Goal: Information Seeking & Learning: Learn about a topic

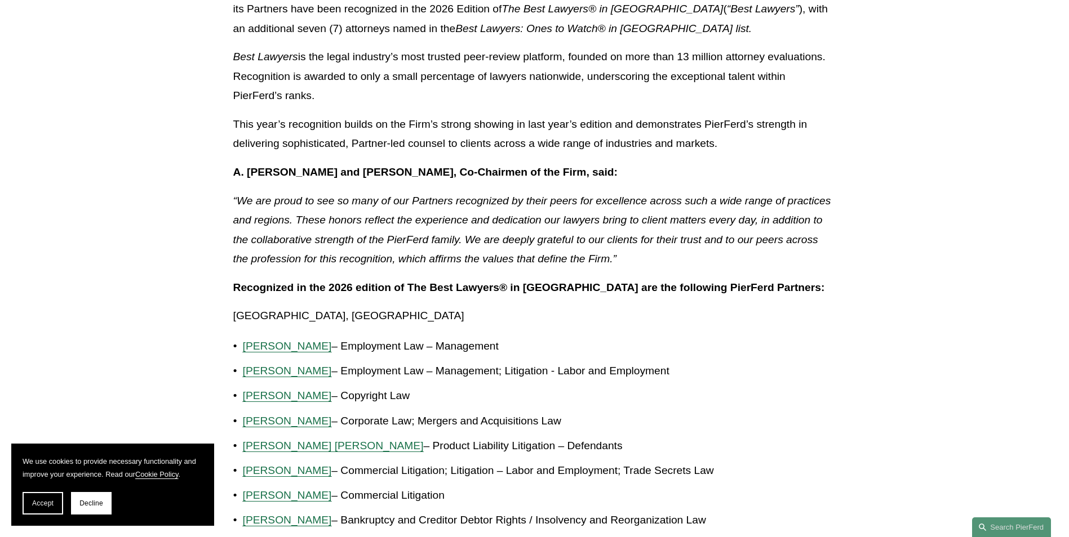
scroll to position [319, 0]
click at [277, 346] on span "Gordon M. Berger" at bounding box center [287, 346] width 89 height 12
click at [317, 366] on span "[PERSON_NAME]" at bounding box center [287, 371] width 89 height 12
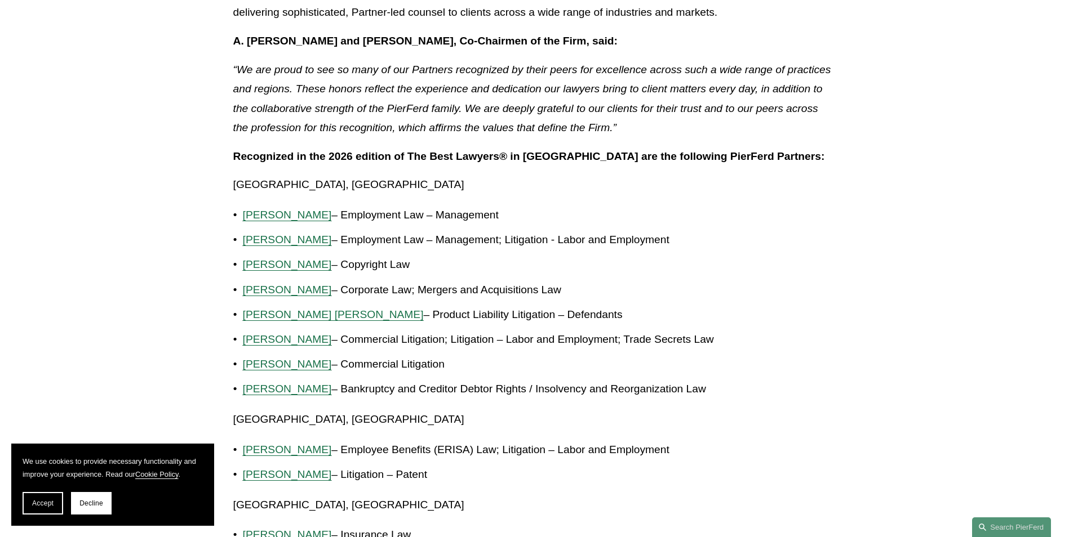
scroll to position [452, 0]
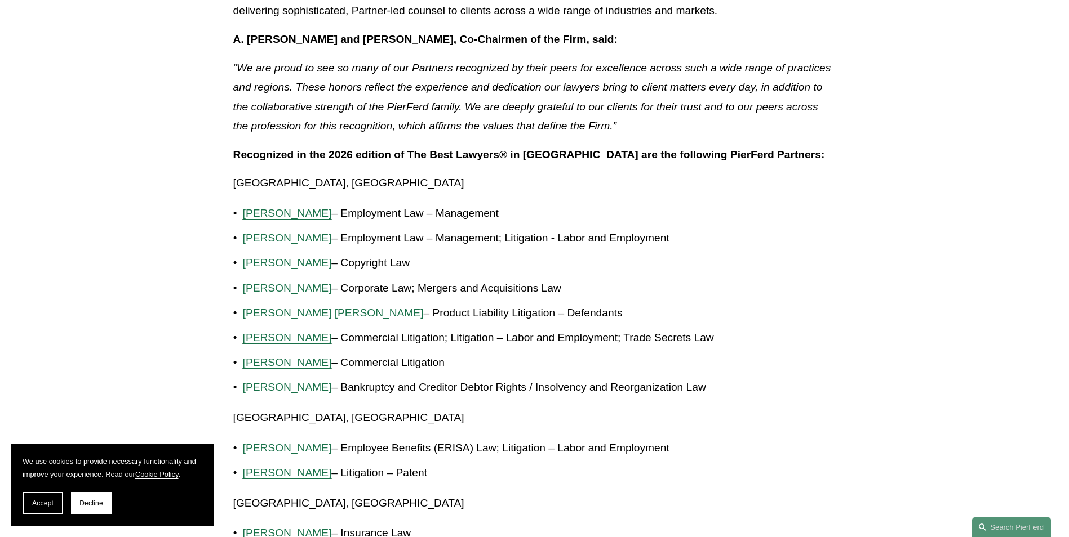
click at [291, 365] on span "Kenneth Thompson" at bounding box center [287, 363] width 89 height 12
click at [279, 315] on span "R. Bates Lovett" at bounding box center [333, 313] width 181 height 12
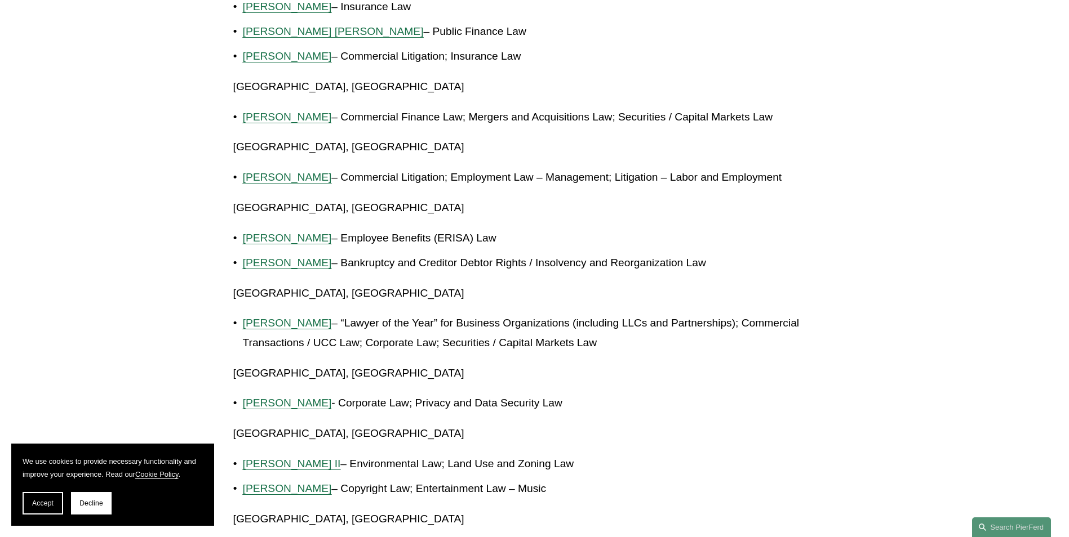
scroll to position [1040, 0]
click at [281, 328] on span "Julie Herzog" at bounding box center [287, 323] width 89 height 12
click at [293, 176] on span "Dan Messeloff" at bounding box center [287, 177] width 89 height 12
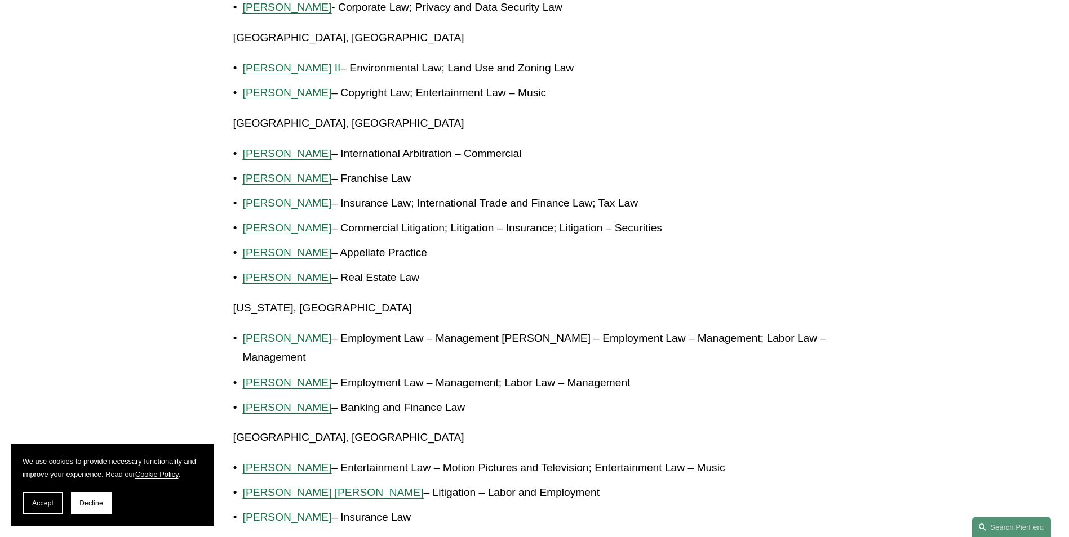
scroll to position [1441, 0]
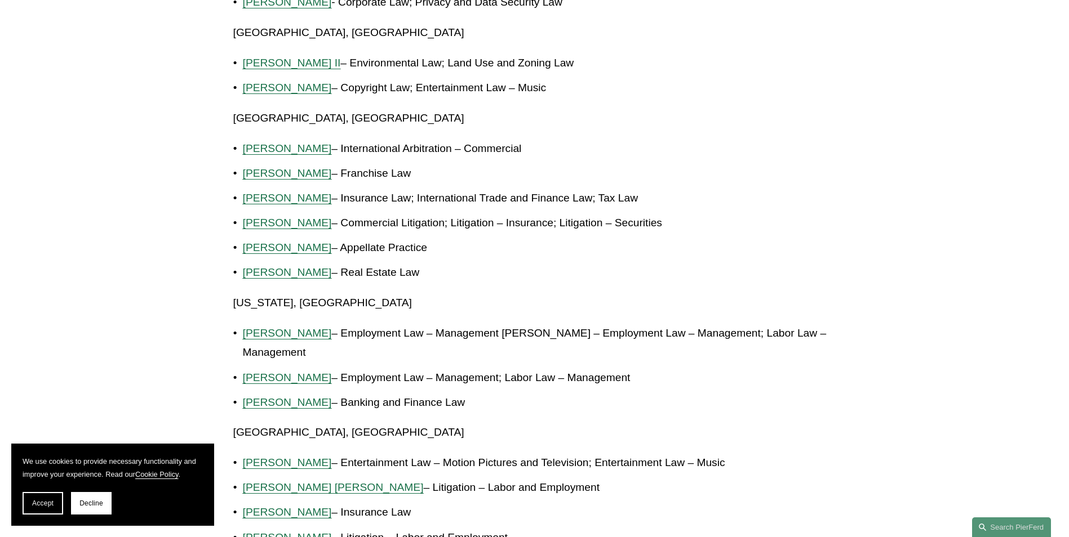
click at [267, 340] on p "Sami Asaad – Employment Law – Management Gerald T. Hathaway – Employment Law – …" at bounding box center [539, 343] width 593 height 39
click at [269, 336] on span "Sami Asaad" at bounding box center [287, 333] width 89 height 12
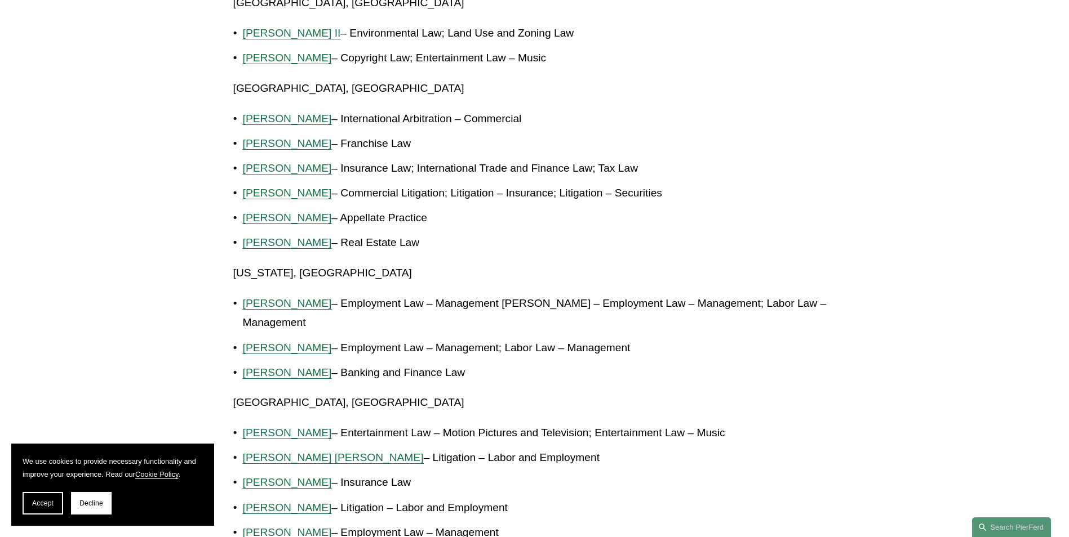
scroll to position [1489, 0]
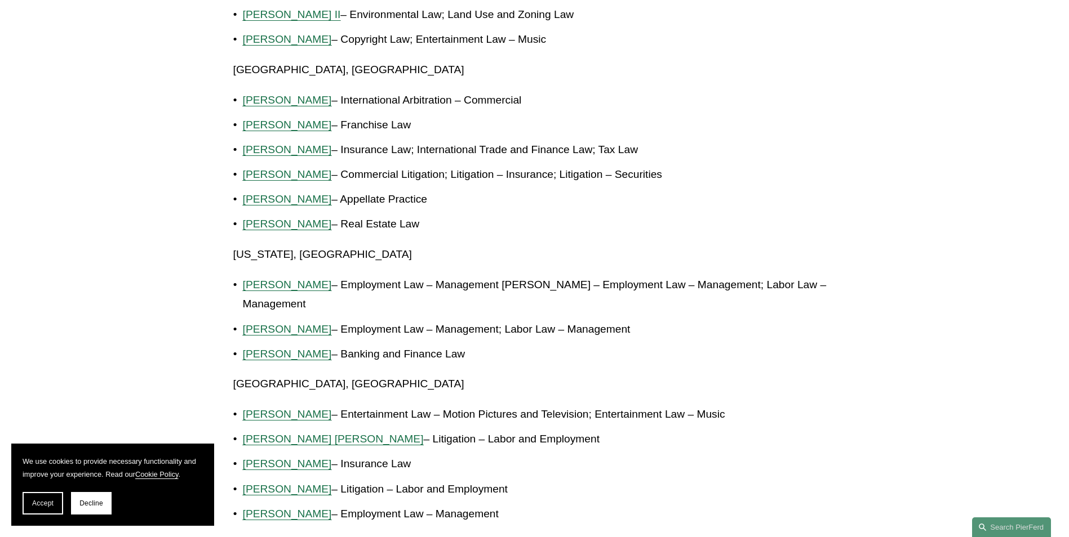
click at [312, 333] on span "Gerald T. Hathaway" at bounding box center [287, 329] width 89 height 12
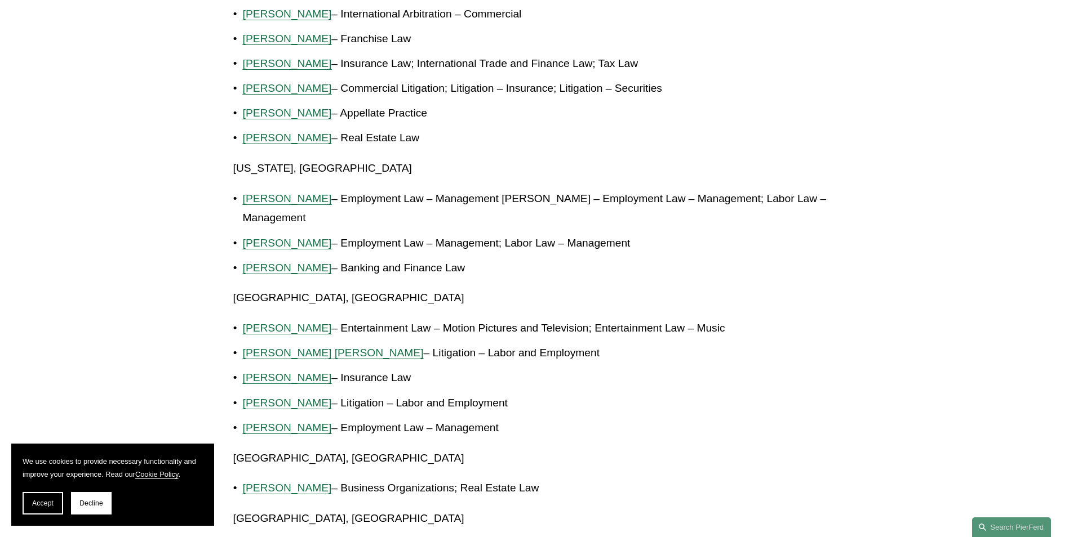
scroll to position [1576, 0]
click at [268, 403] on span "Eric Meyer" at bounding box center [287, 403] width 89 height 12
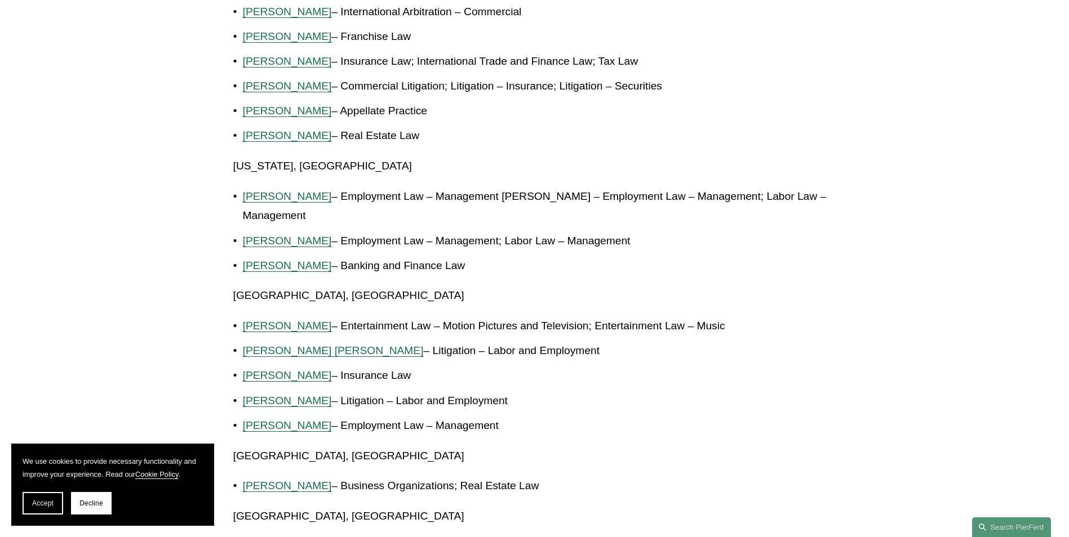
scroll to position [1579, 0]
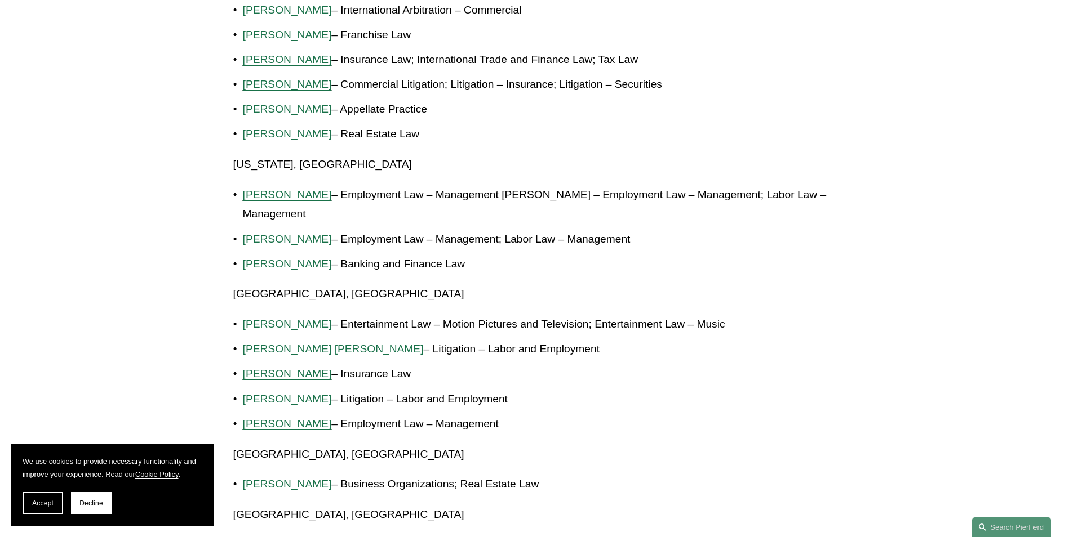
click at [308, 424] on span "Sidney R. Steinberg" at bounding box center [287, 424] width 89 height 12
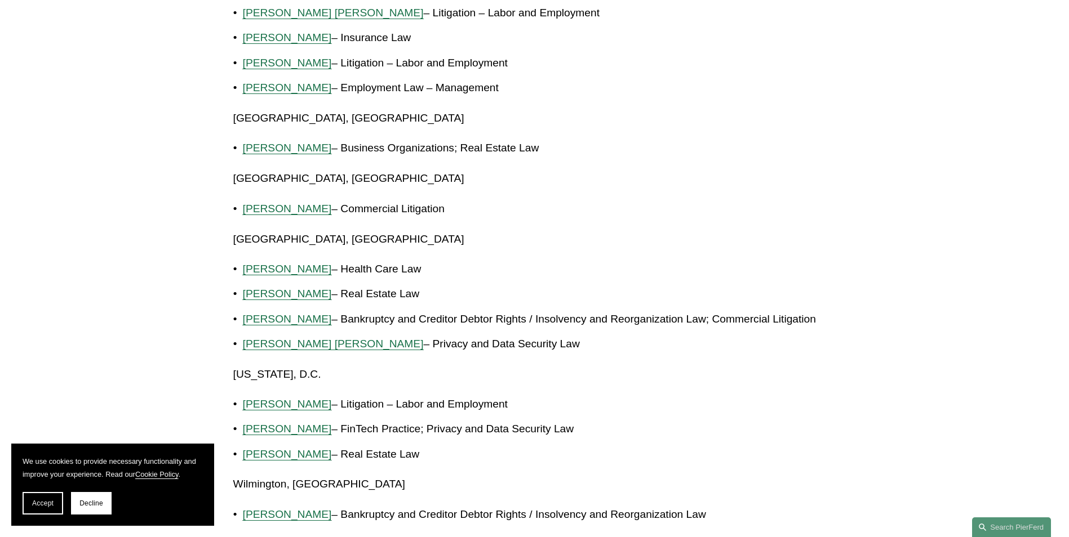
scroll to position [1917, 0]
click at [319, 401] on span "Amy Epstein Gluck" at bounding box center [287, 403] width 89 height 12
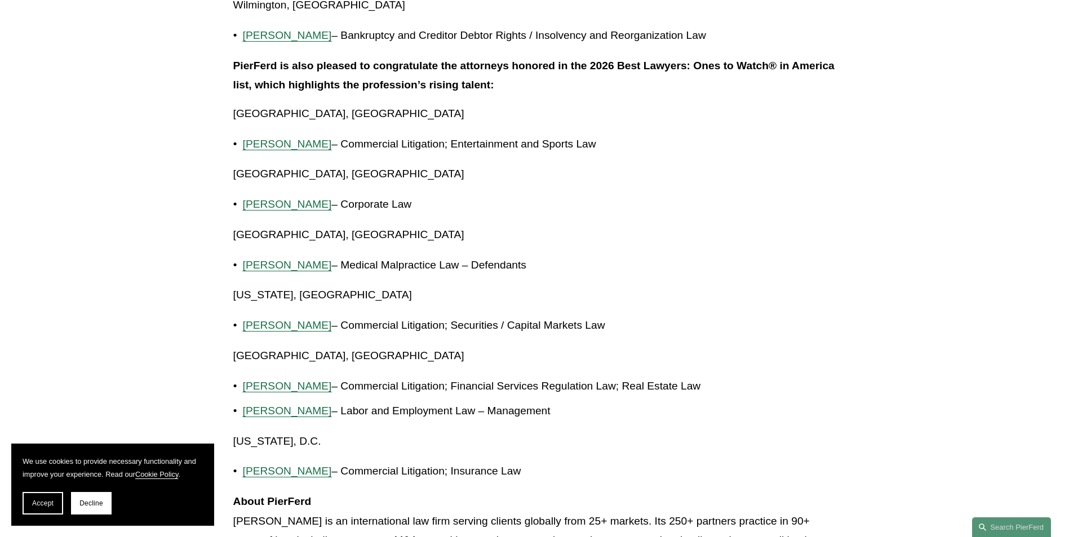
scroll to position [2399, 0]
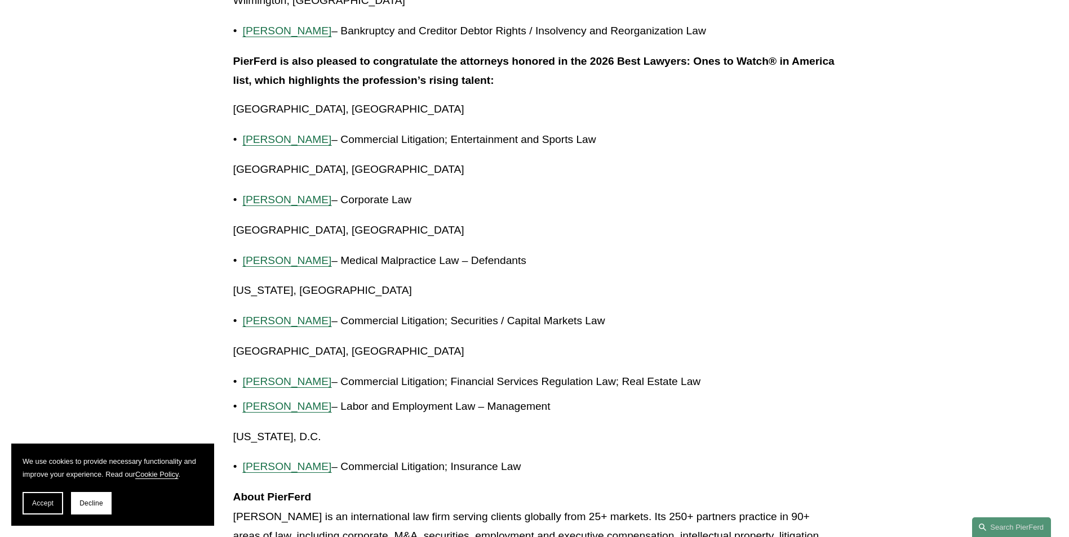
click at [291, 410] on span "David Renner" at bounding box center [287, 407] width 89 height 12
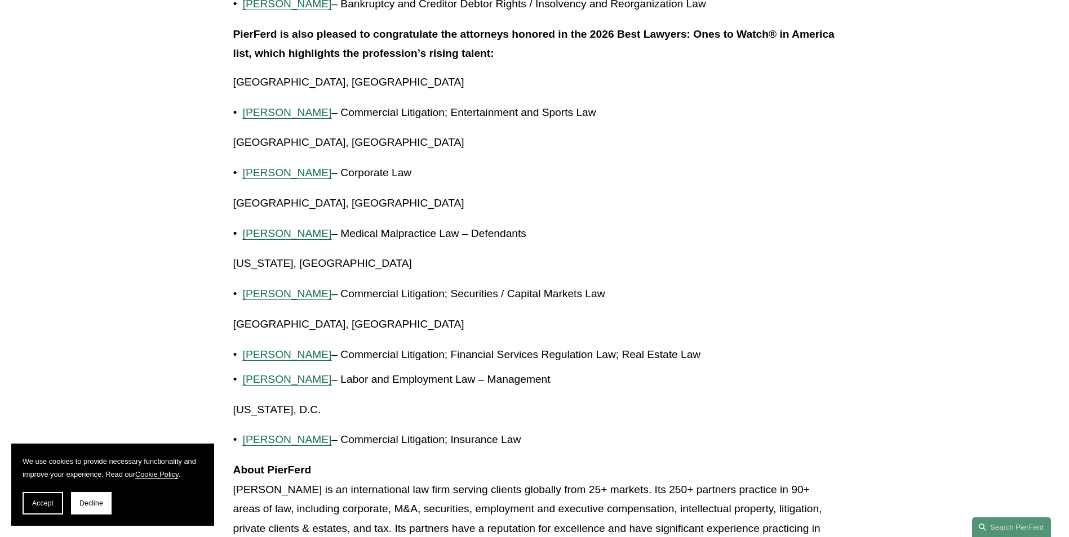
scroll to position [2451, 0]
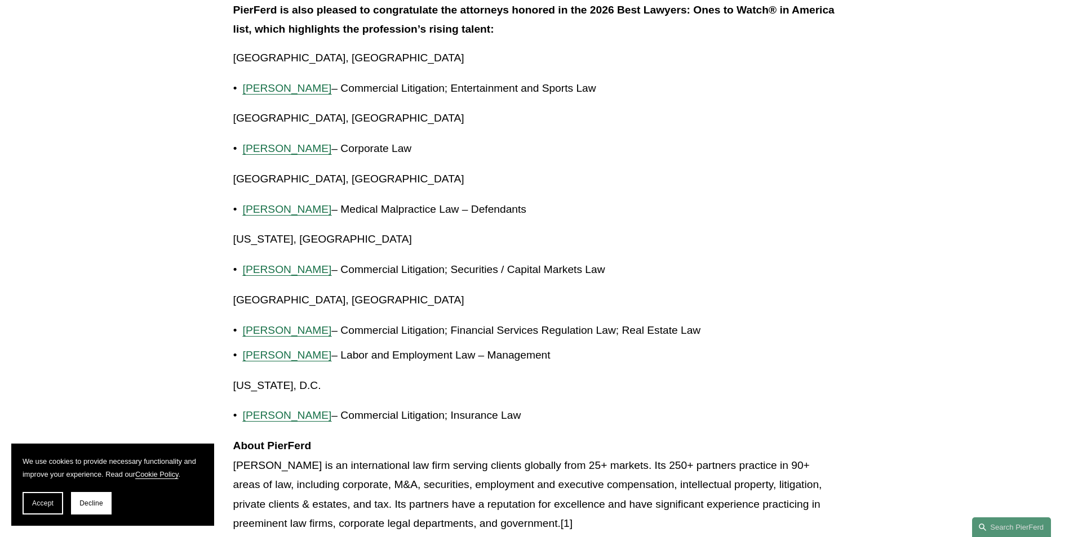
click at [294, 420] on span "Matthew May" at bounding box center [287, 416] width 89 height 12
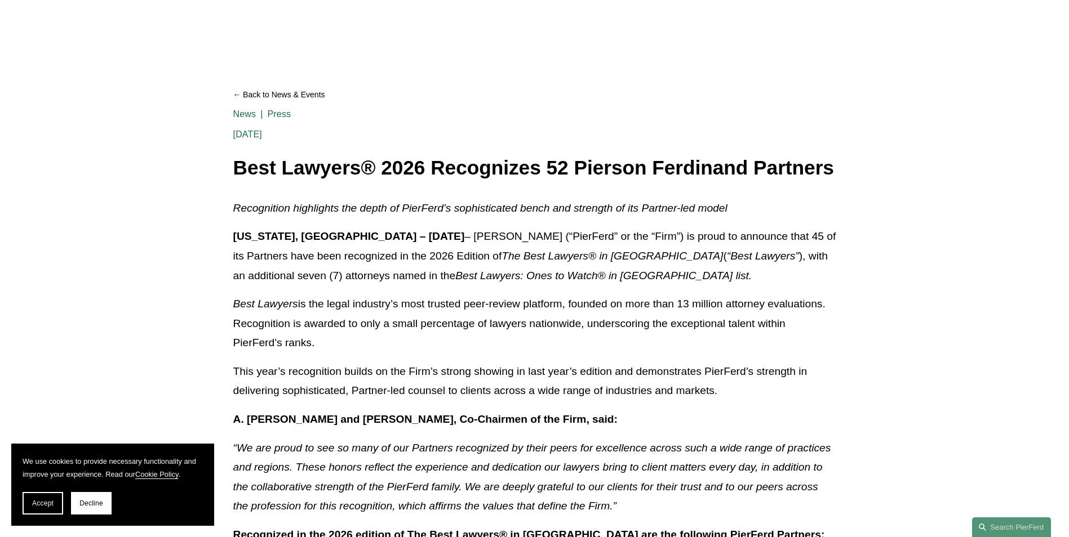
scroll to position [0, 0]
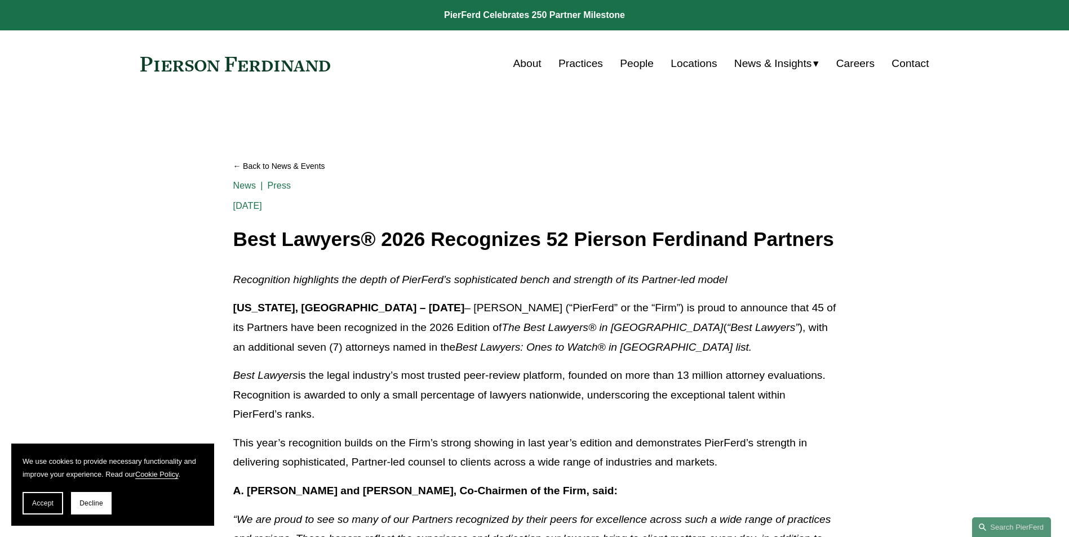
click at [531, 64] on link "About" at bounding box center [527, 63] width 28 height 21
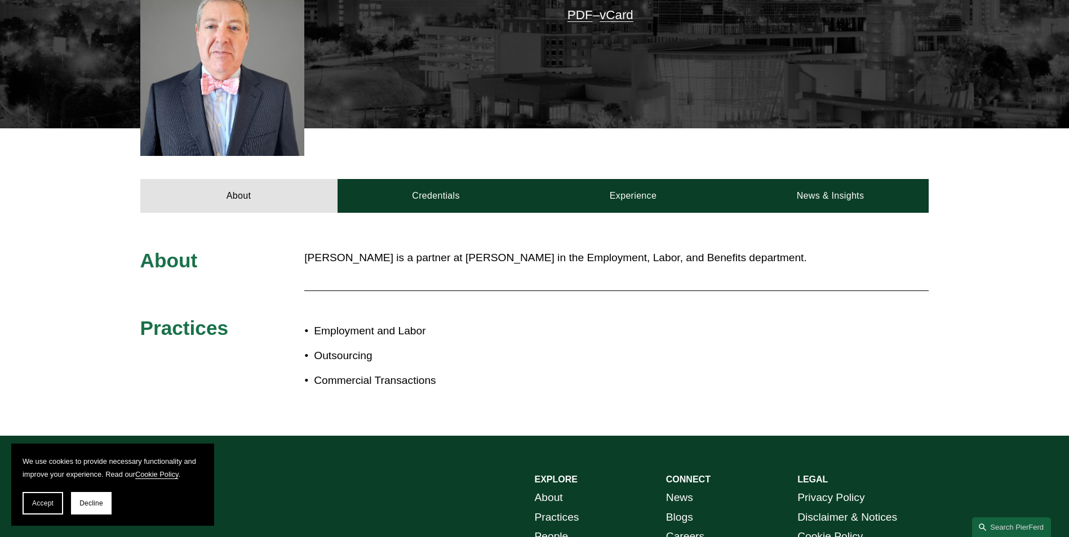
scroll to position [358, 0]
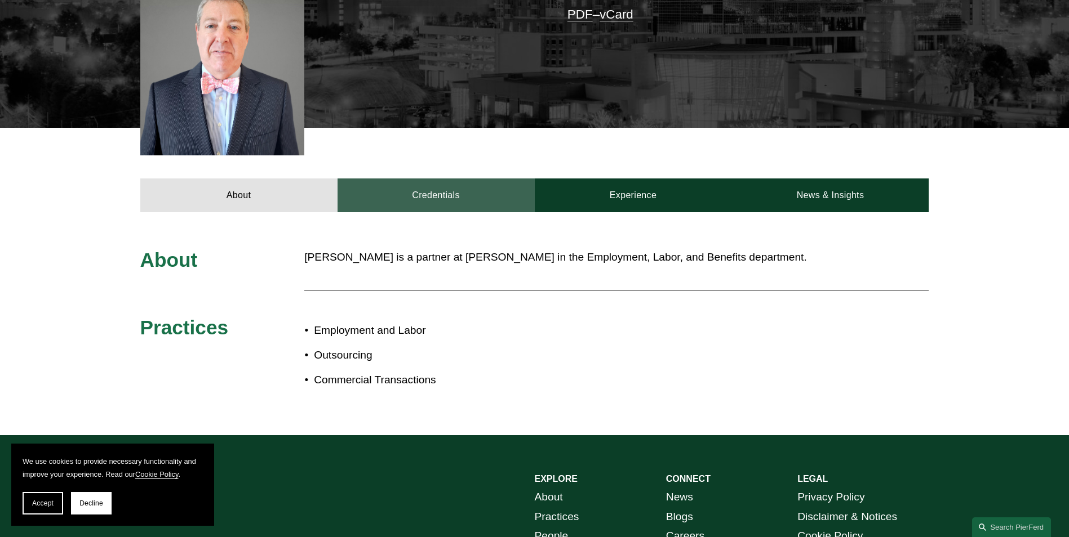
click at [403, 180] on link "Credentials" at bounding box center [435, 196] width 197 height 34
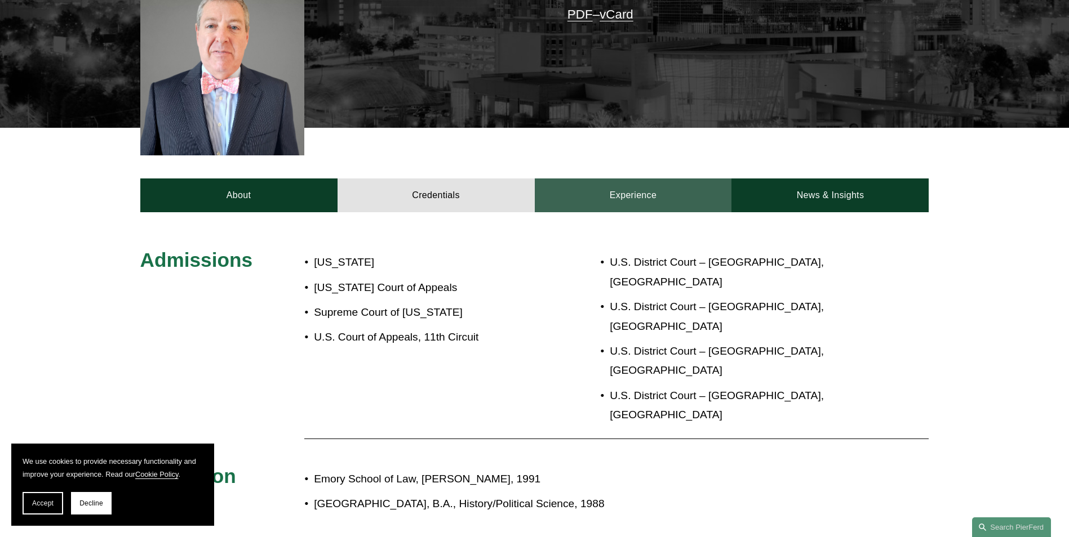
click at [586, 179] on link "Experience" at bounding box center [633, 196] width 197 height 34
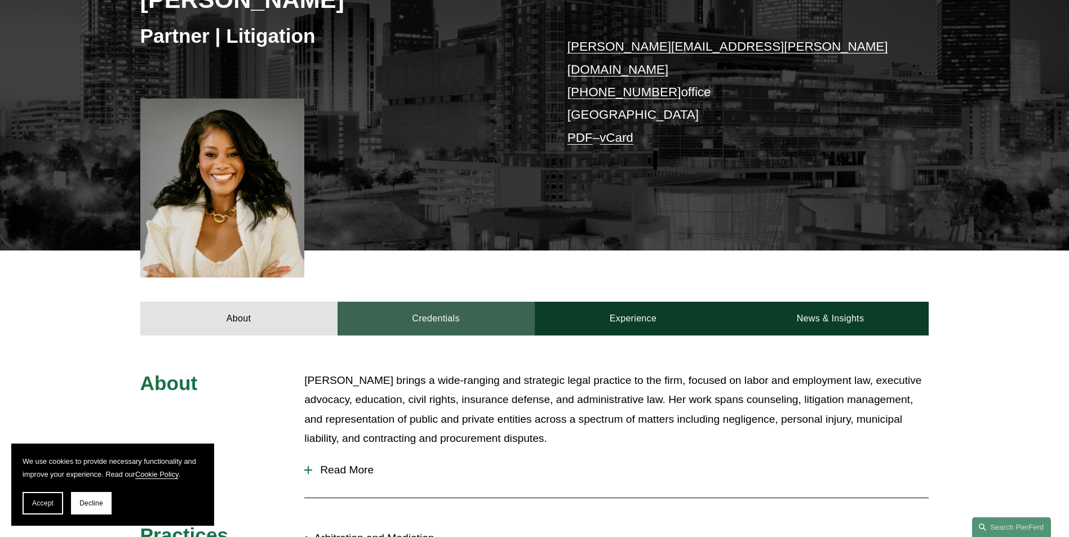
scroll to position [205, 0]
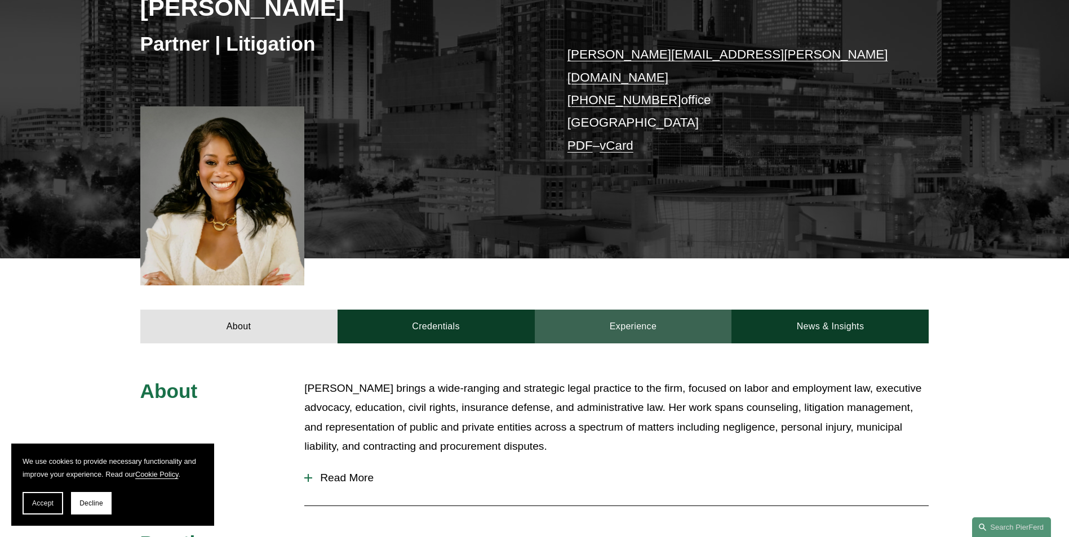
click at [614, 323] on link "Experience" at bounding box center [633, 327] width 197 height 34
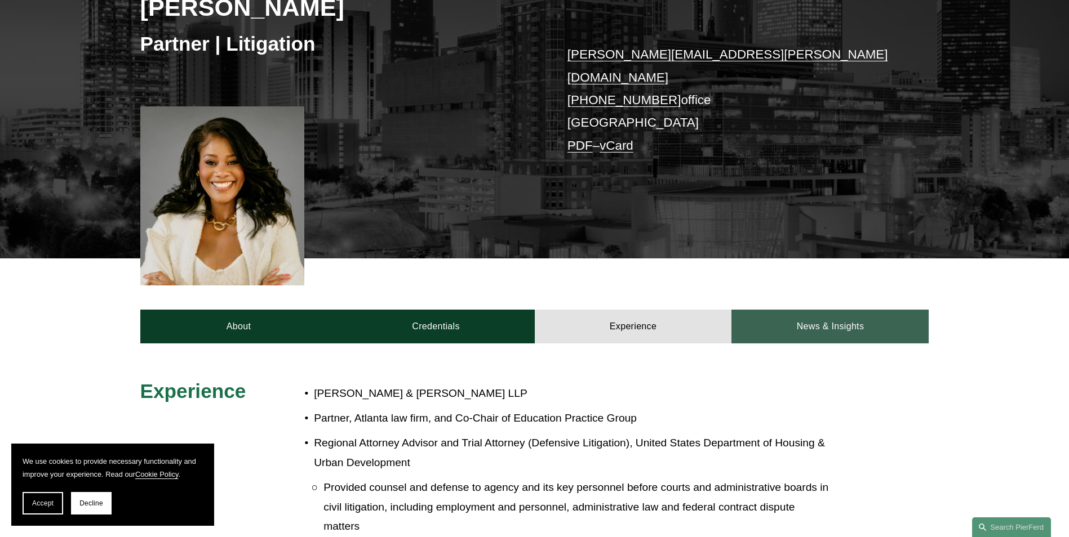
click at [802, 317] on link "News & Insights" at bounding box center [829, 327] width 197 height 34
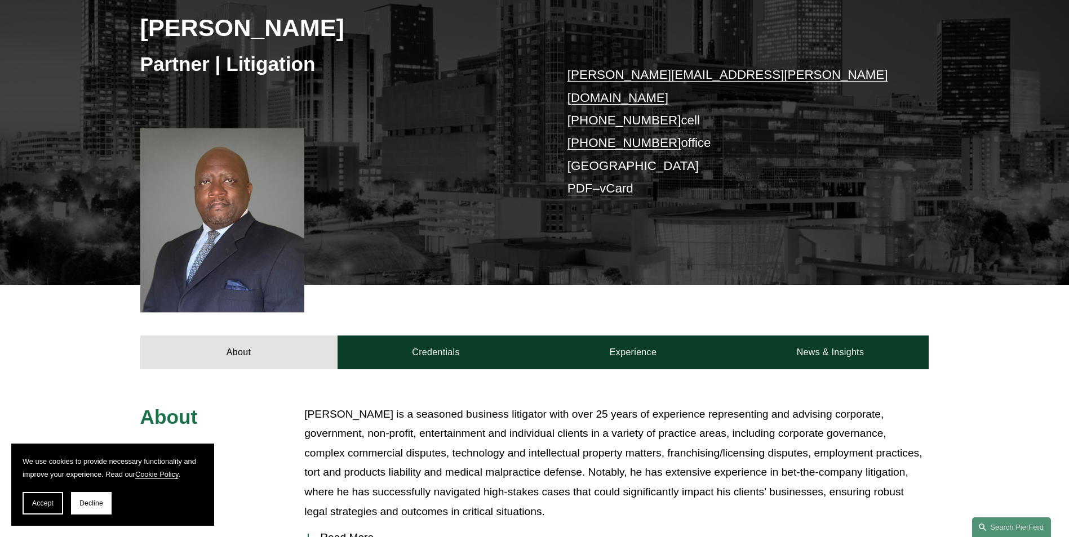
scroll to position [185, 0]
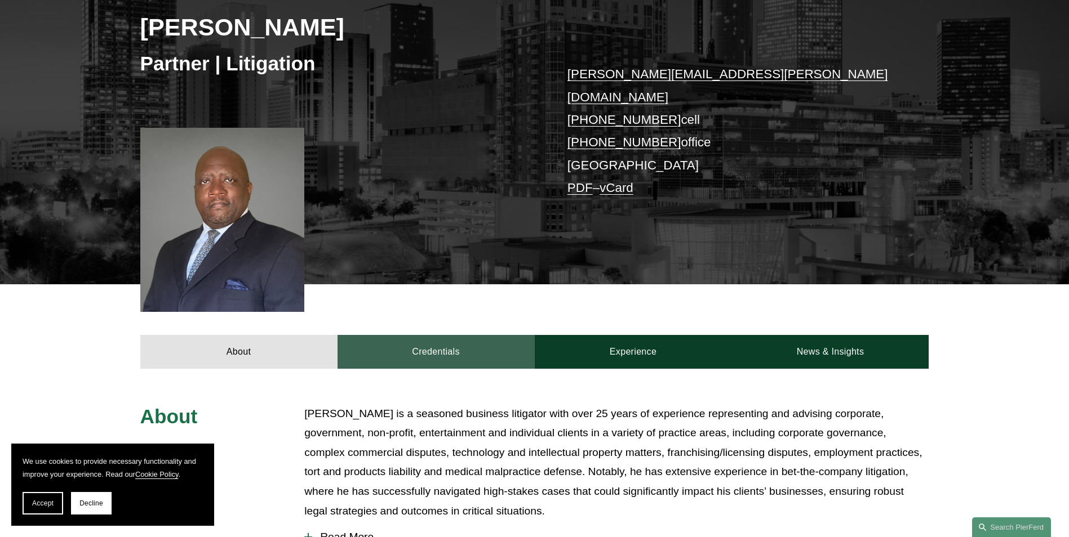
click at [421, 339] on link "Credentials" at bounding box center [435, 352] width 197 height 34
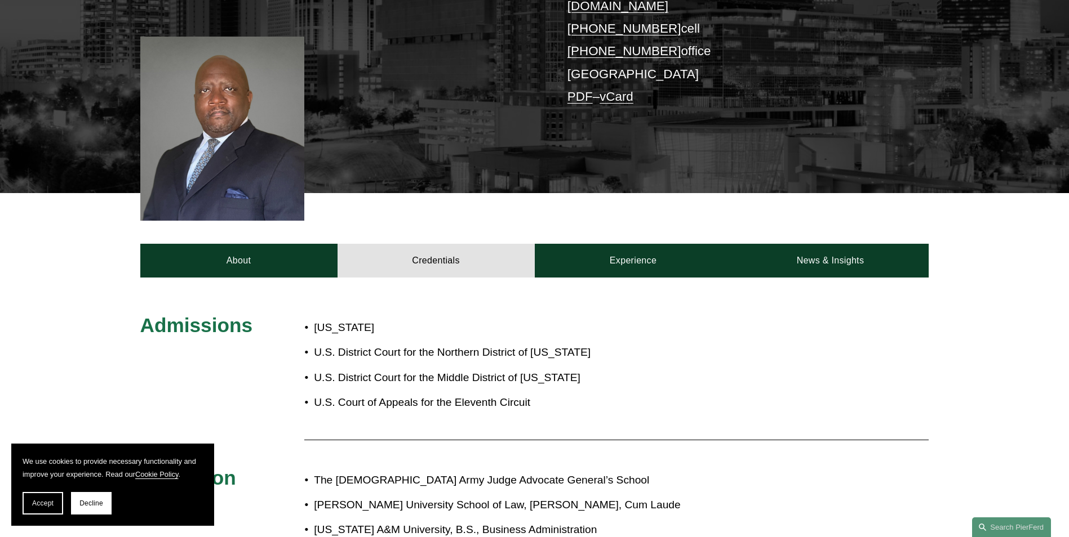
scroll to position [272, 0]
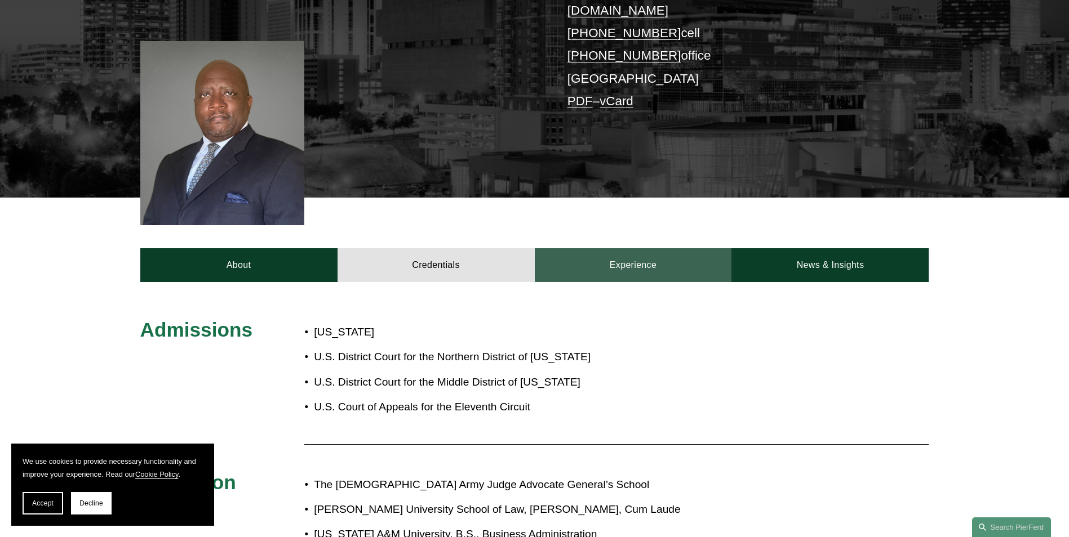
click at [629, 248] on link "Experience" at bounding box center [633, 265] width 197 height 34
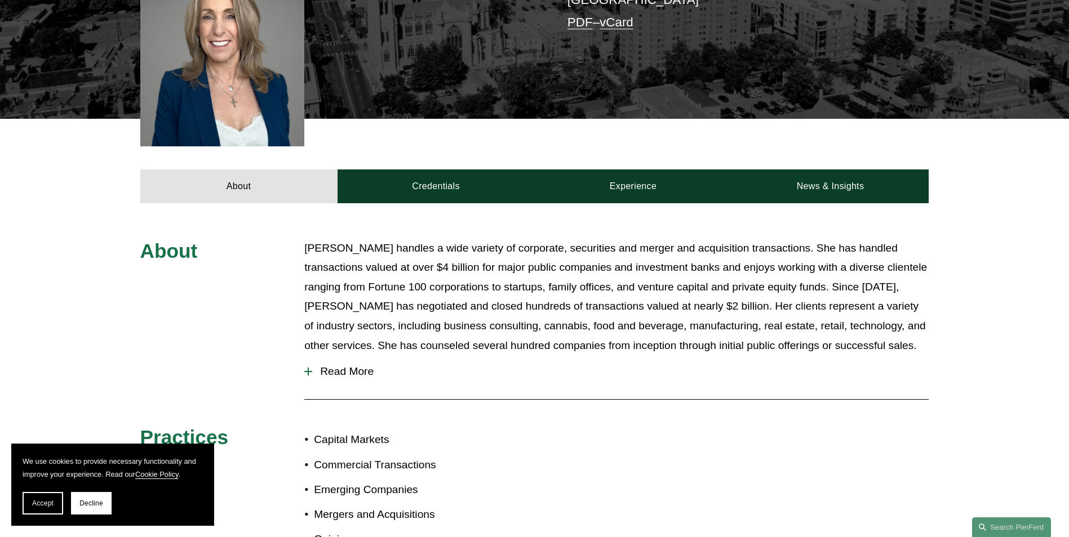
scroll to position [349, 0]
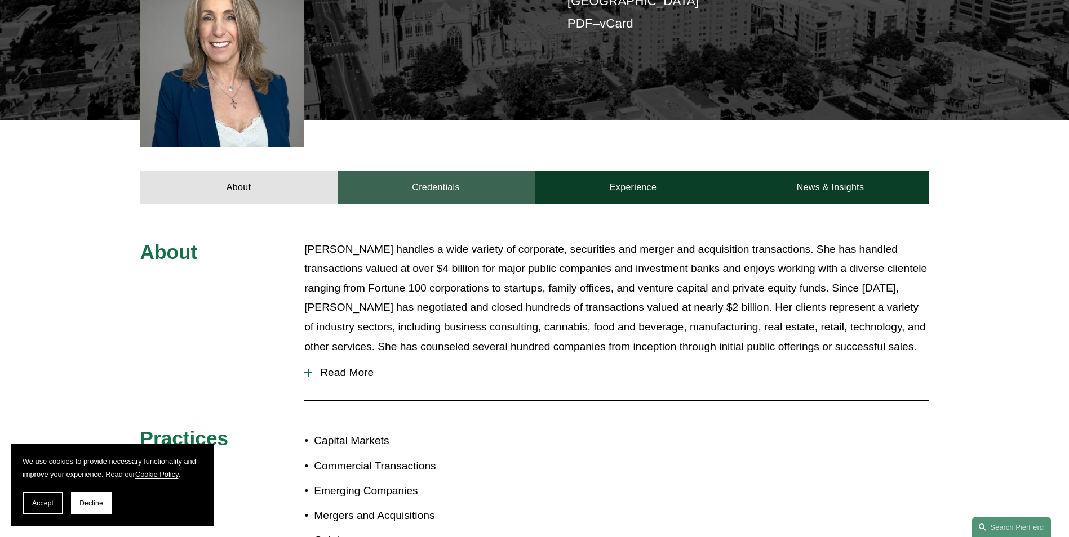
click at [428, 174] on link "Credentials" at bounding box center [435, 188] width 197 height 34
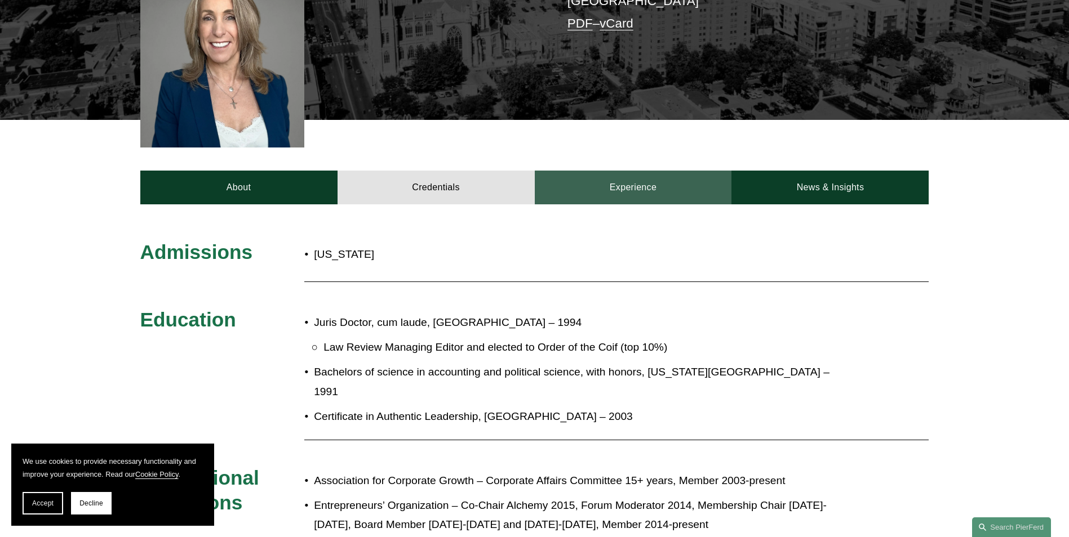
click at [599, 175] on link "Experience" at bounding box center [633, 188] width 197 height 34
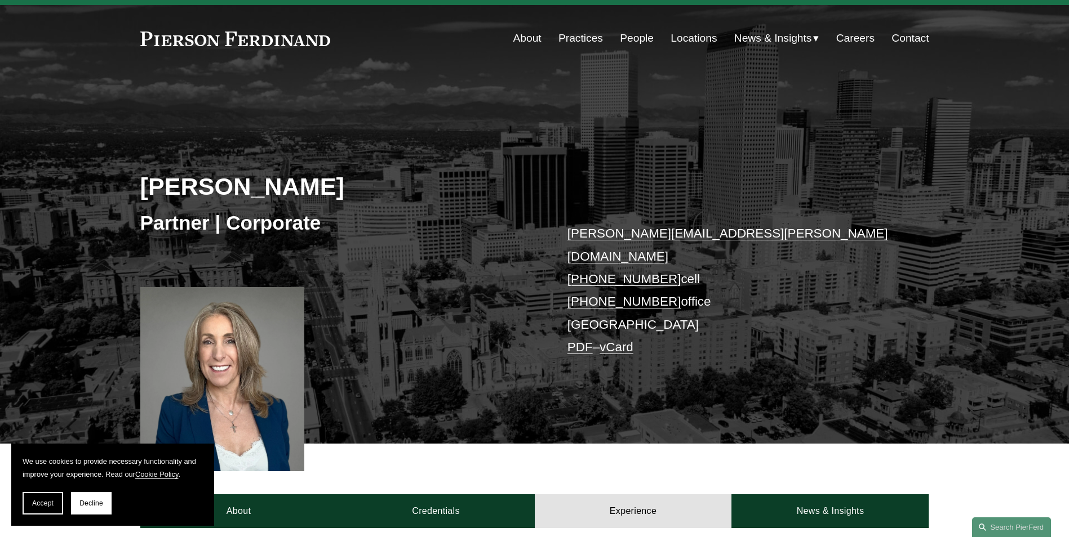
scroll to position [0, 0]
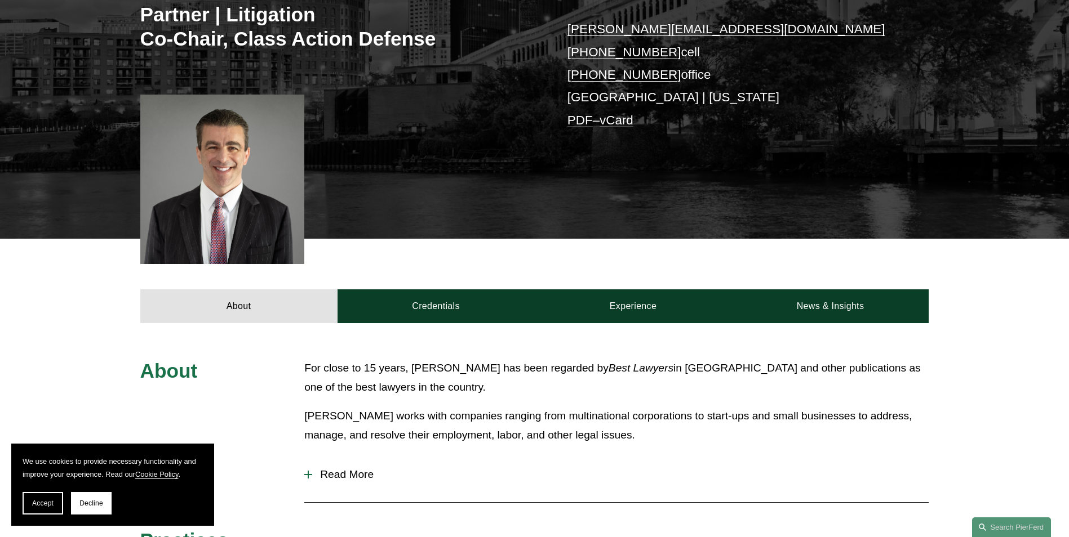
scroll to position [171, 0]
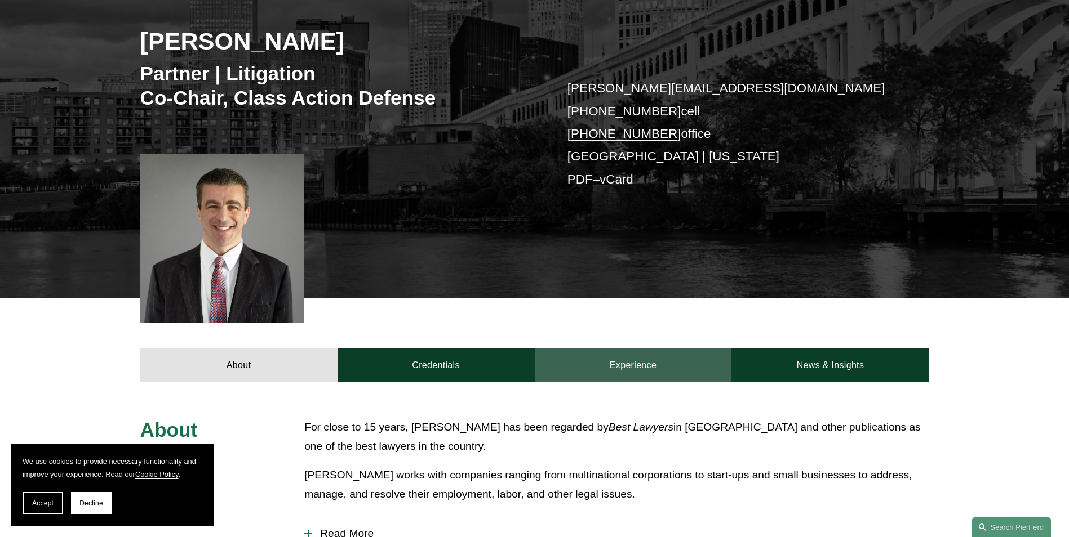
click at [624, 363] on link "Experience" at bounding box center [633, 366] width 197 height 34
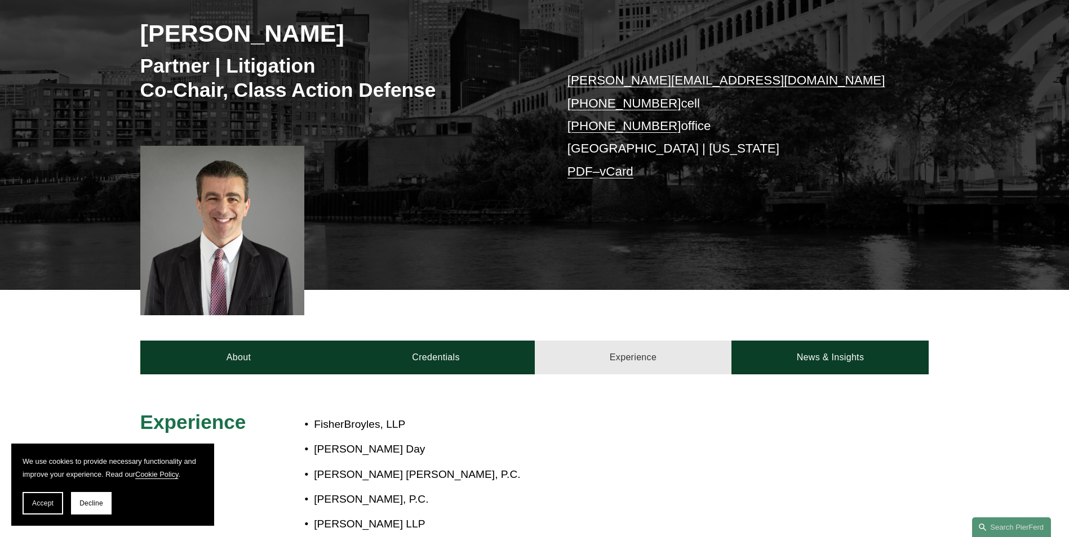
scroll to position [201, 0]
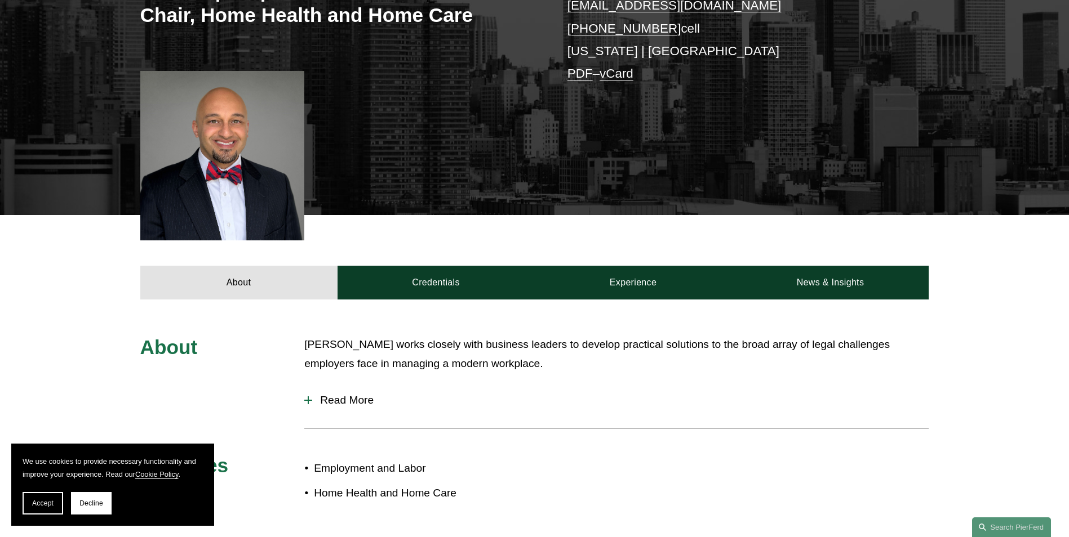
scroll to position [258, 0]
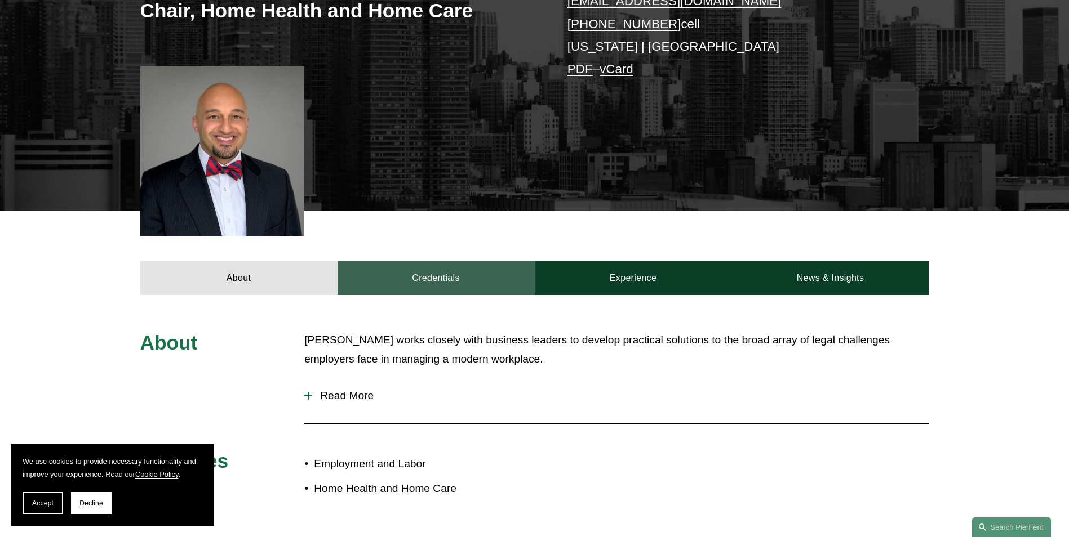
click at [414, 268] on link "Credentials" at bounding box center [435, 278] width 197 height 34
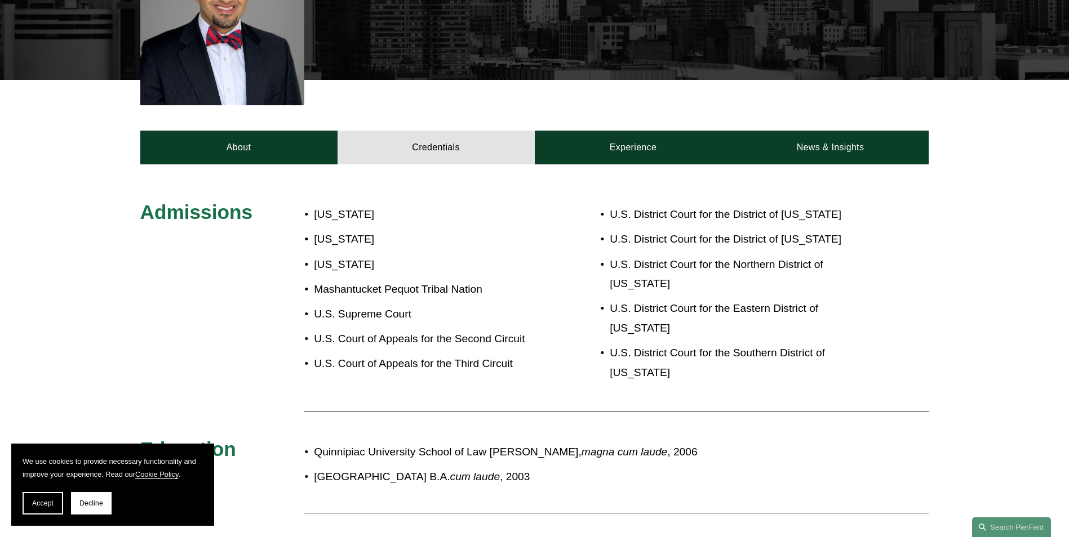
scroll to position [388, 0]
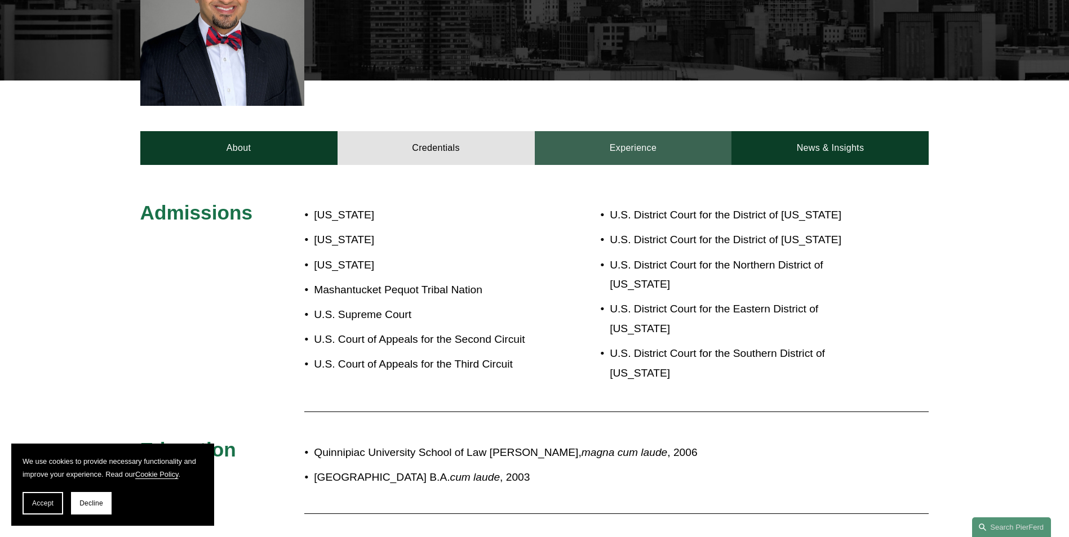
click at [643, 149] on link "Experience" at bounding box center [633, 148] width 197 height 34
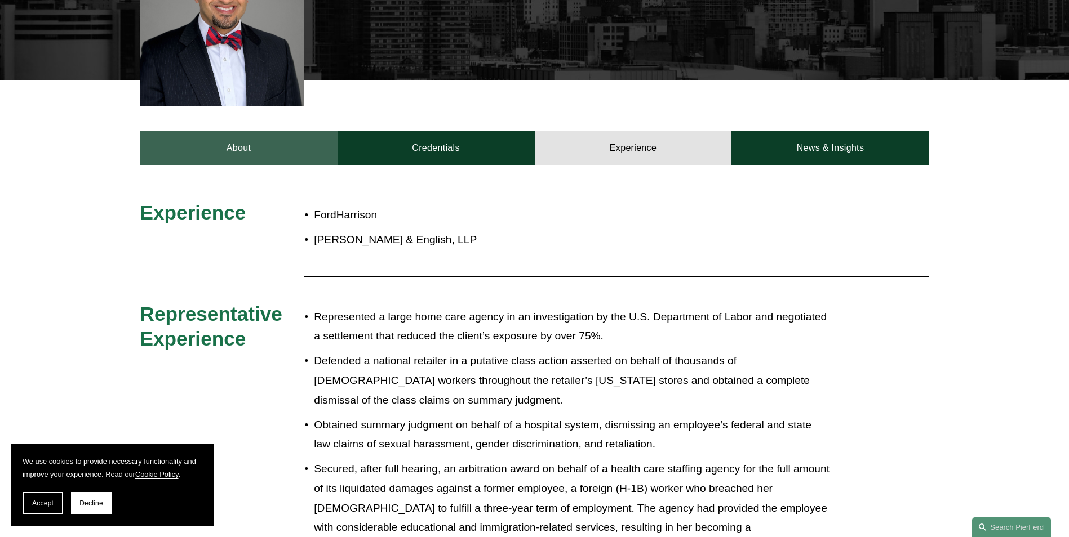
click at [243, 152] on link "About" at bounding box center [238, 148] width 197 height 34
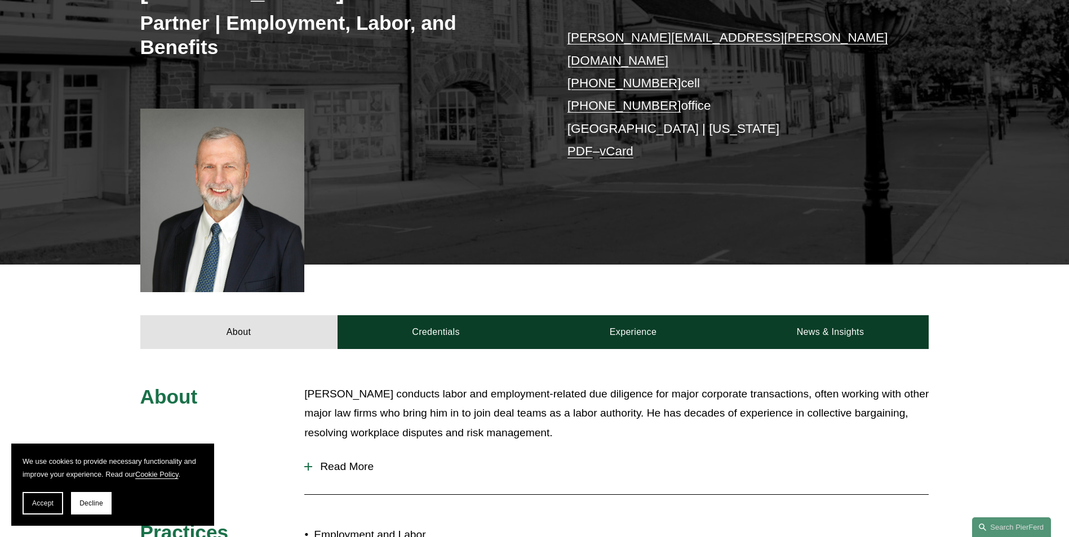
scroll to position [226, 0]
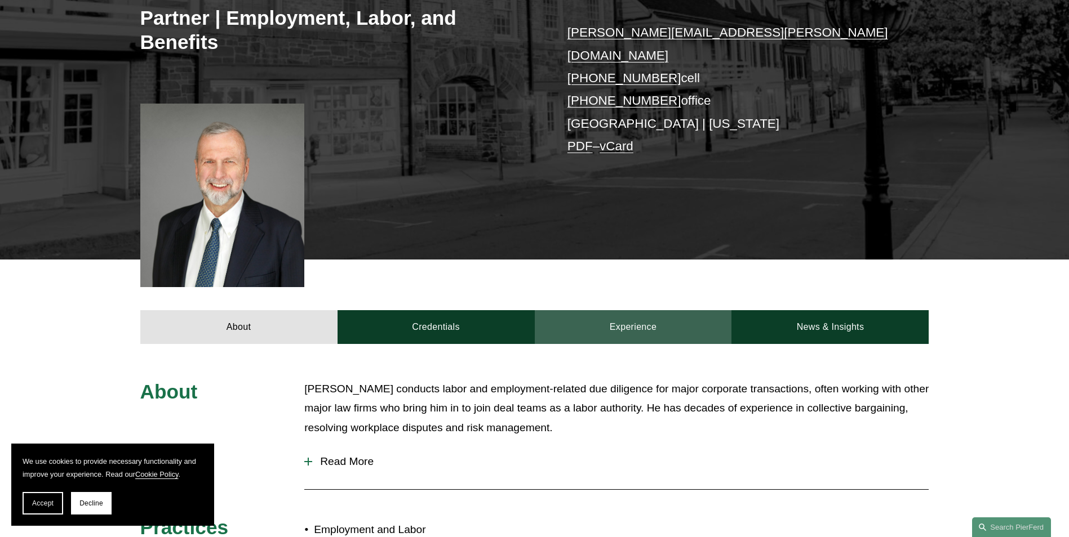
click at [642, 319] on link "Experience" at bounding box center [633, 327] width 197 height 34
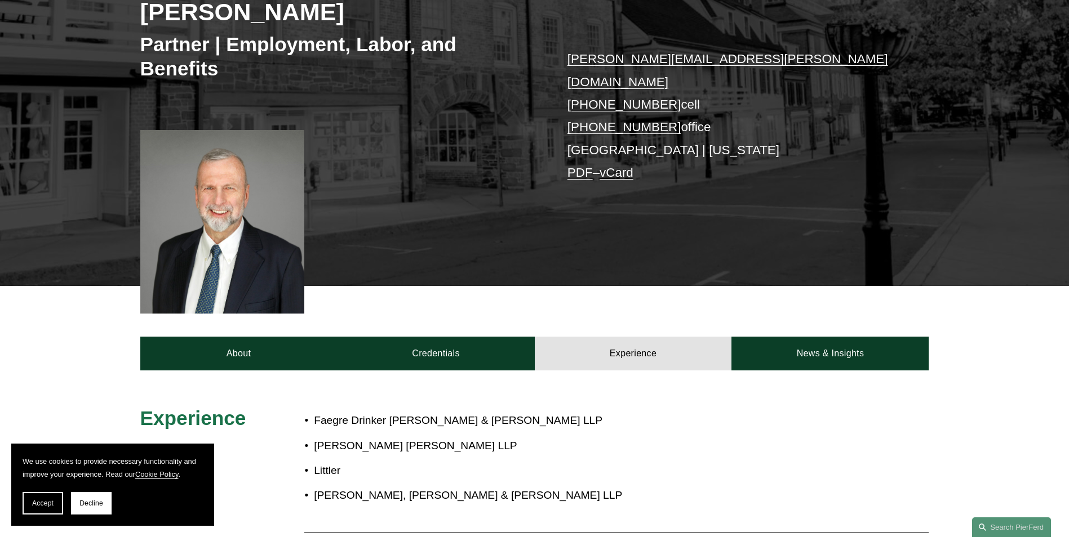
scroll to position [184, 0]
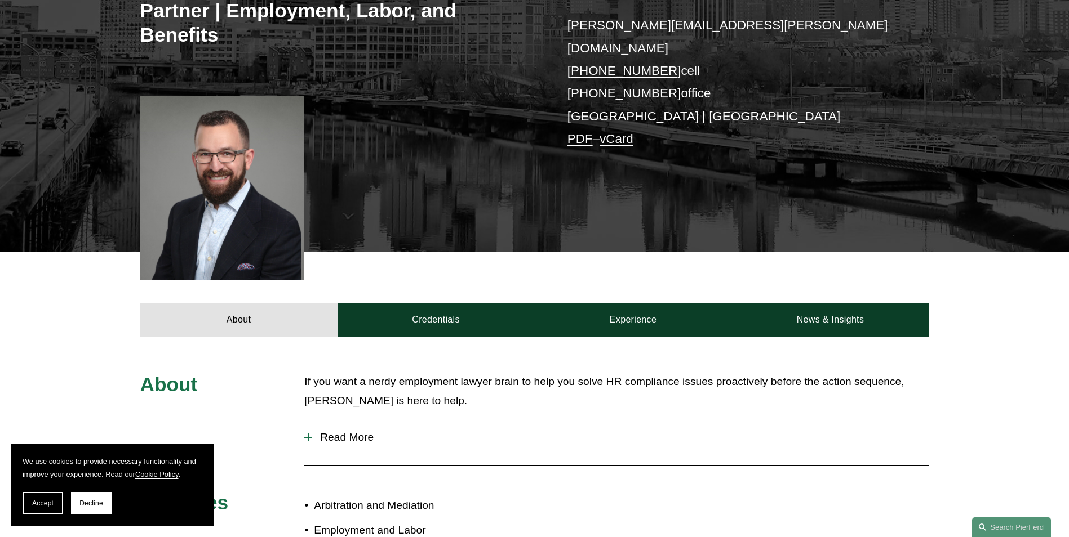
scroll to position [268, 0]
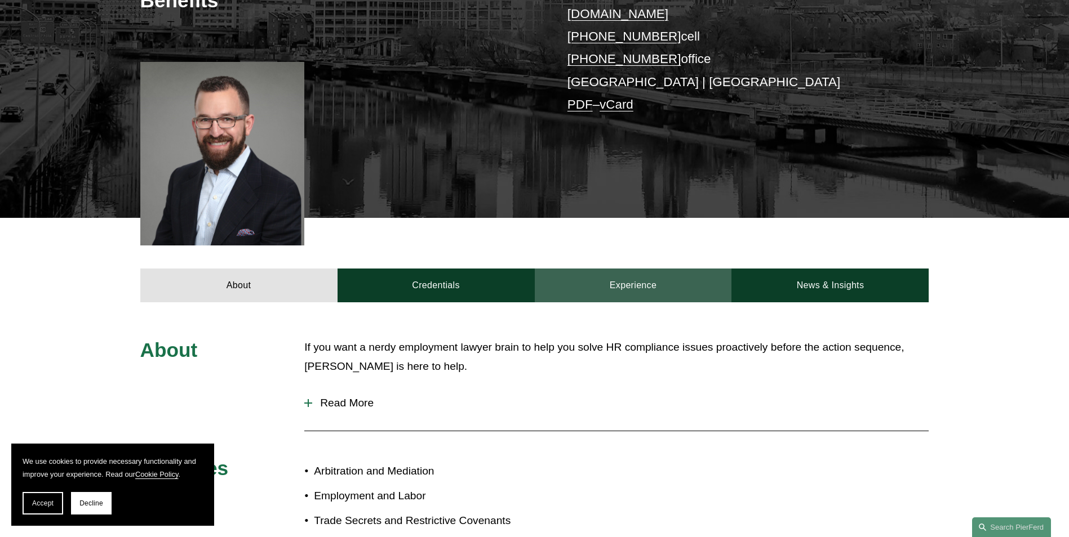
click at [610, 275] on link "Experience" at bounding box center [633, 286] width 197 height 34
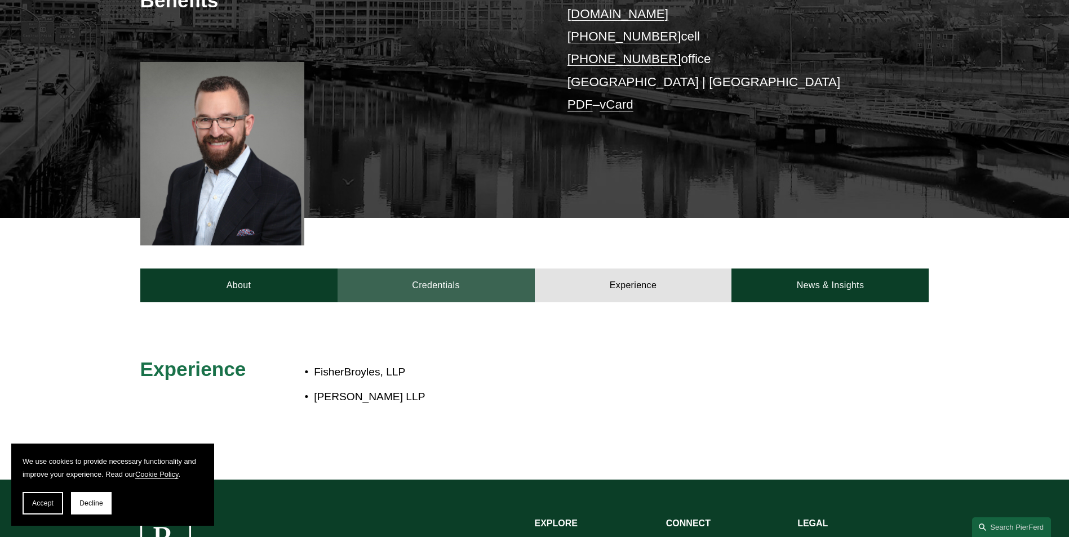
click at [469, 270] on link "Credentials" at bounding box center [435, 286] width 197 height 34
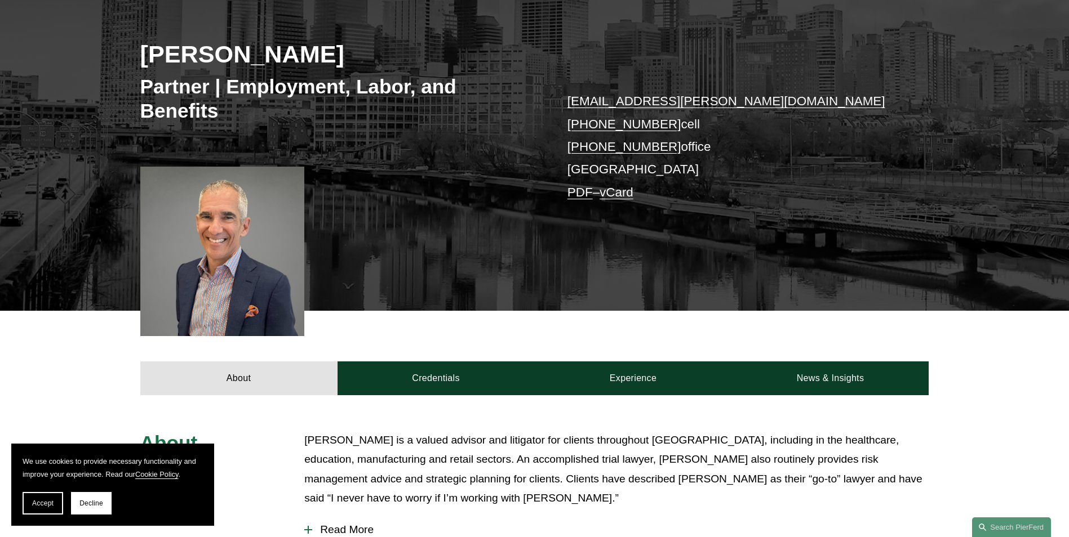
scroll to position [177, 0]
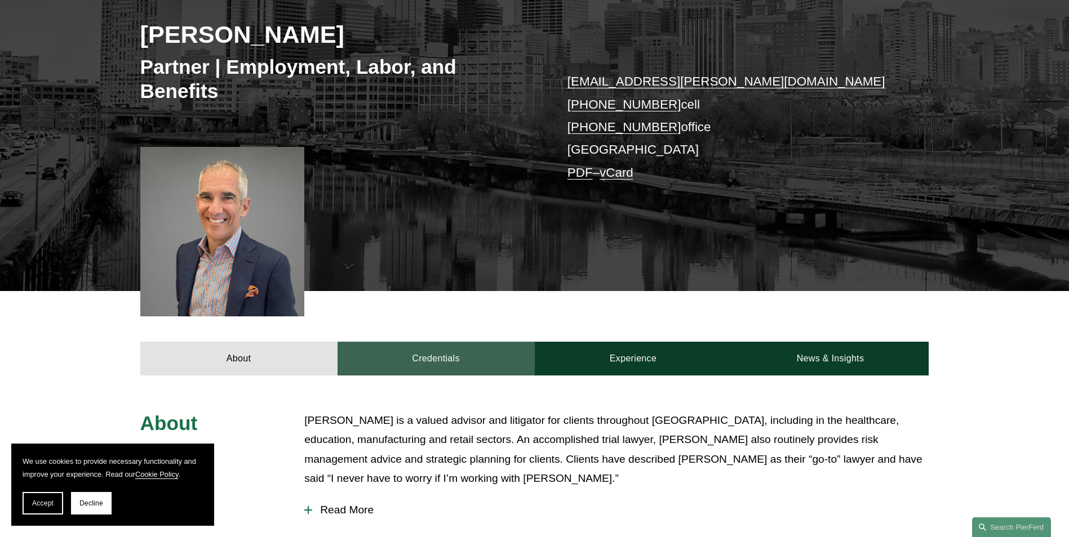
click at [441, 355] on link "Credentials" at bounding box center [435, 359] width 197 height 34
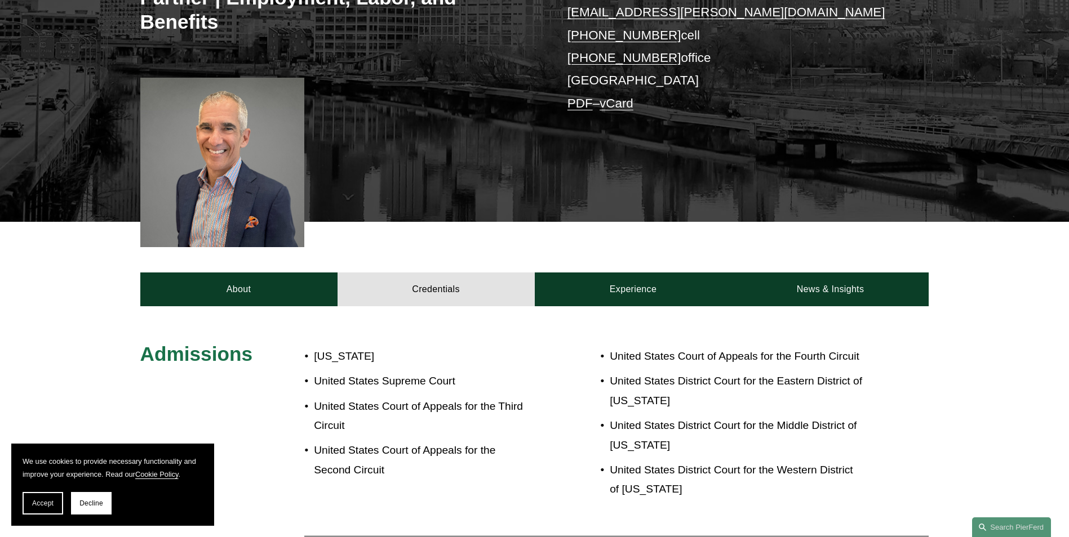
scroll to position [171, 0]
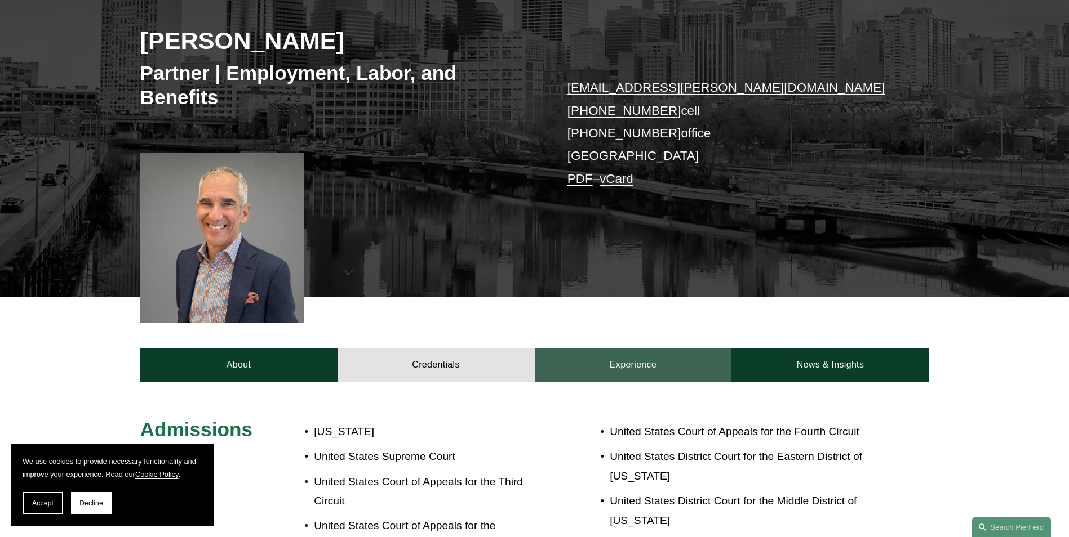
click at [612, 357] on link "Experience" at bounding box center [633, 365] width 197 height 34
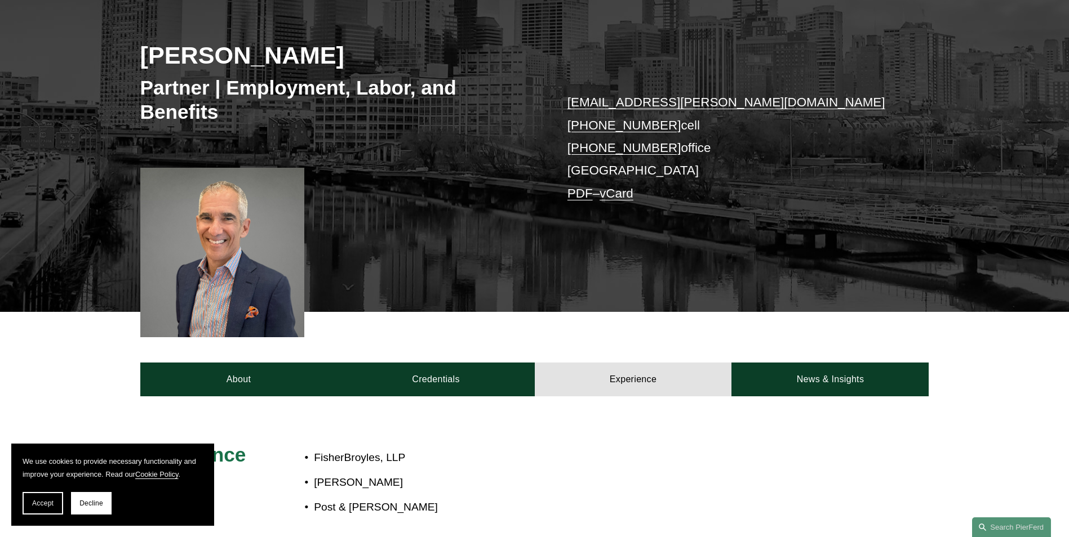
scroll to position [156, 0]
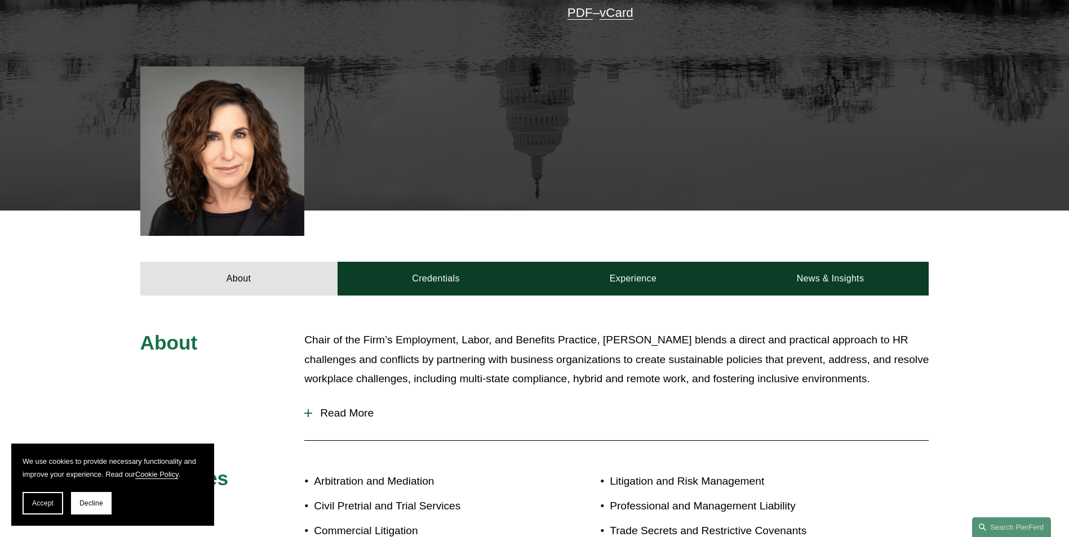
scroll to position [359, 0]
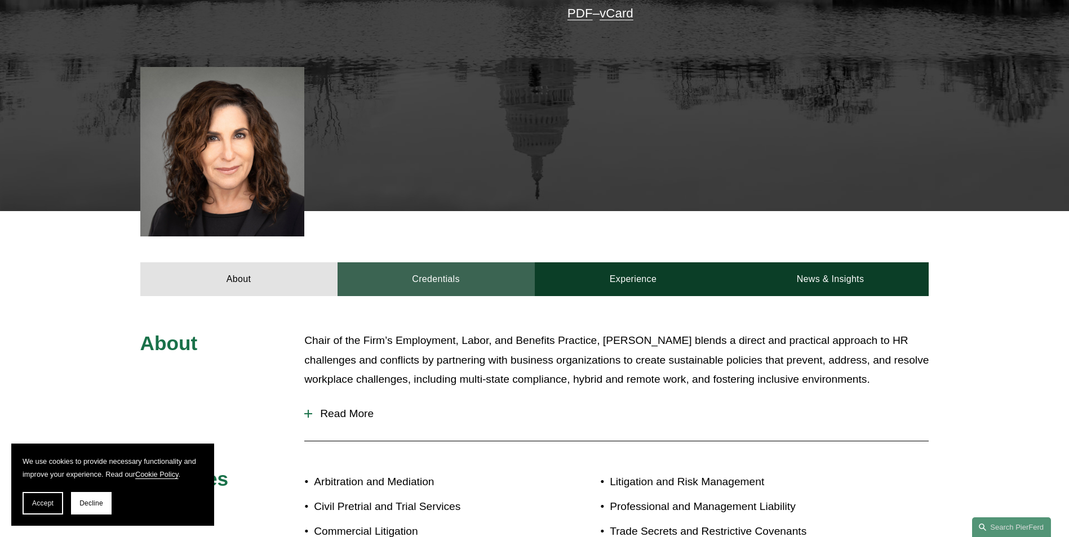
click at [439, 264] on link "Credentials" at bounding box center [435, 280] width 197 height 34
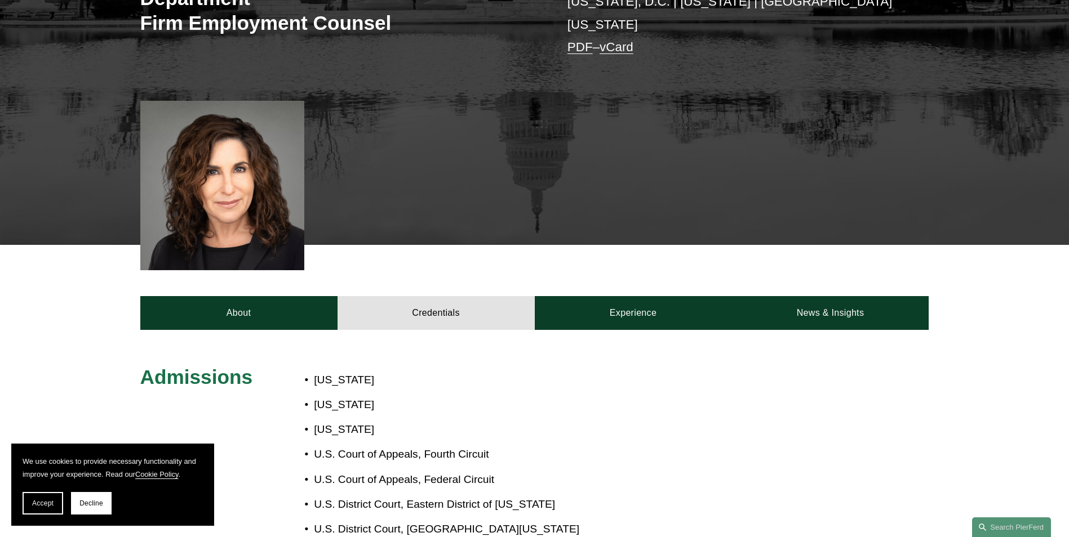
scroll to position [276, 0]
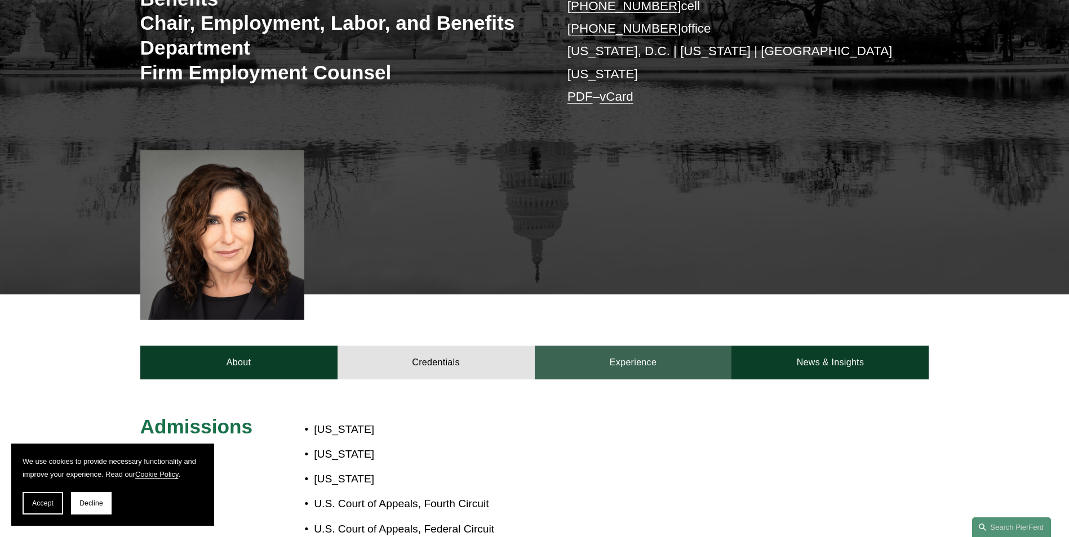
click at [617, 349] on link "Experience" at bounding box center [633, 363] width 197 height 34
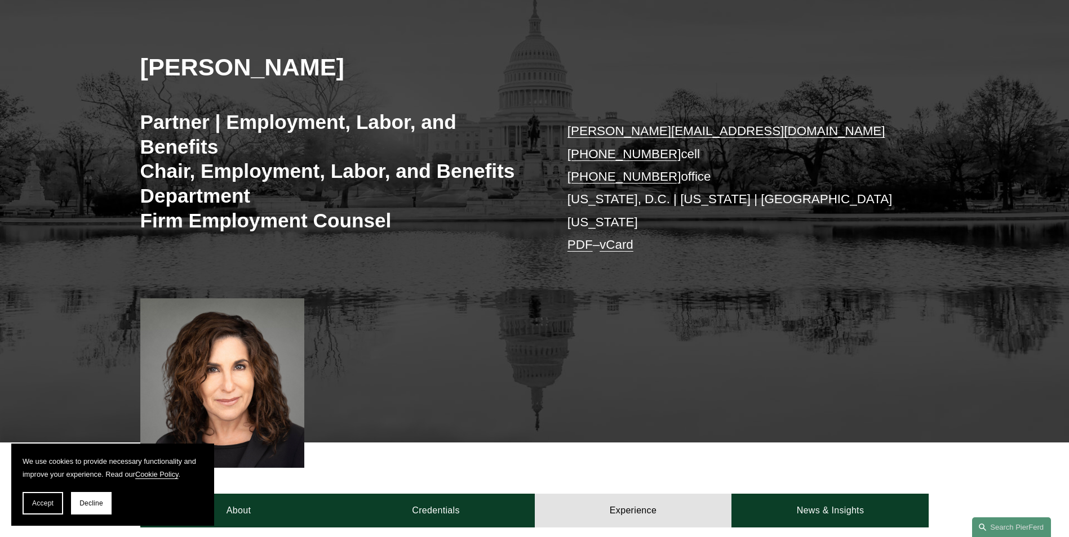
scroll to position [119, 0]
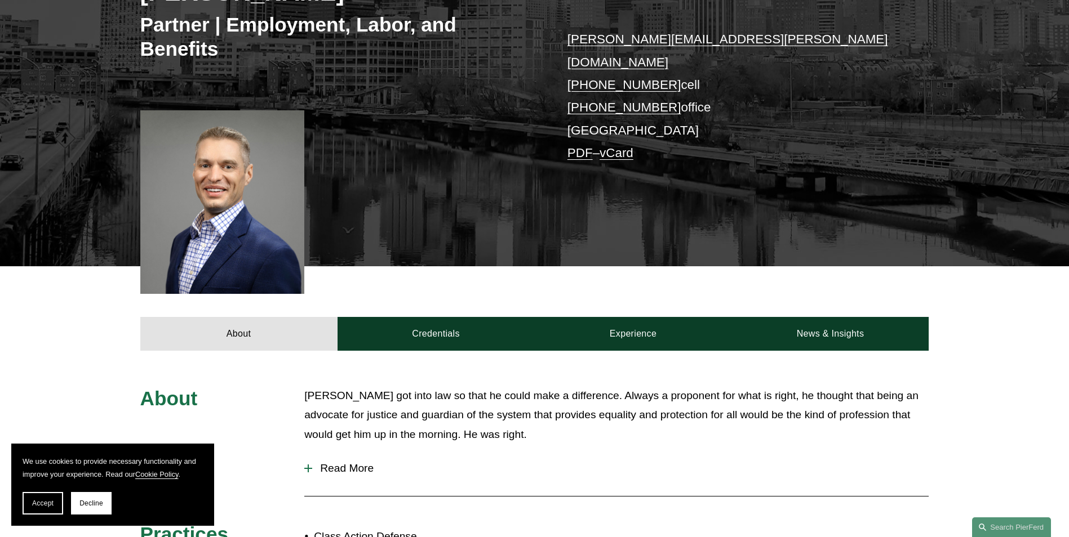
scroll to position [234, 0]
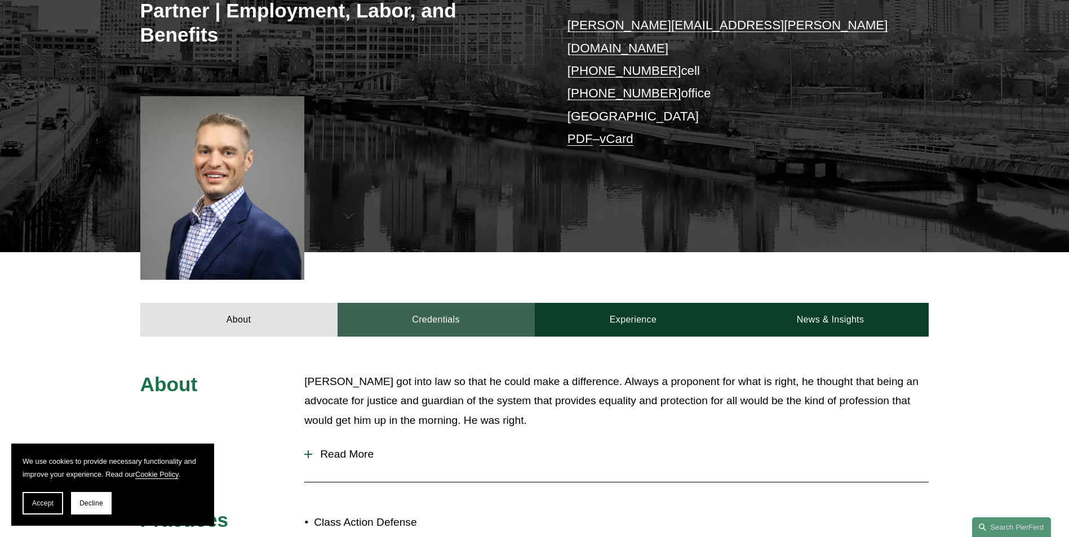
click at [425, 308] on link "Credentials" at bounding box center [435, 320] width 197 height 34
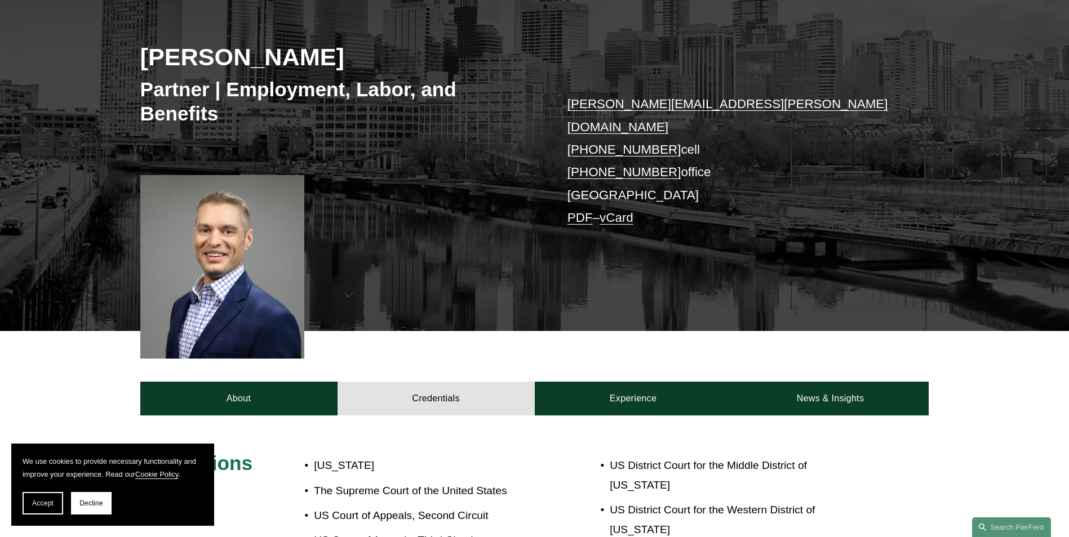
scroll to position [92, 0]
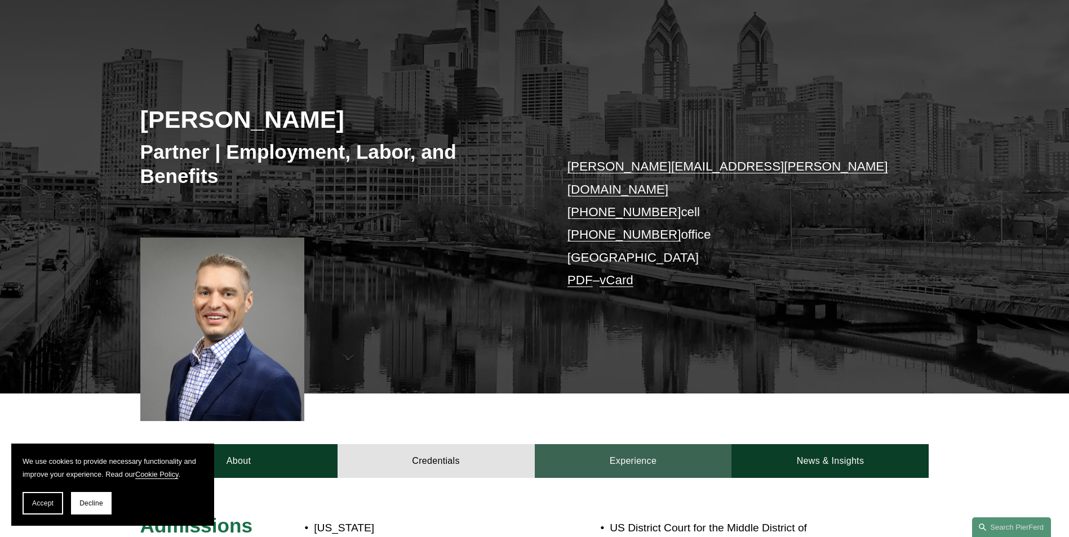
click at [626, 445] on link "Experience" at bounding box center [633, 462] width 197 height 34
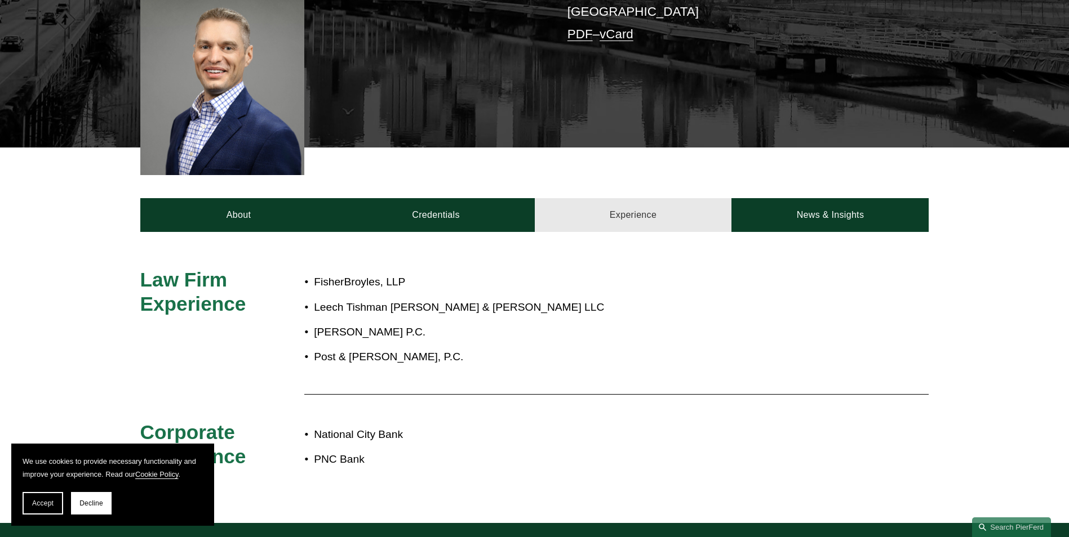
scroll to position [351, 0]
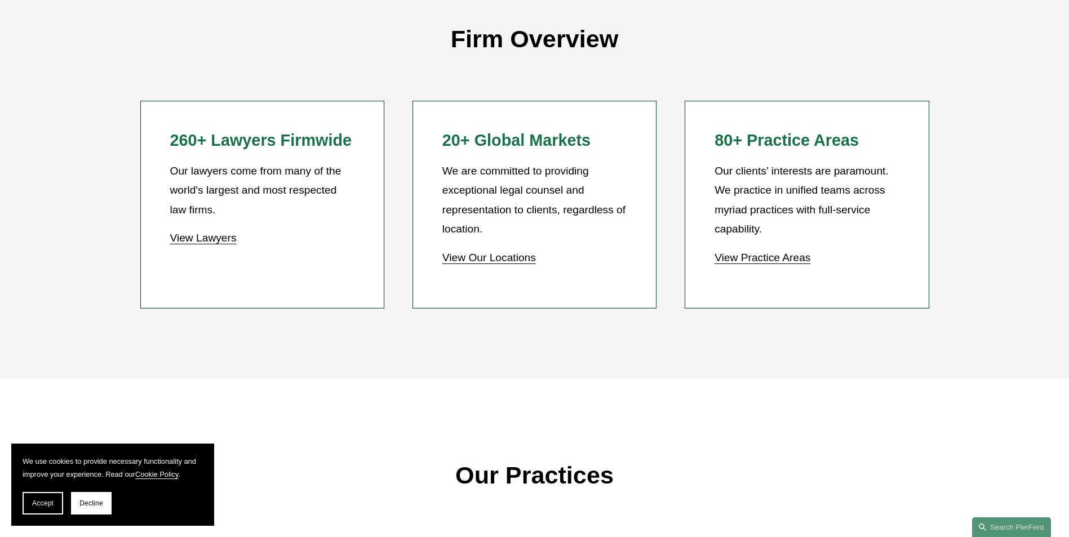
scroll to position [1060, 0]
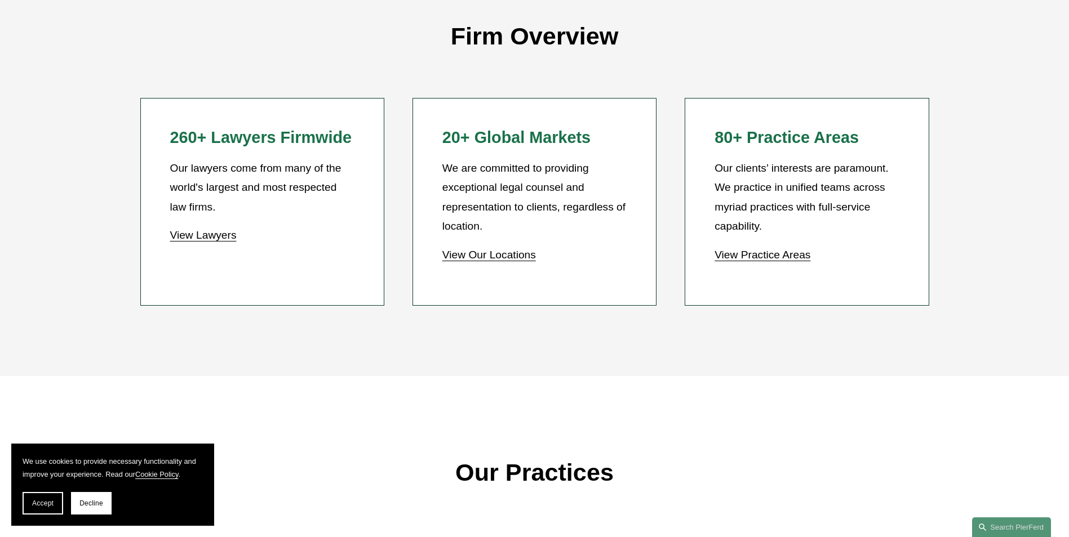
click at [189, 239] on link "View Lawyers" at bounding box center [203, 235] width 66 height 12
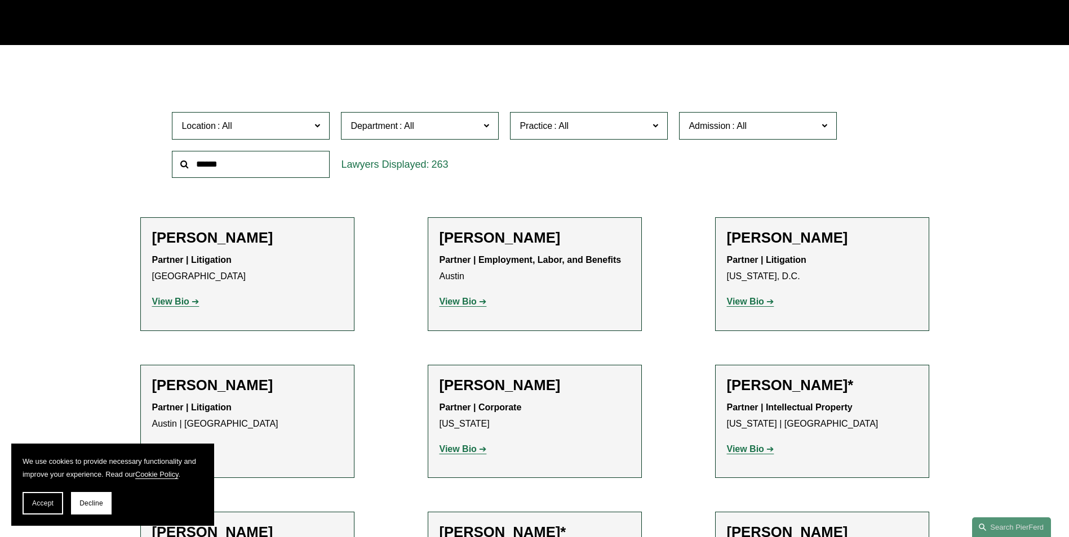
scroll to position [293, 0]
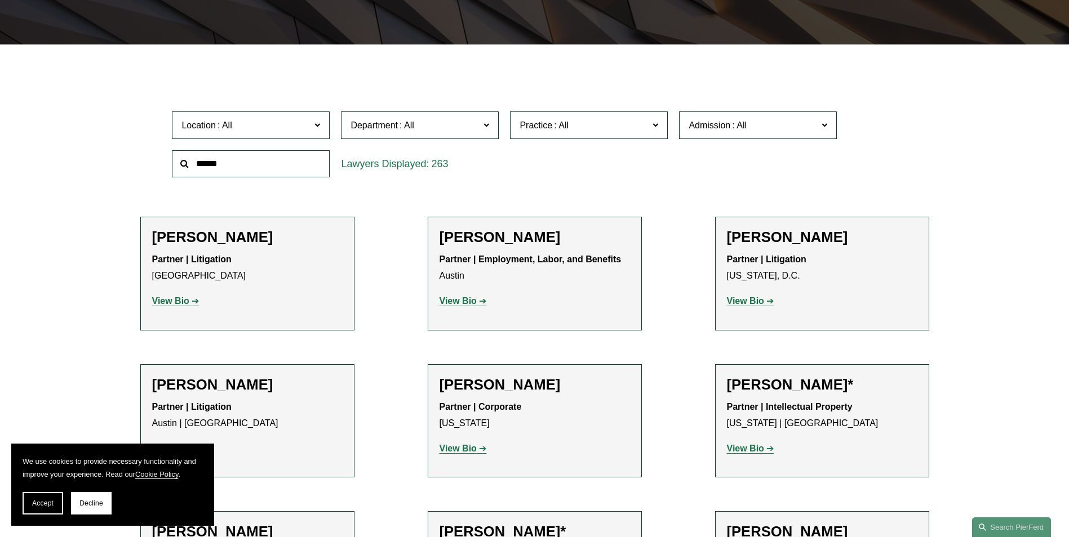
click at [487, 126] on span at bounding box center [486, 124] width 6 height 15
click at [0, 0] on link "Employment, Labor, and Benefits" at bounding box center [0, 0] width 0 height 0
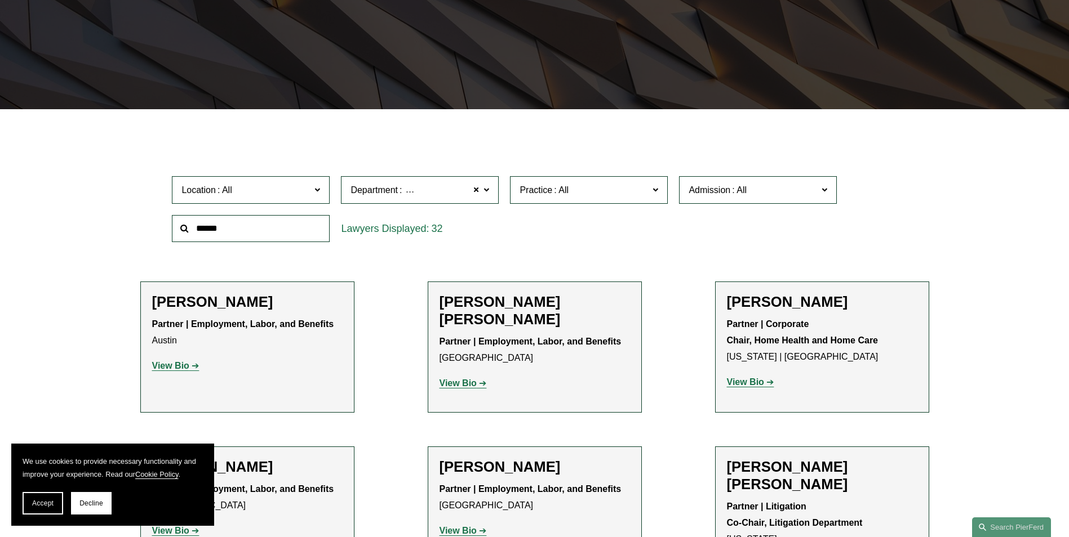
scroll to position [229, 0]
click at [304, 196] on span "Location" at bounding box center [245, 189] width 129 height 15
click at [0, 0] on link "[GEOGRAPHIC_DATA]" at bounding box center [0, 0] width 0 height 0
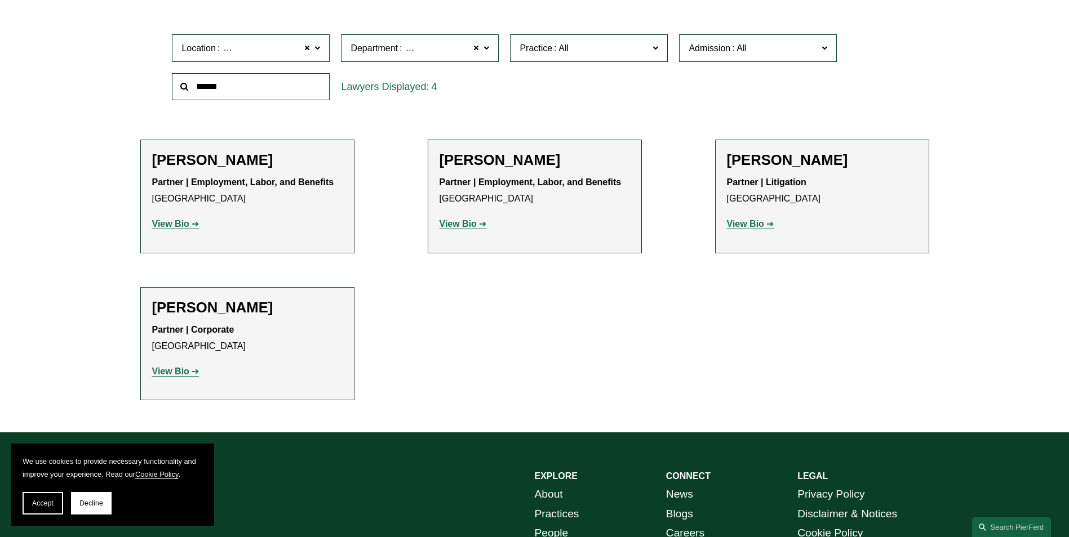
scroll to position [380, 0]
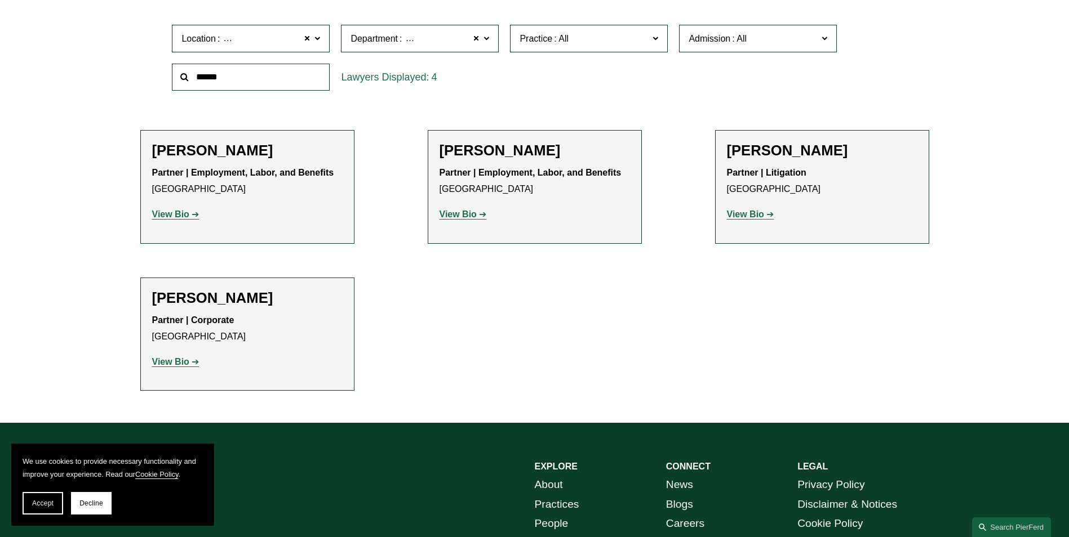
click at [168, 219] on strong "View Bio" at bounding box center [170, 215] width 37 height 10
click at [459, 214] on strong "View Bio" at bounding box center [457, 215] width 37 height 10
click at [738, 219] on strong "View Bio" at bounding box center [745, 215] width 37 height 10
click at [193, 360] on link "View Bio" at bounding box center [175, 362] width 47 height 10
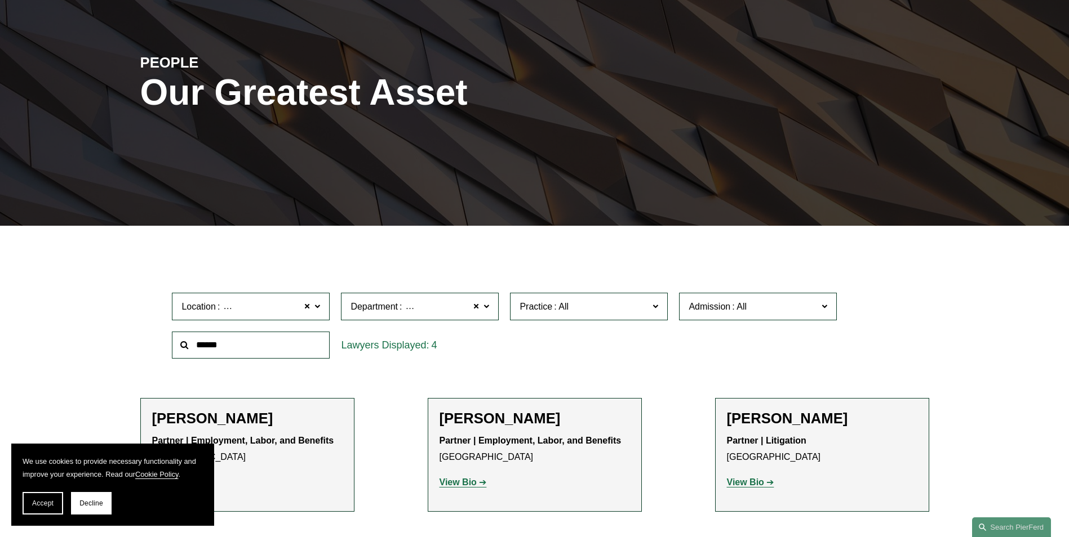
scroll to position [128, 0]
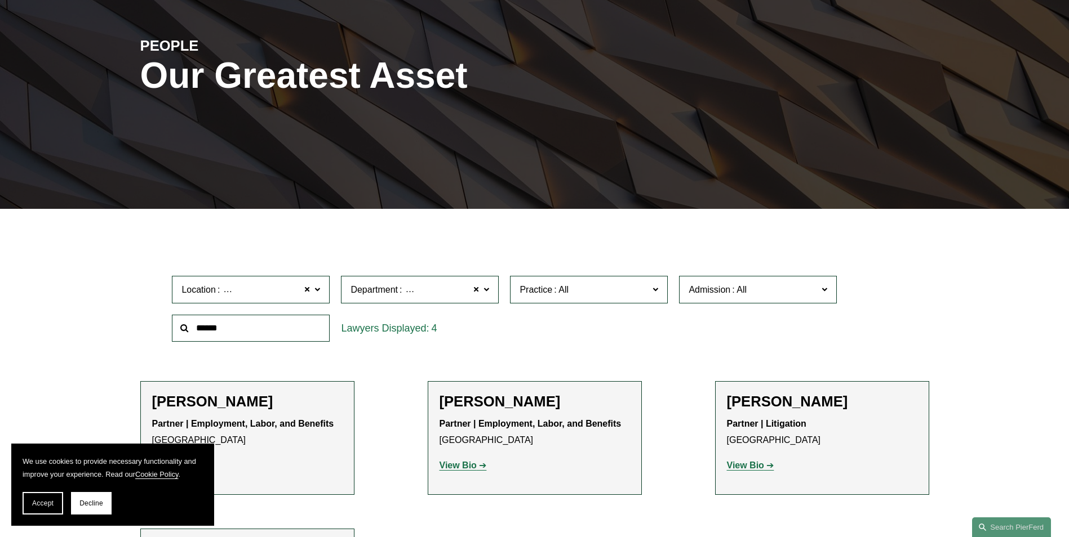
click at [481, 291] on label "Department Employment, Labor, and Benefits" at bounding box center [420, 290] width 158 height 28
click at [0, 0] on link "All" at bounding box center [0, 0] width 0 height 0
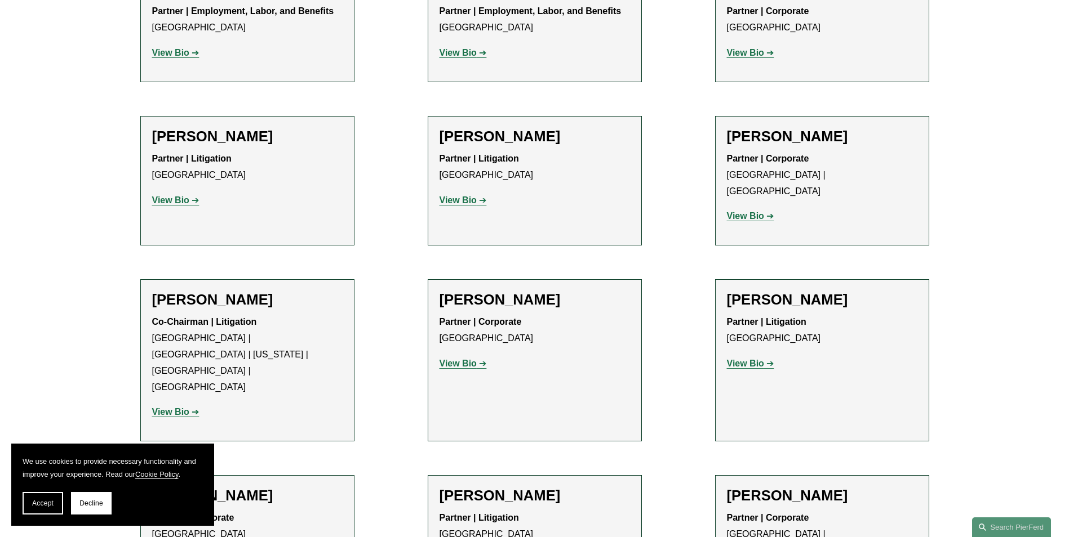
scroll to position [549, 0]
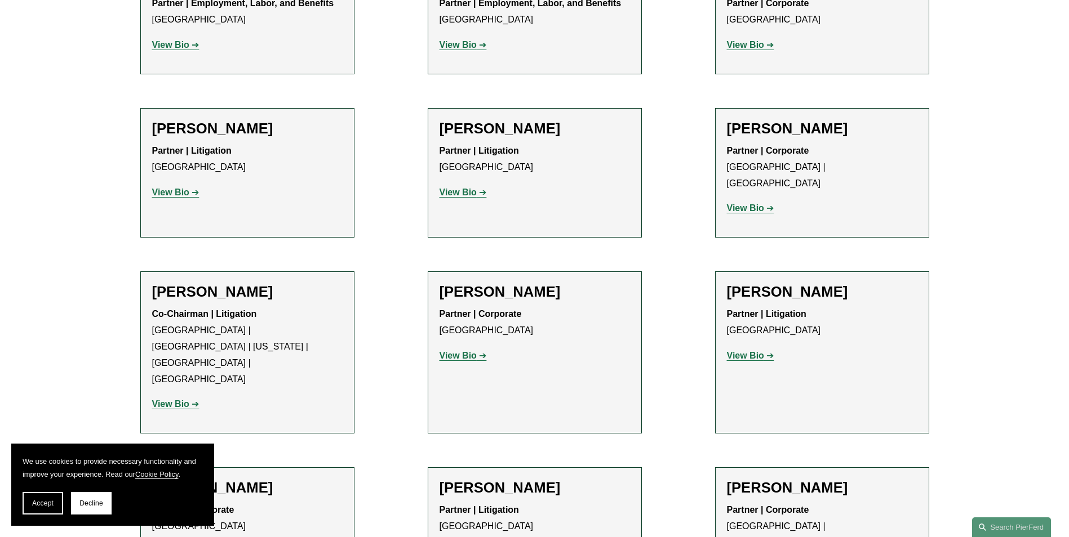
click at [171, 399] on strong "View Bio" at bounding box center [170, 404] width 37 height 10
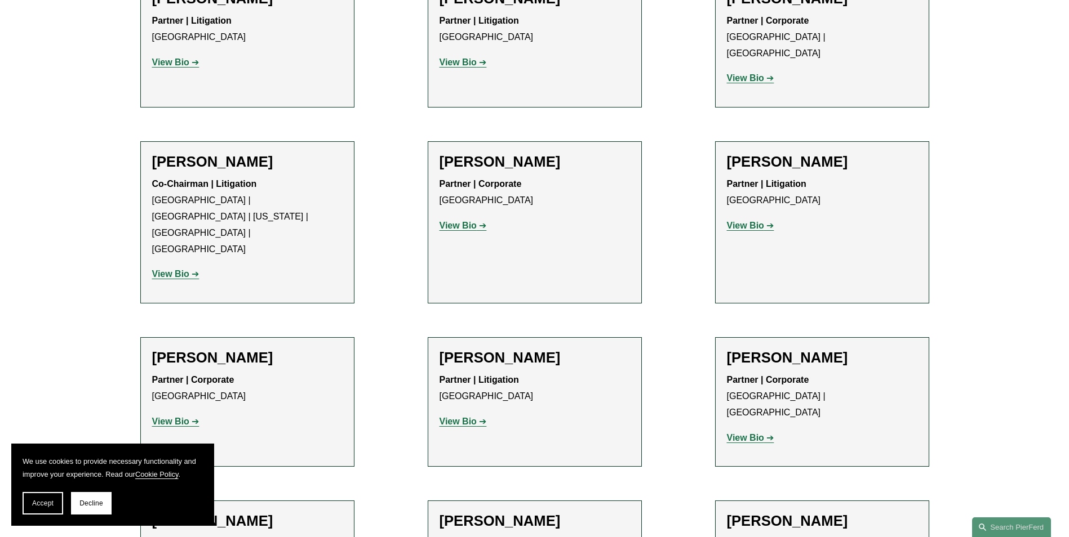
scroll to position [666, 0]
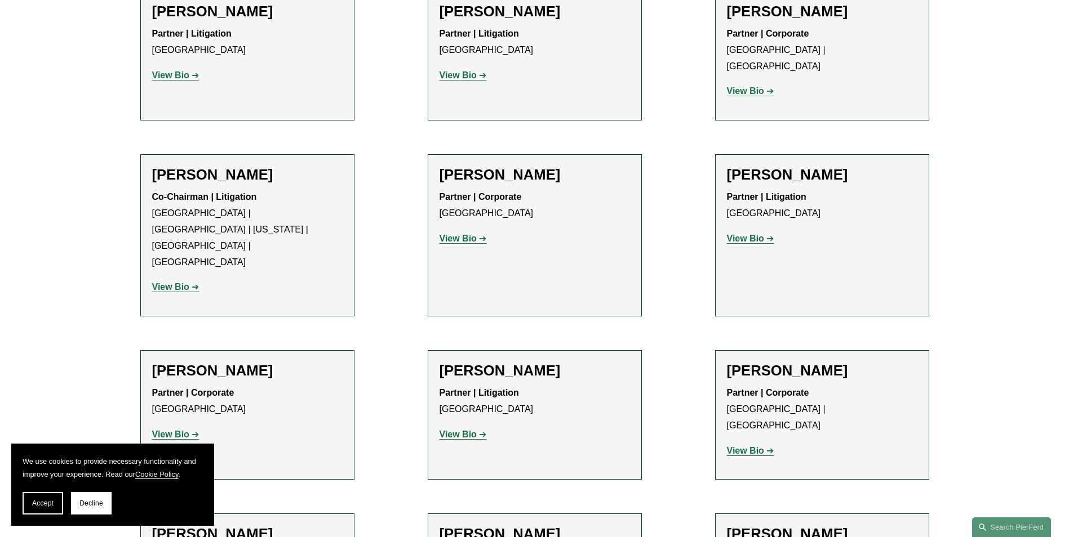
click at [188, 430] on strong "View Bio" at bounding box center [170, 435] width 37 height 10
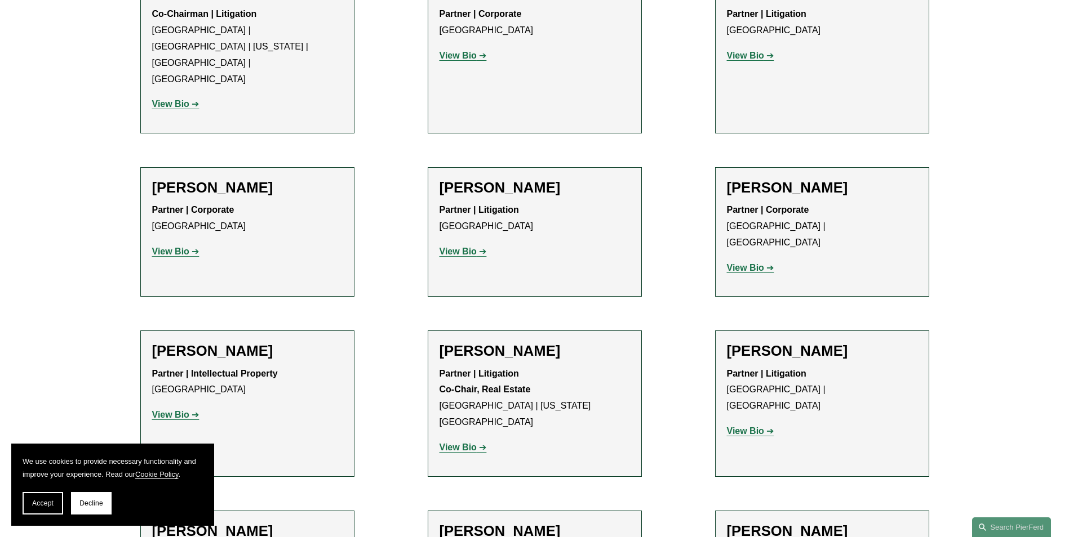
scroll to position [851, 0]
click at [177, 409] on strong "View Bio" at bounding box center [170, 414] width 37 height 10
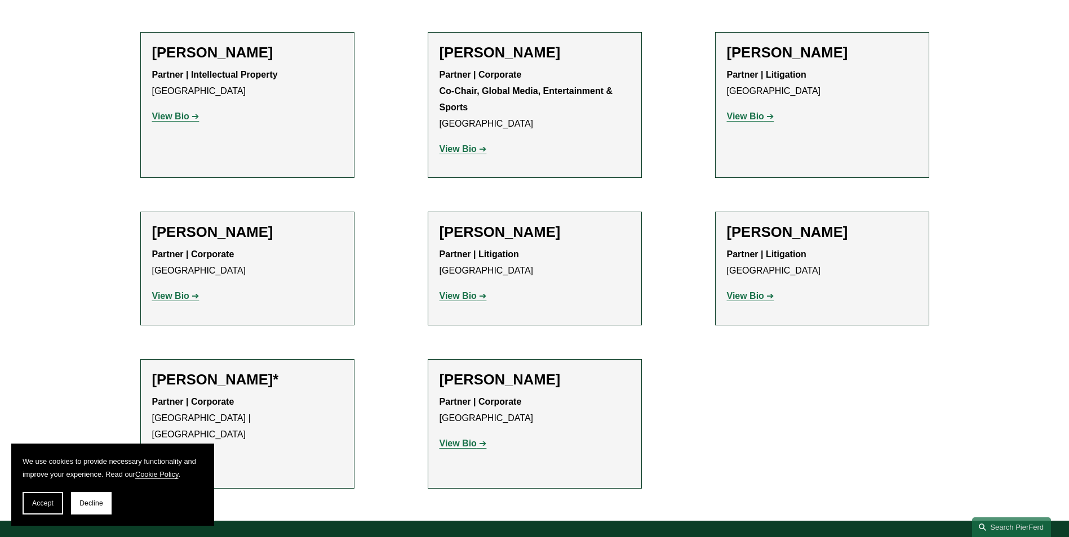
scroll to position [1674, 0]
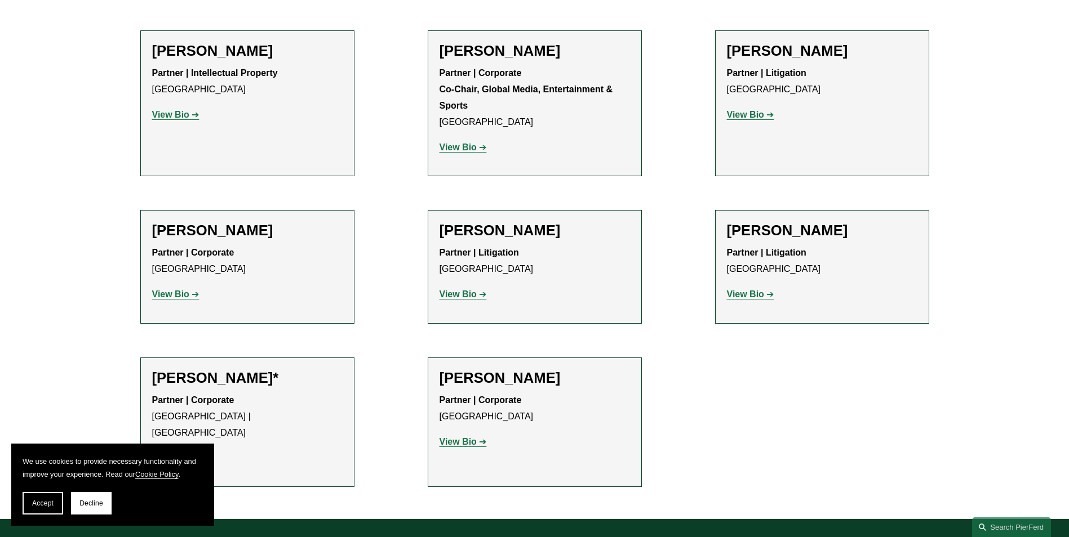
click at [199, 453] on link "View Bio" at bounding box center [175, 458] width 47 height 10
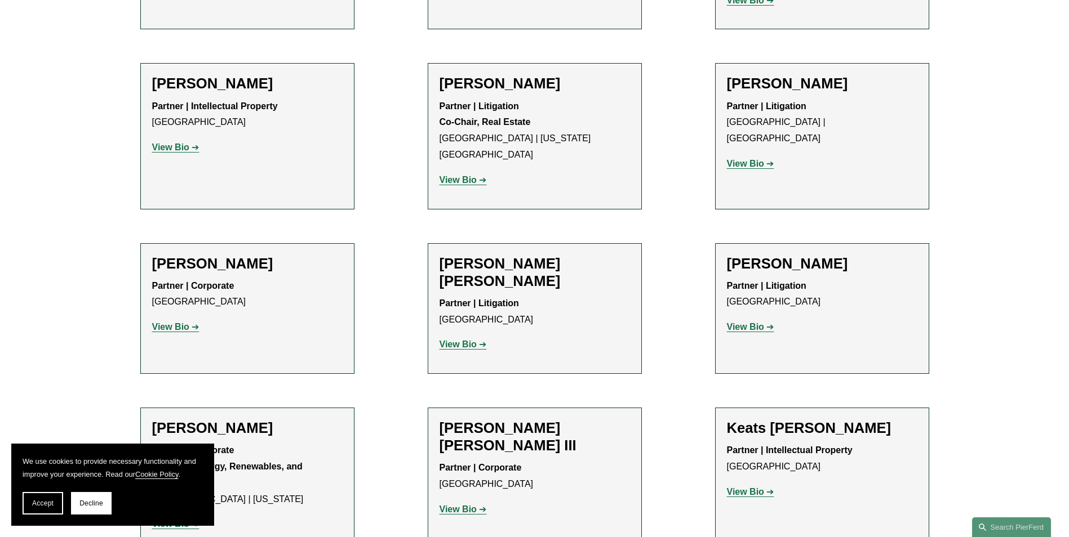
scroll to position [1115, 0]
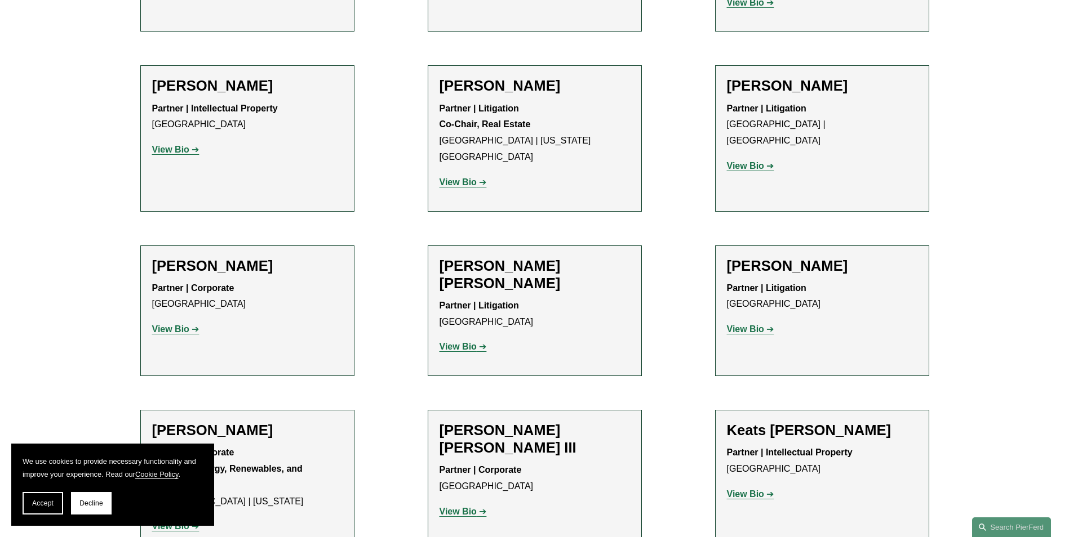
click at [746, 325] on strong "View Bio" at bounding box center [745, 330] width 37 height 10
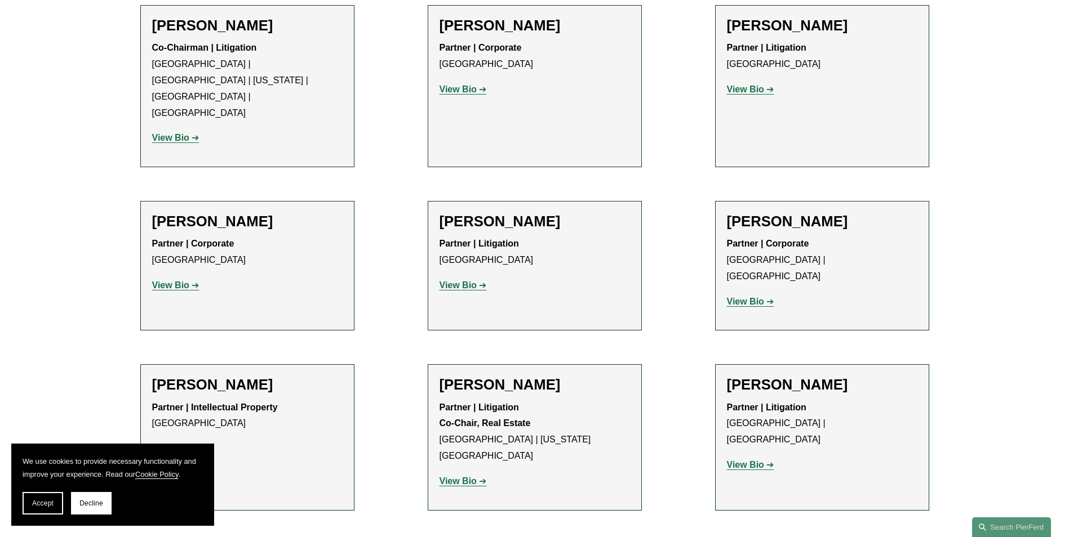
scroll to position [798, 0]
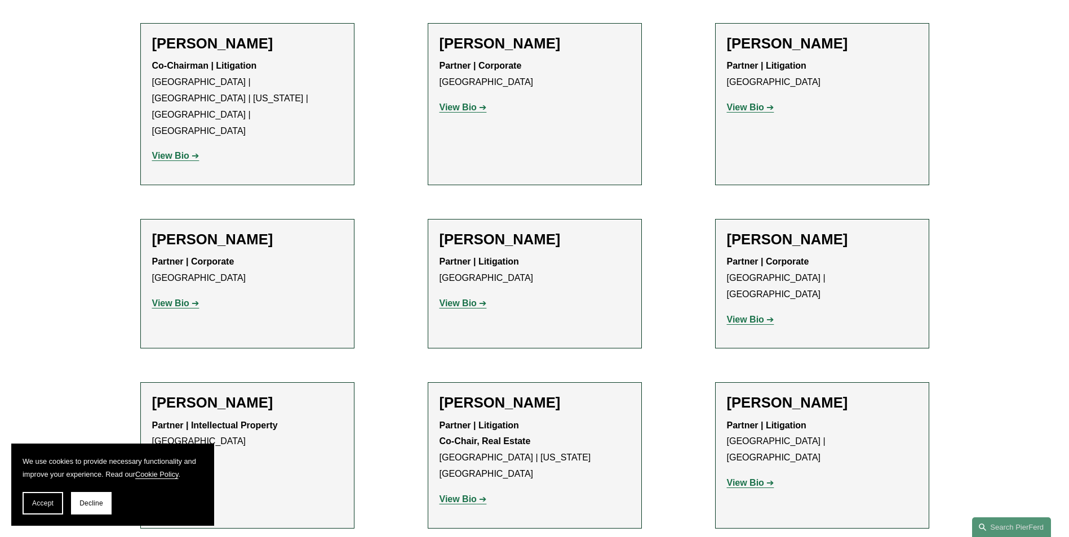
click at [748, 315] on strong "View Bio" at bounding box center [745, 320] width 37 height 10
click at [472, 299] on strong "View Bio" at bounding box center [457, 304] width 37 height 10
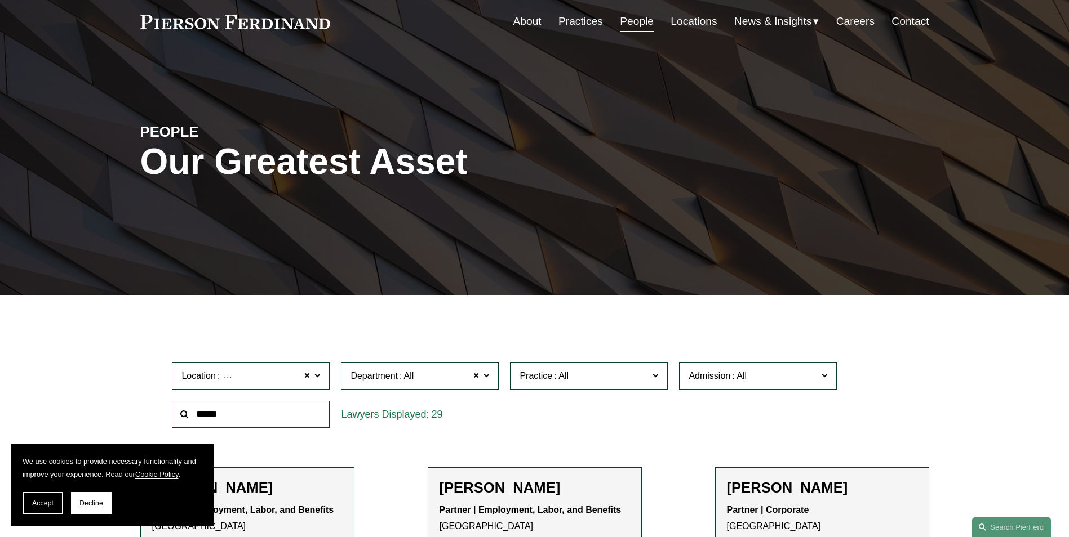
scroll to position [0, 0]
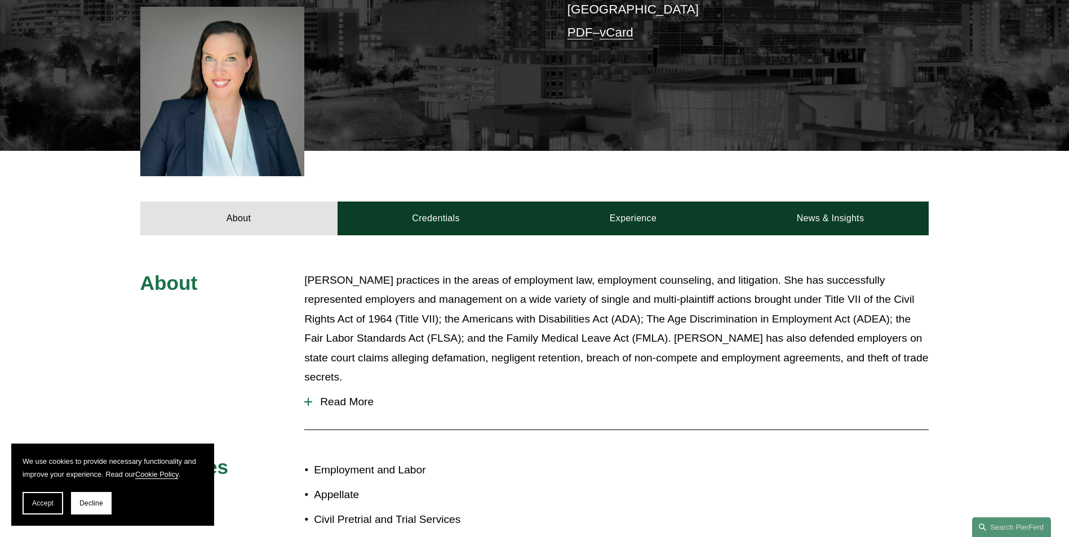
scroll to position [334, 0]
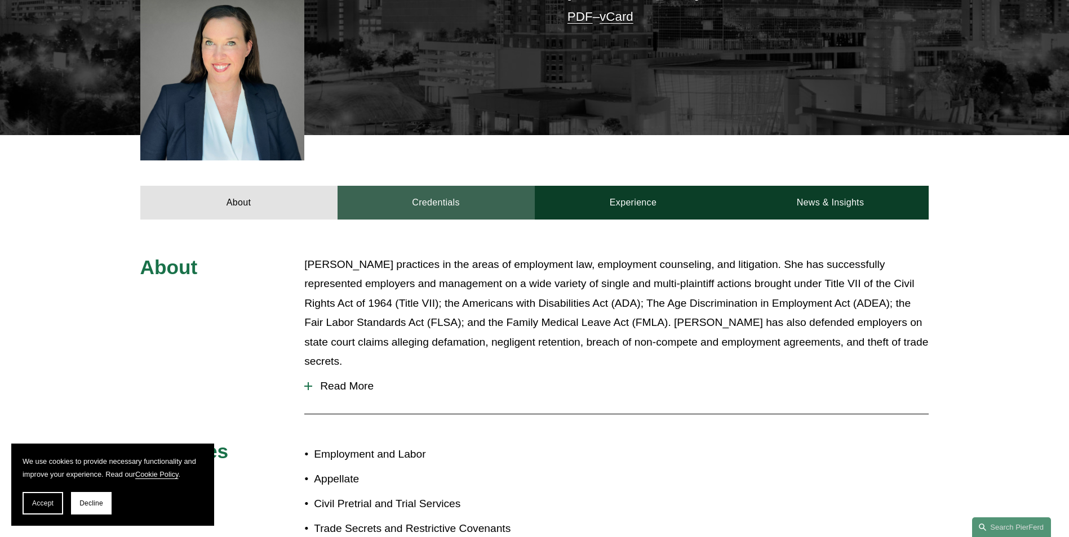
click at [436, 204] on link "Credentials" at bounding box center [435, 203] width 197 height 34
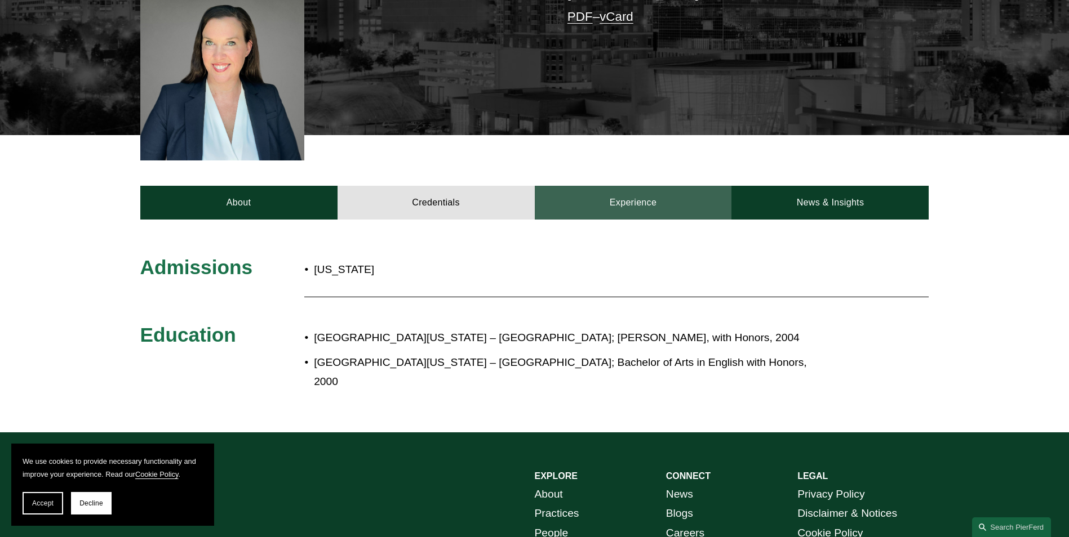
click at [623, 199] on link "Experience" at bounding box center [633, 203] width 197 height 34
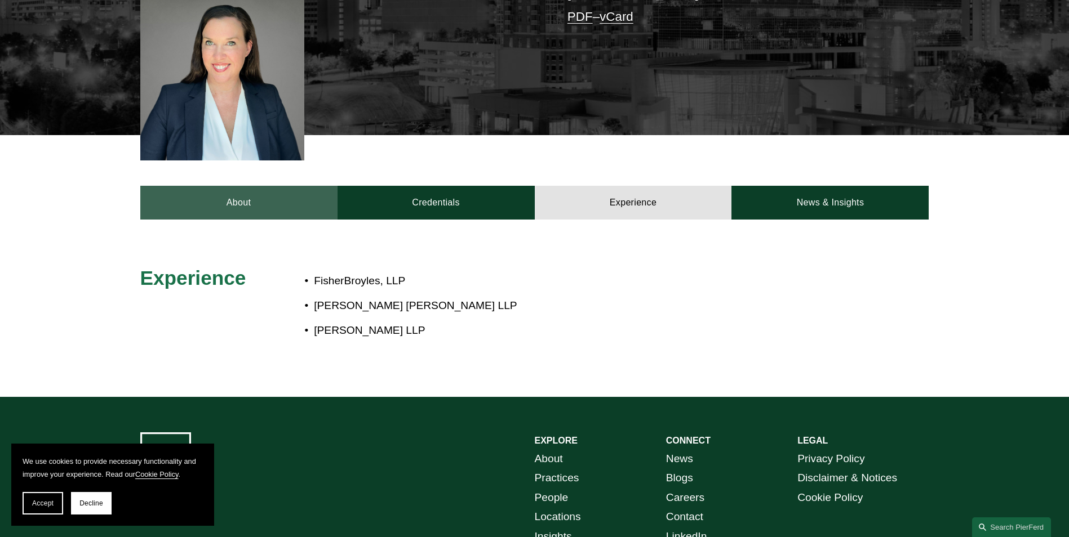
click at [243, 199] on link "About" at bounding box center [238, 203] width 197 height 34
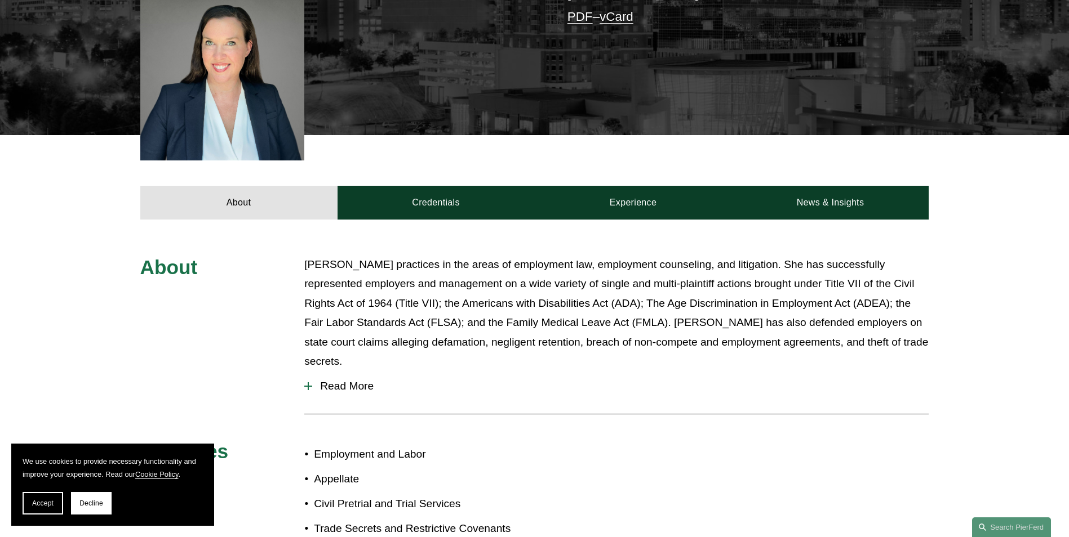
click at [334, 380] on span "Read More" at bounding box center [620, 386] width 616 height 12
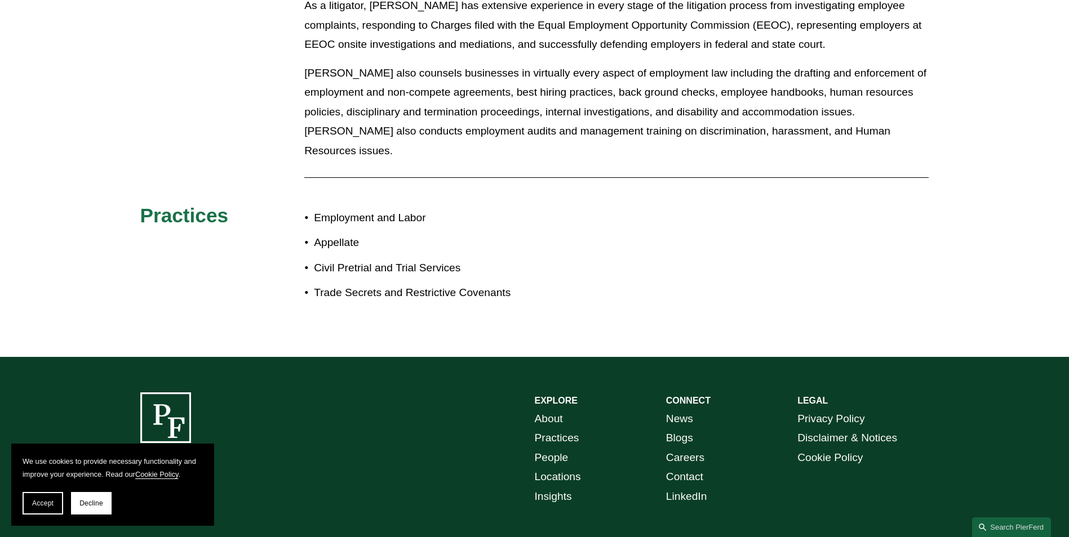
scroll to position [782, 0]
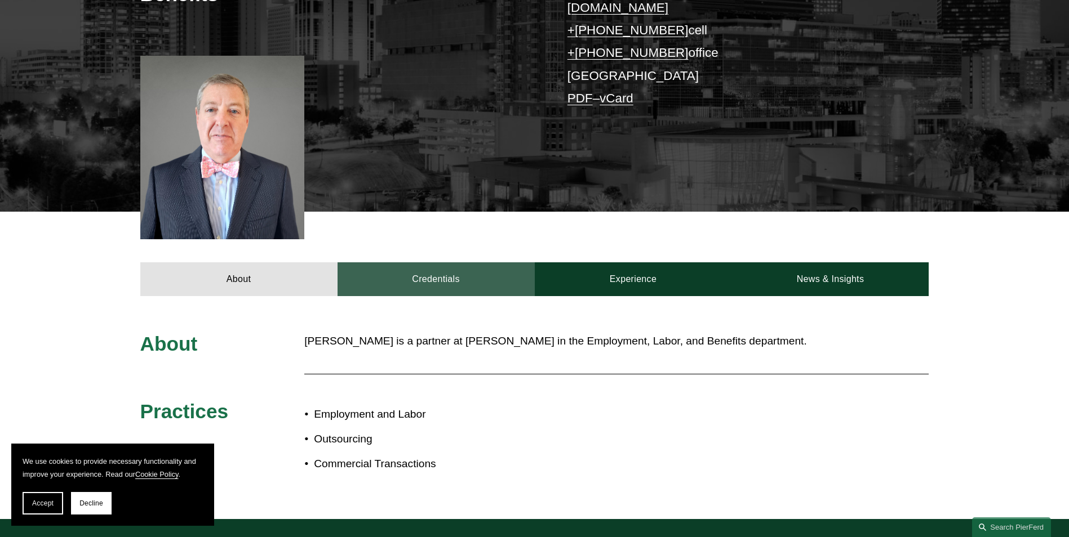
scroll to position [275, 0]
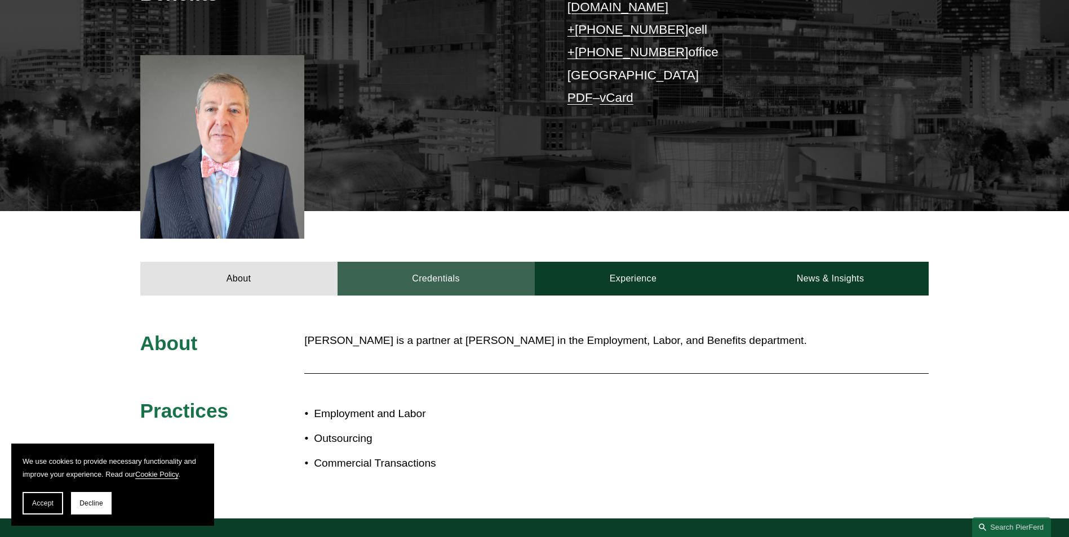
click at [420, 263] on link "Credentials" at bounding box center [435, 279] width 197 height 34
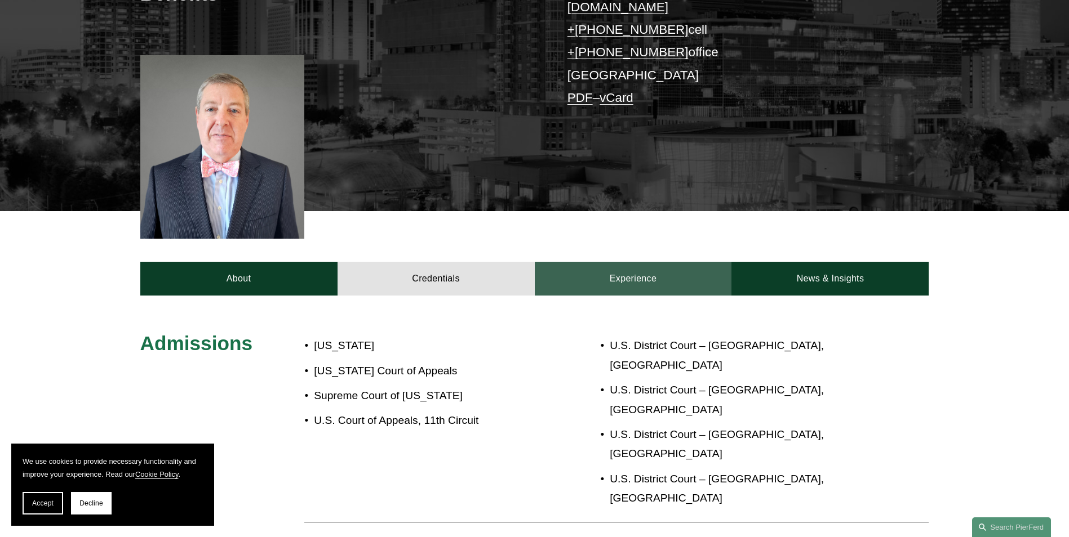
click at [615, 265] on link "Experience" at bounding box center [633, 279] width 197 height 34
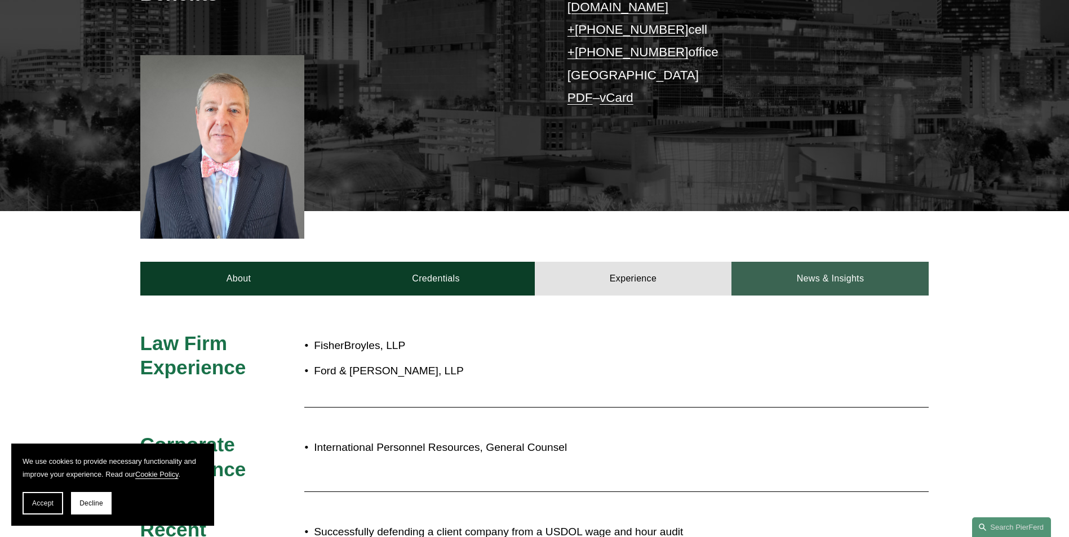
click at [828, 264] on link "News & Insights" at bounding box center [829, 279] width 197 height 34
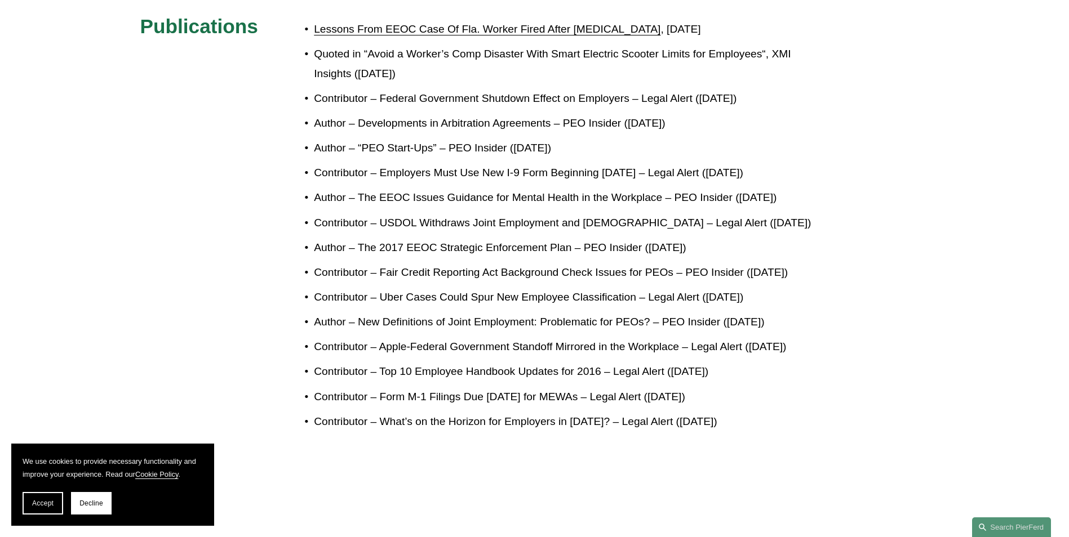
scroll to position [1137, 0]
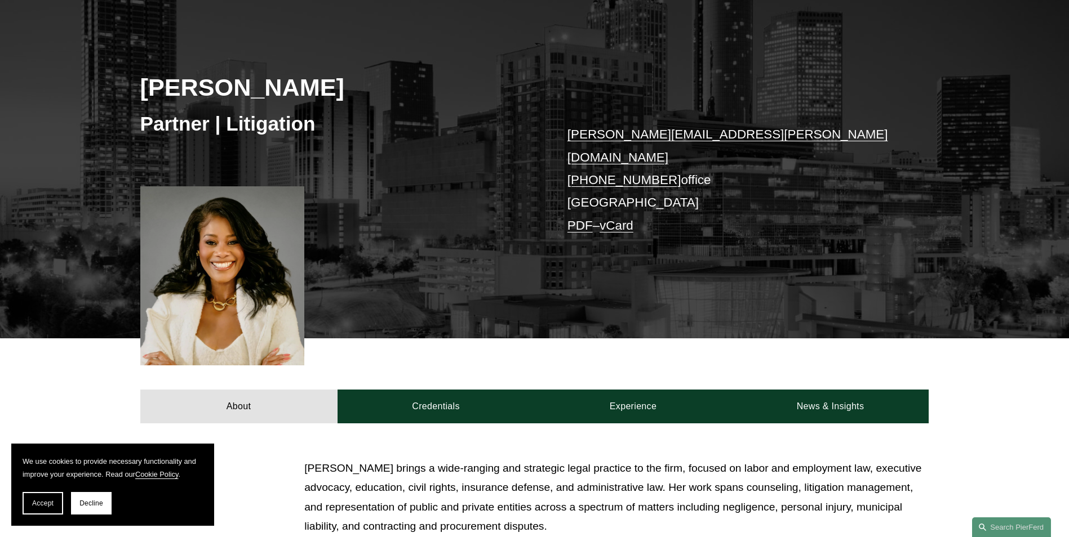
scroll to position [85, 0]
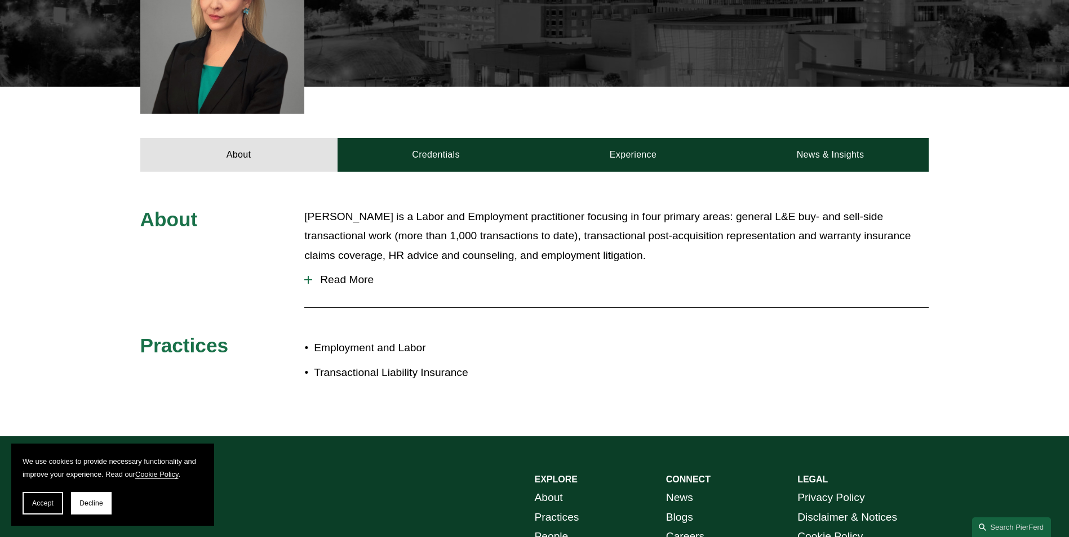
scroll to position [385, 0]
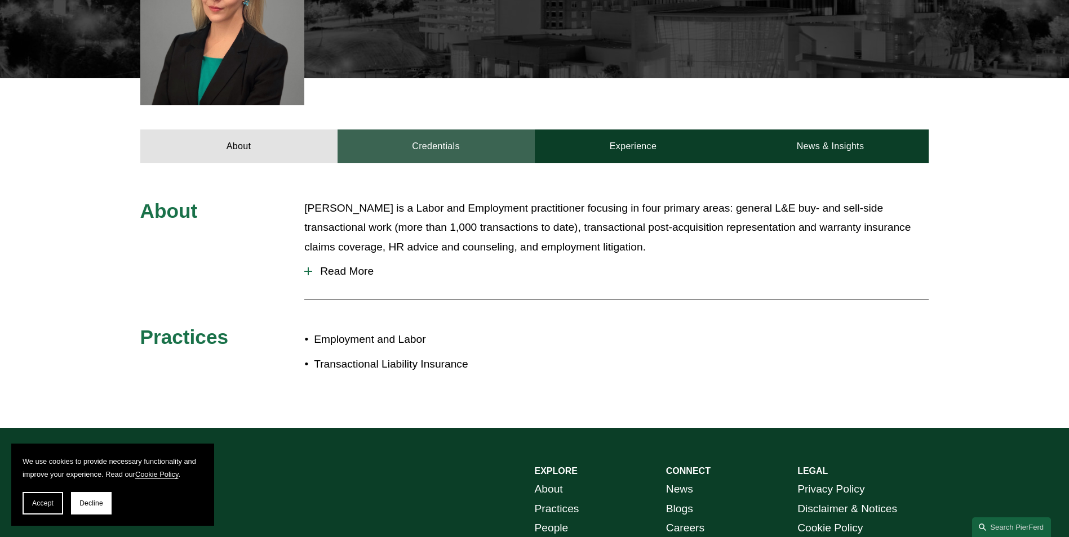
click at [441, 130] on link "Credentials" at bounding box center [435, 147] width 197 height 34
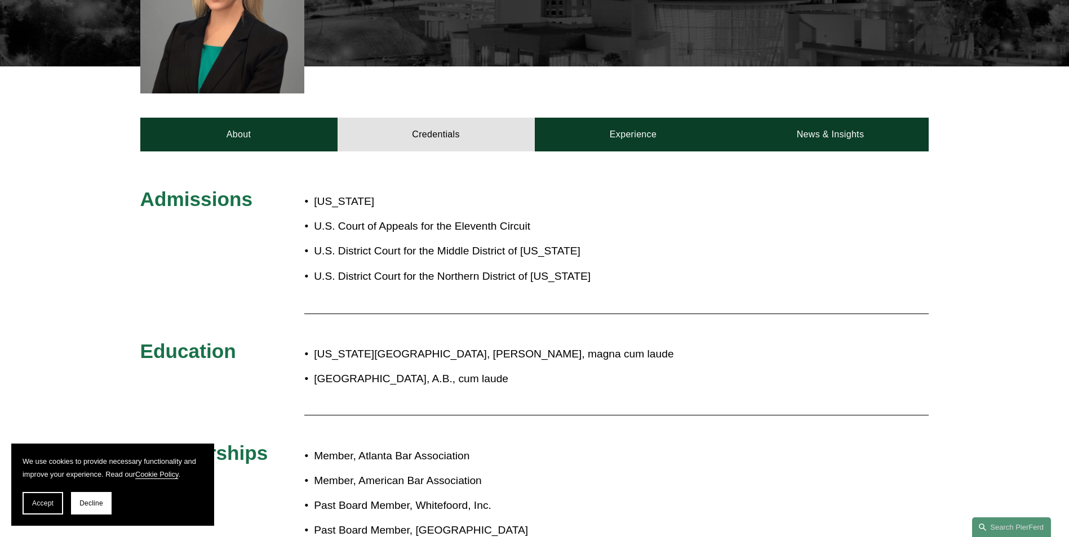
scroll to position [396, 0]
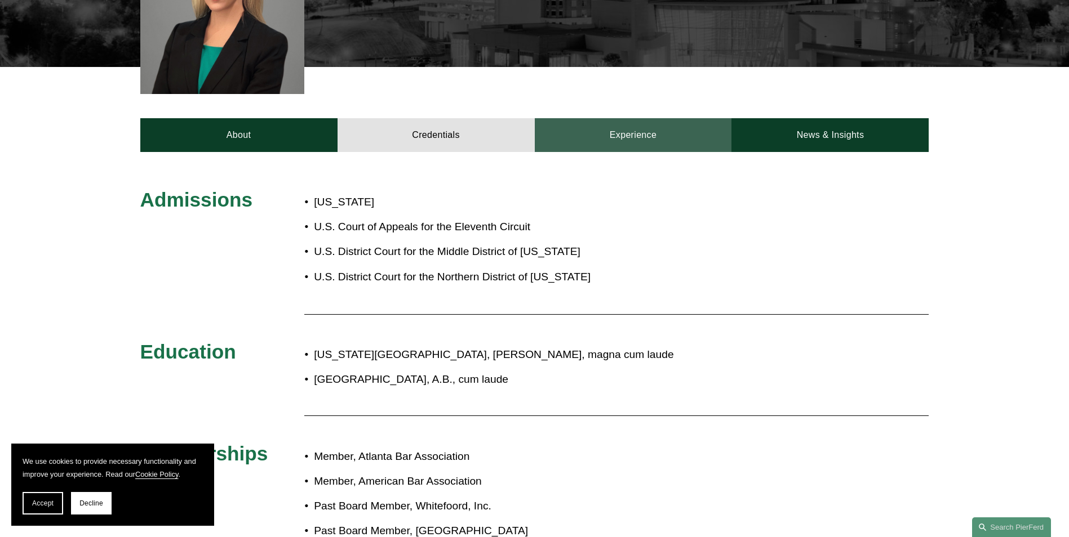
click at [625, 127] on link "Experience" at bounding box center [633, 135] width 197 height 34
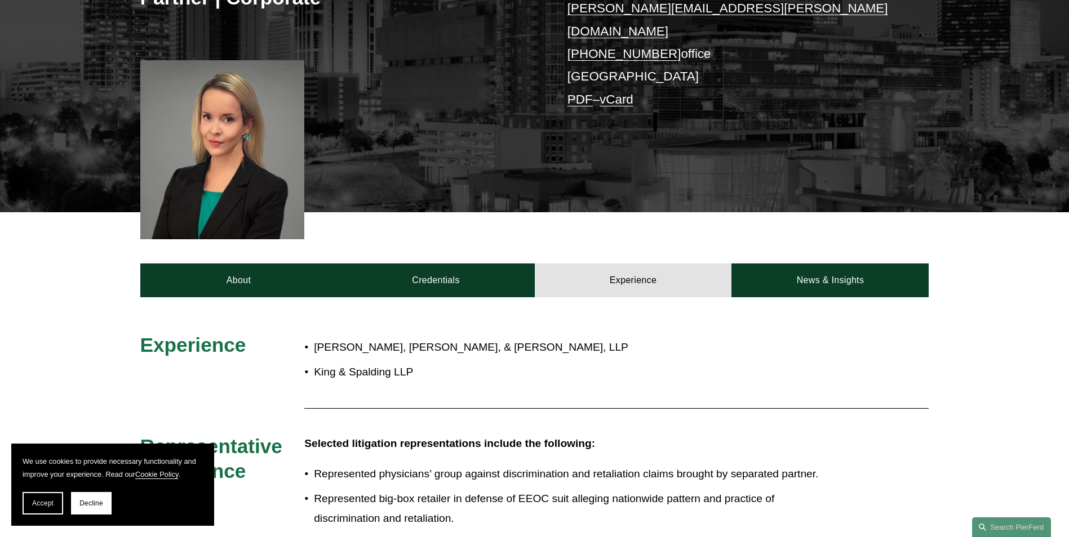
scroll to position [228, 0]
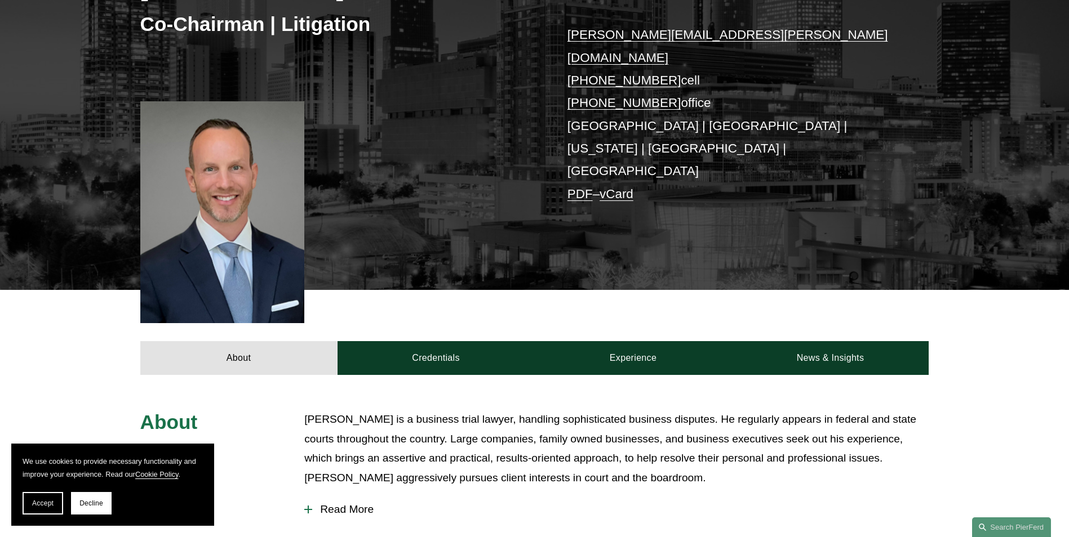
scroll to position [227, 0]
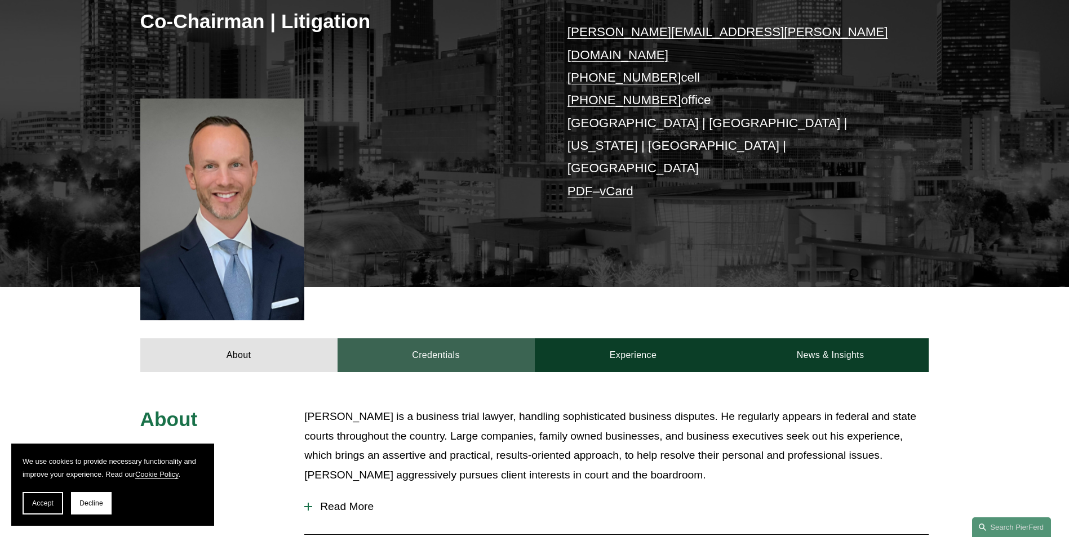
click at [441, 339] on link "Credentials" at bounding box center [435, 356] width 197 height 34
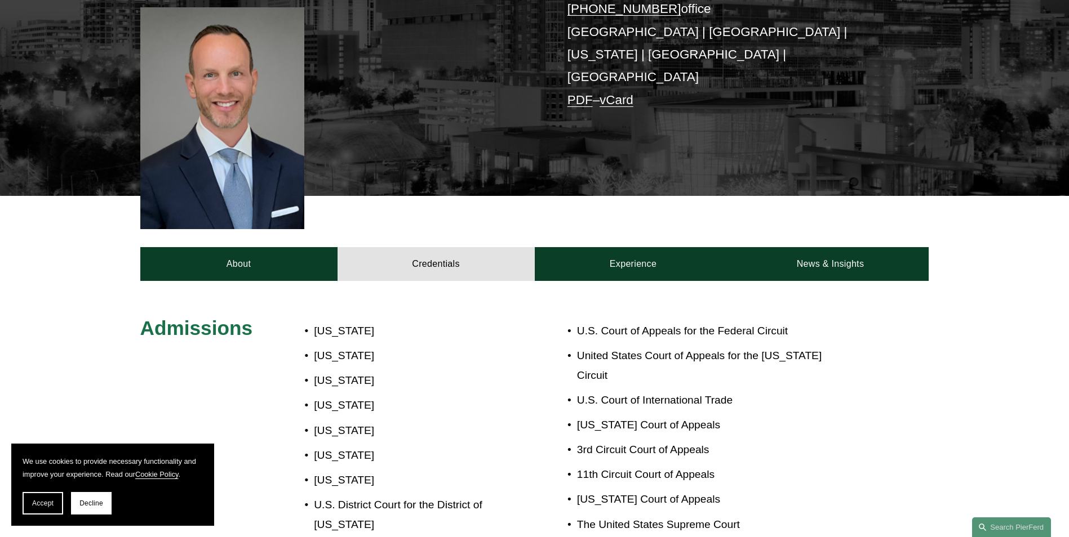
scroll to position [318, 0]
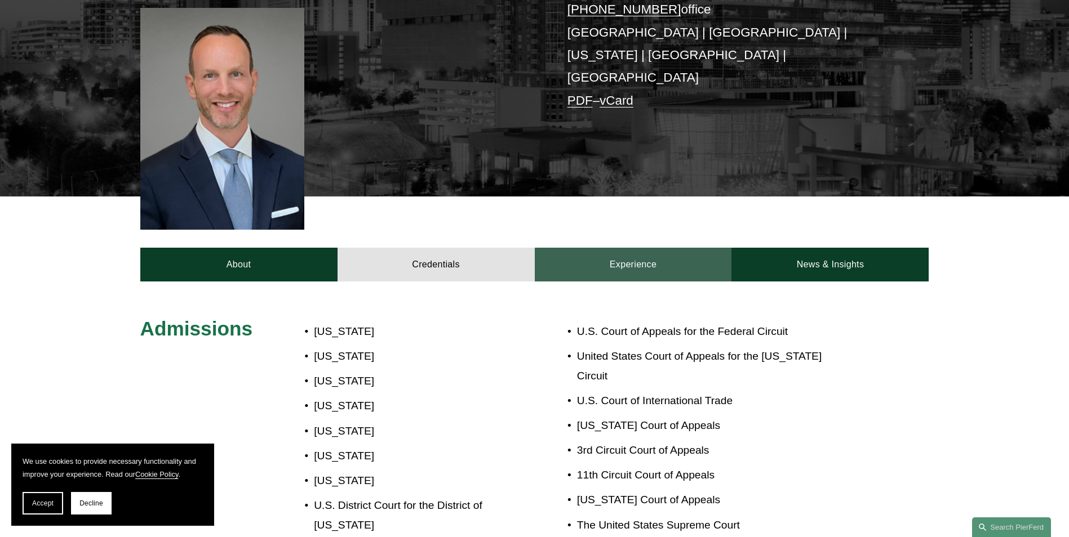
click at [612, 248] on link "Experience" at bounding box center [633, 265] width 197 height 34
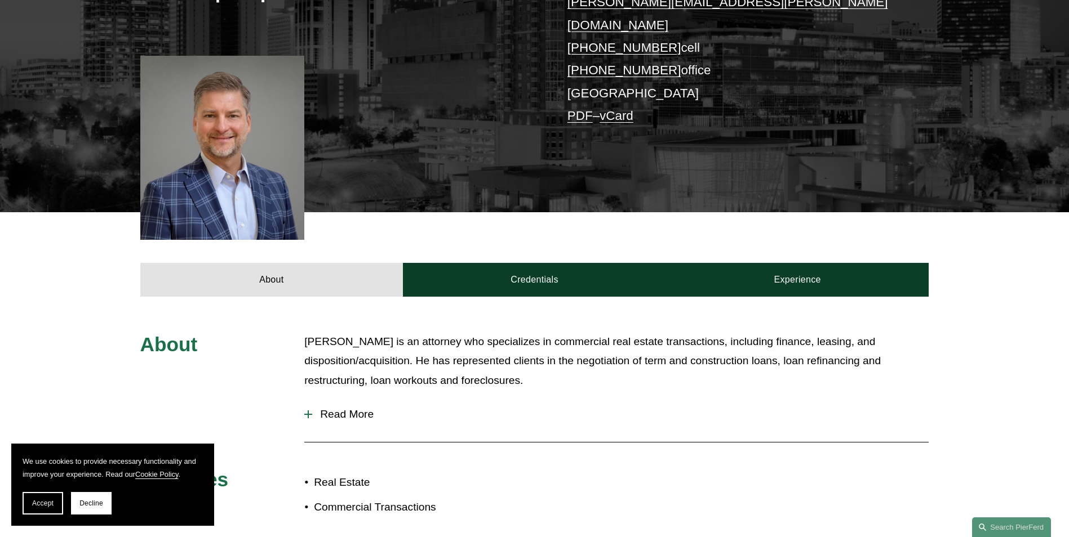
scroll to position [259, 0]
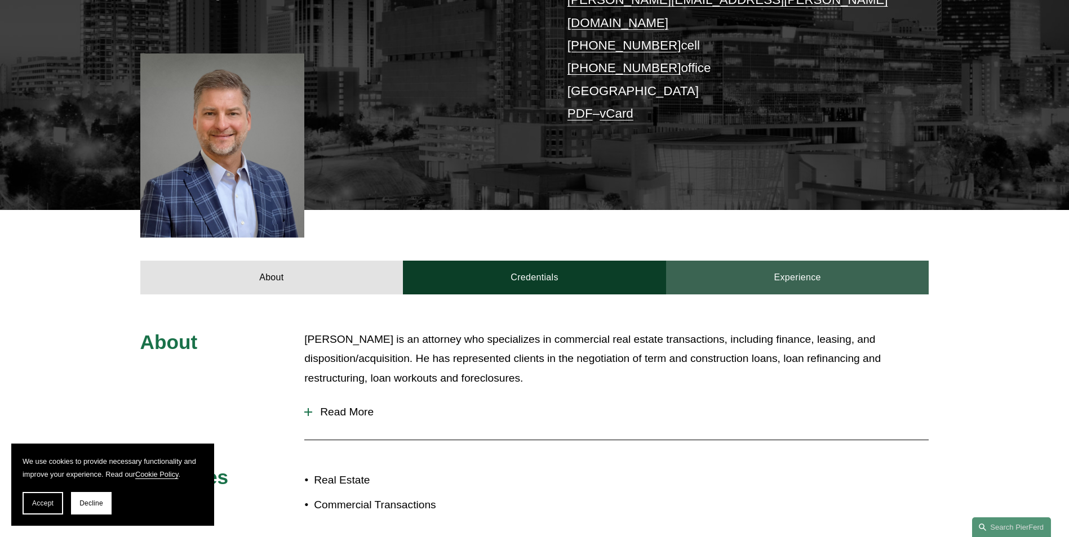
click at [788, 264] on link "Experience" at bounding box center [797, 278] width 263 height 34
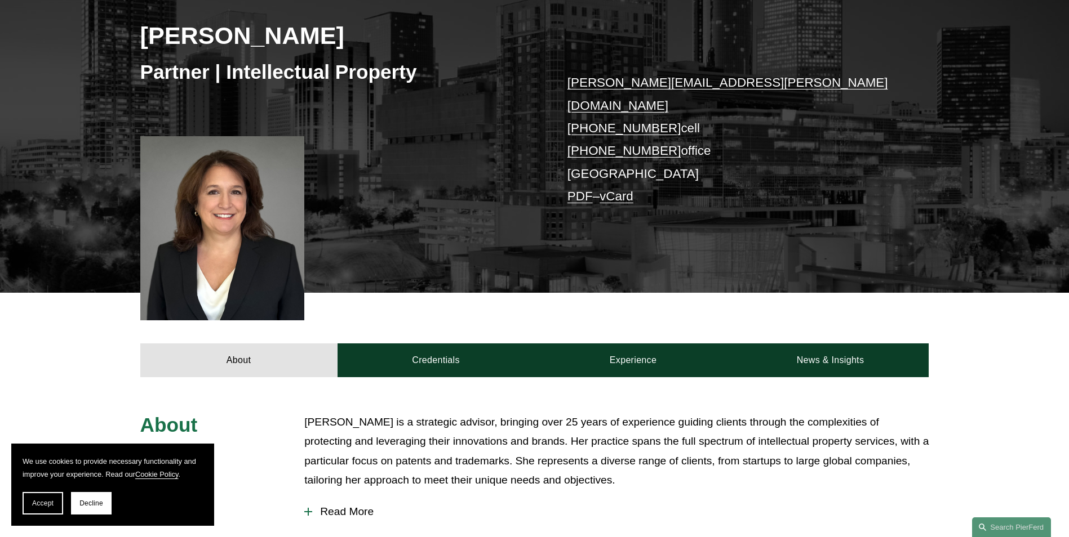
scroll to position [199, 0]
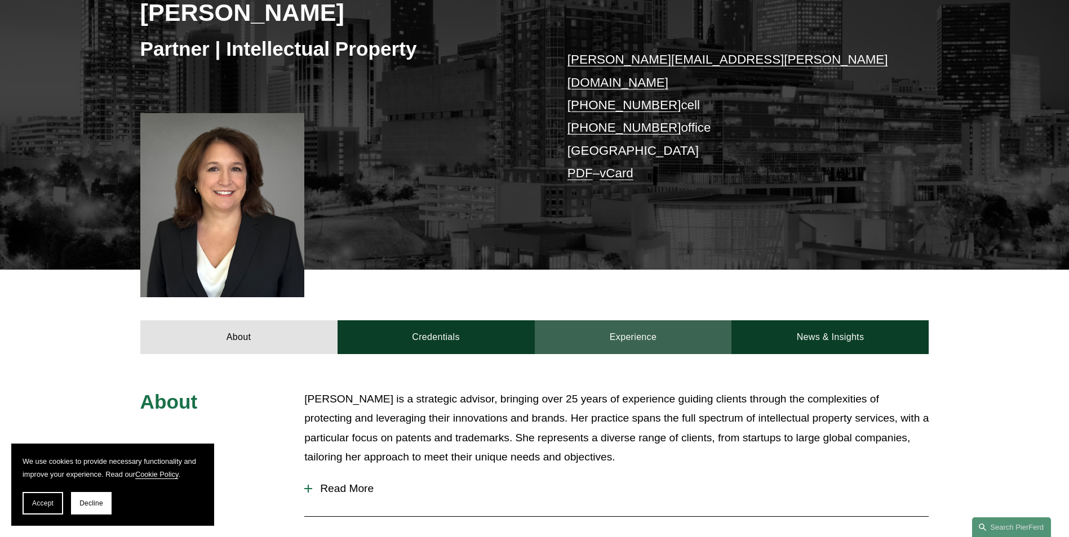
click at [665, 326] on link "Experience" at bounding box center [633, 338] width 197 height 34
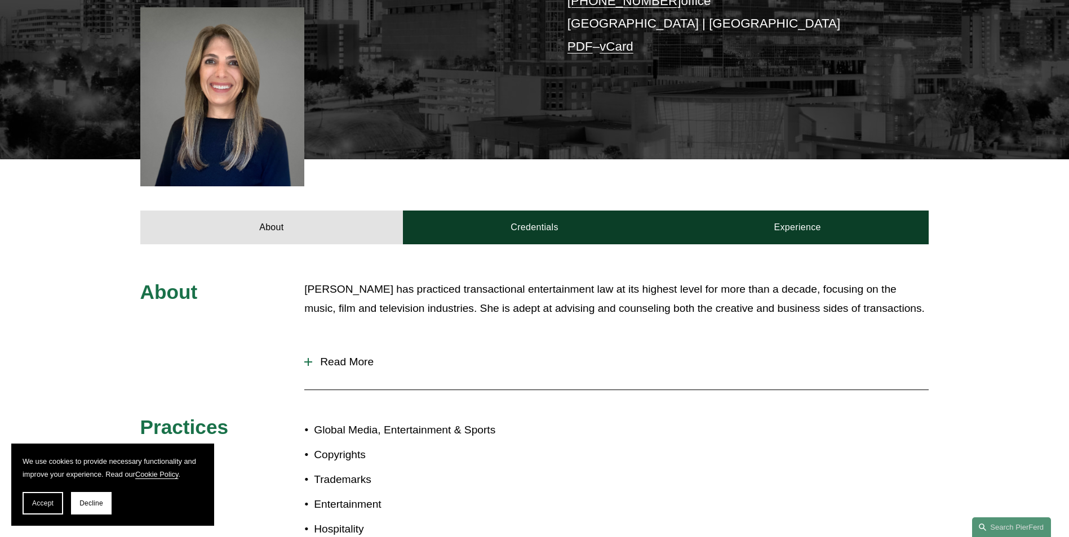
scroll to position [305, 0]
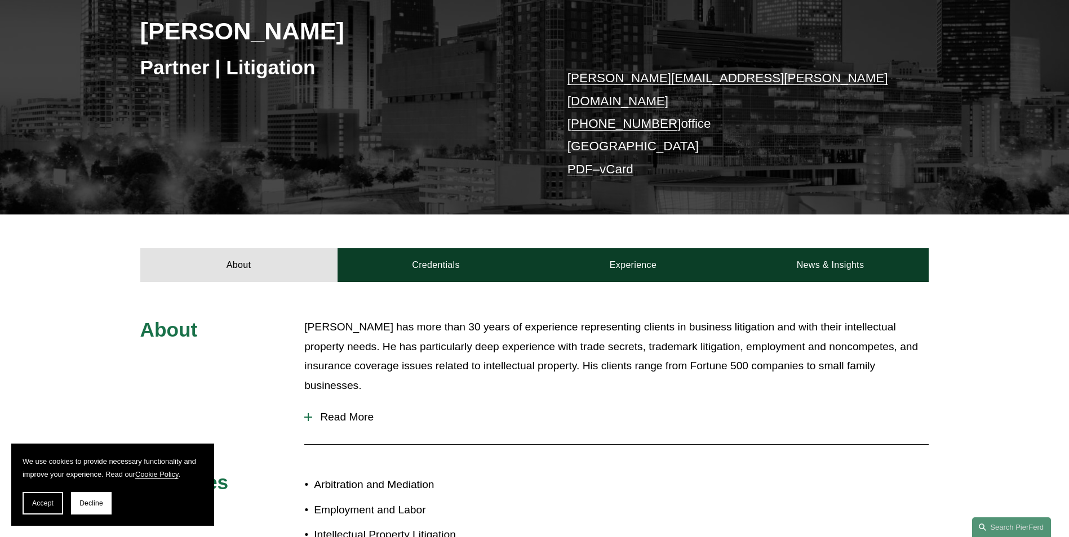
scroll to position [194, 0]
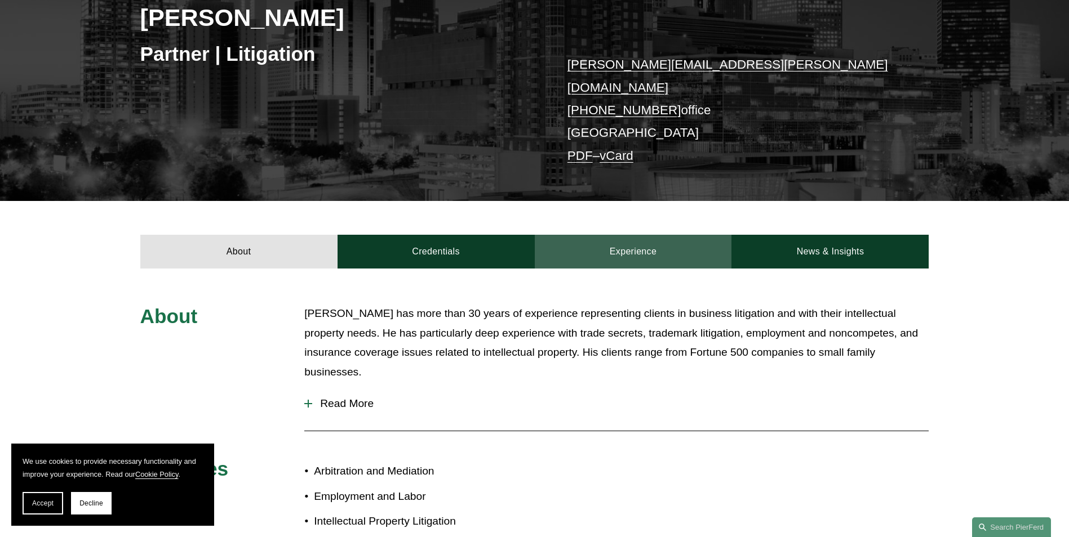
click at [621, 235] on link "Experience" at bounding box center [633, 252] width 197 height 34
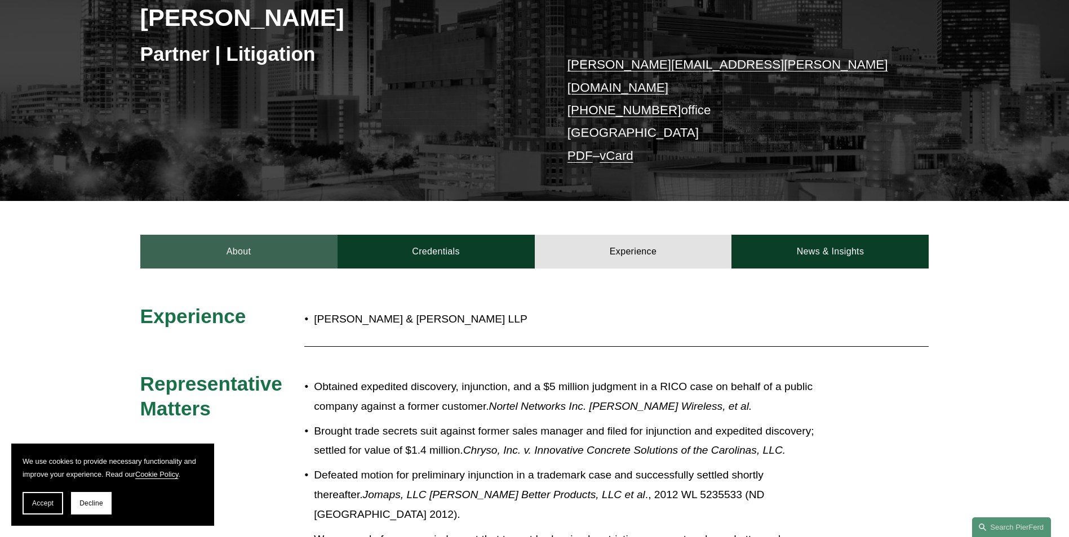
click at [229, 235] on link "About" at bounding box center [238, 252] width 197 height 34
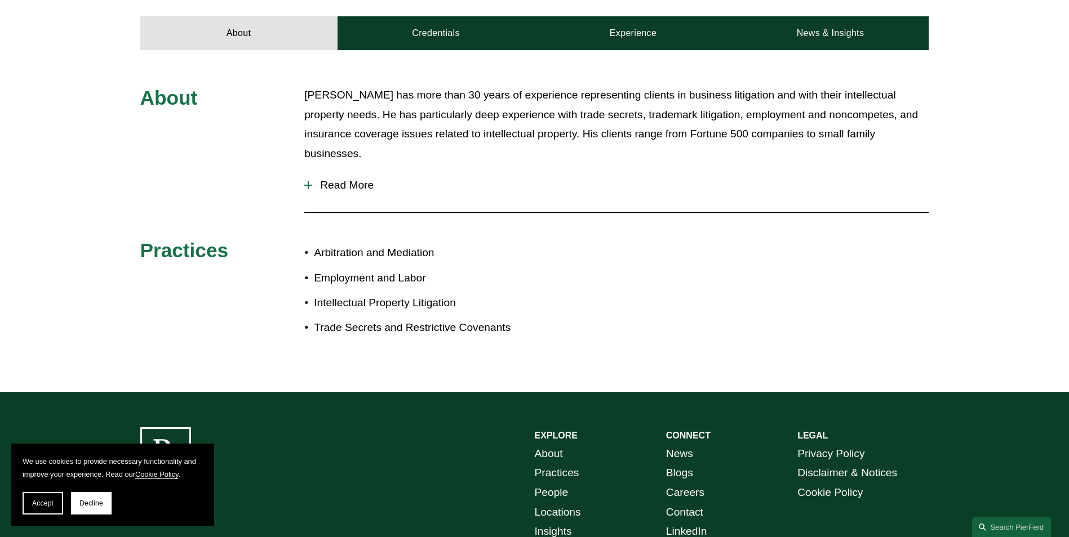
scroll to position [414, 0]
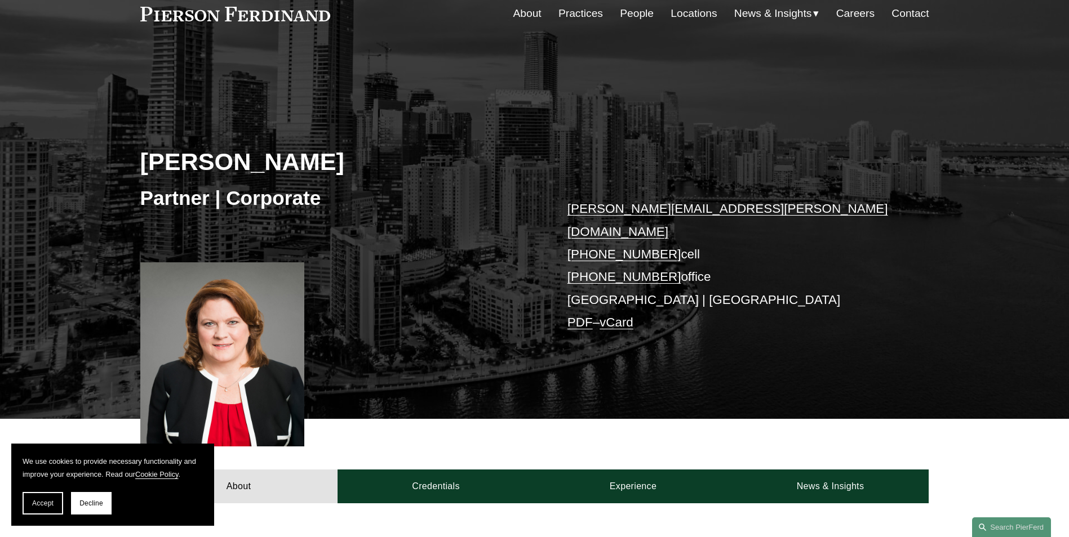
scroll to position [103, 0]
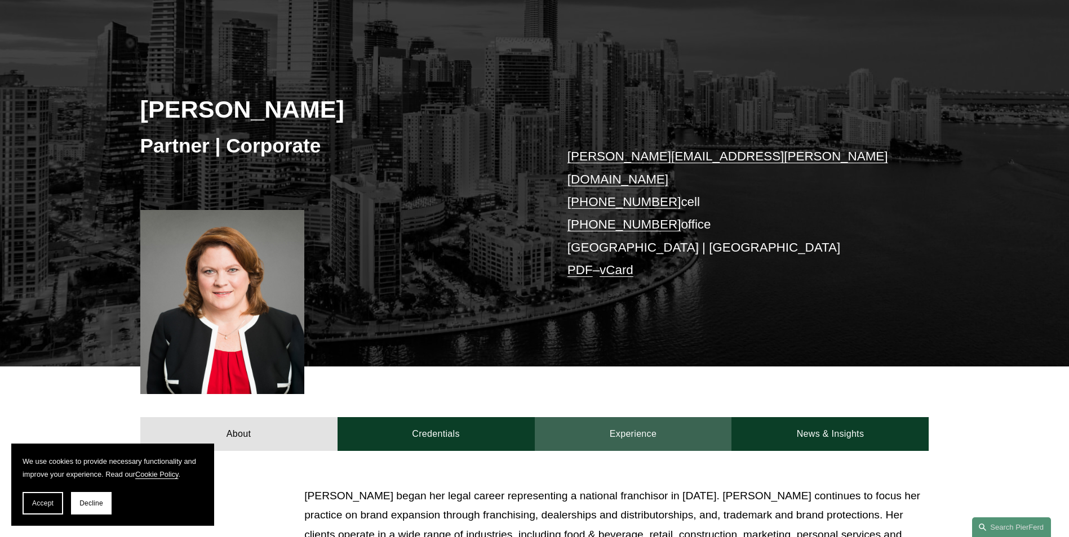
click at [652, 417] on link "Experience" at bounding box center [633, 434] width 197 height 34
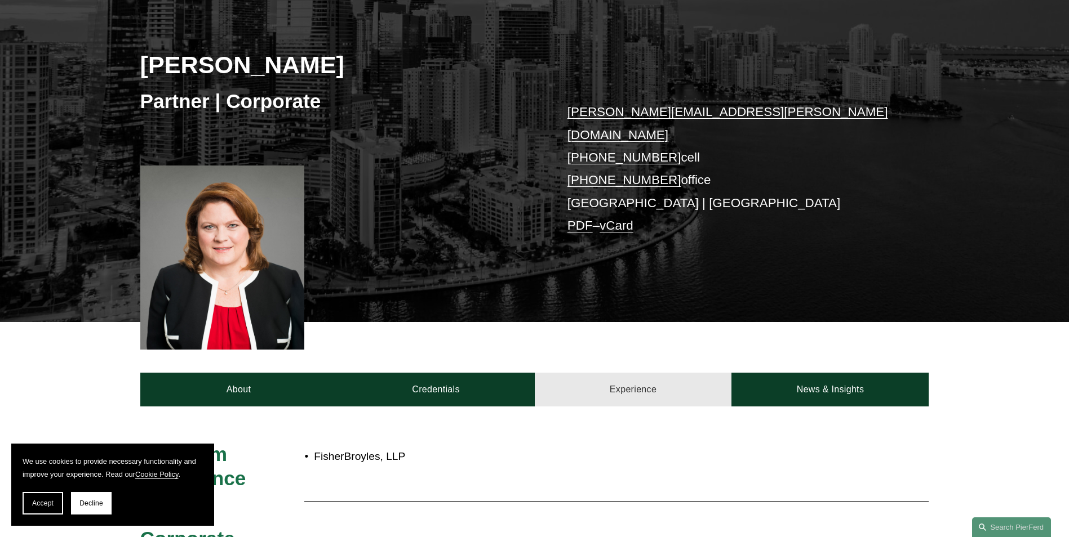
scroll to position [259, 0]
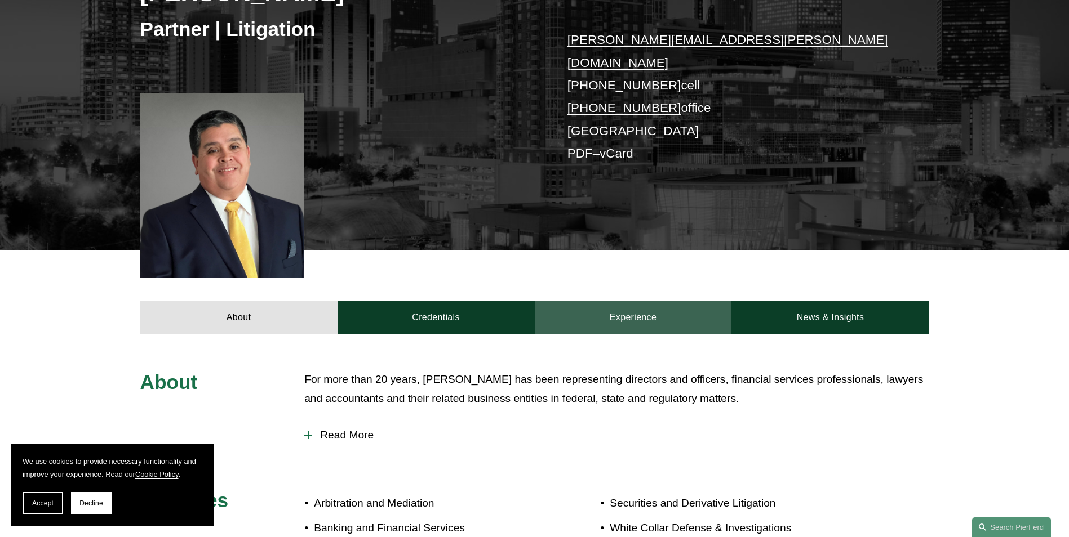
scroll to position [233, 0]
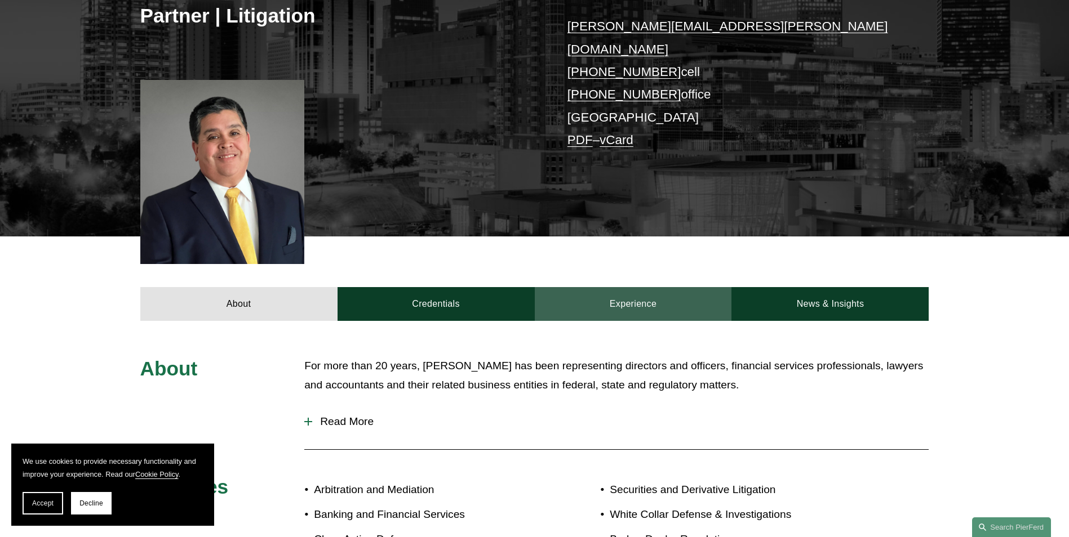
click at [650, 291] on link "Experience" at bounding box center [633, 304] width 197 height 34
